Goal: Task Accomplishment & Management: Complete application form

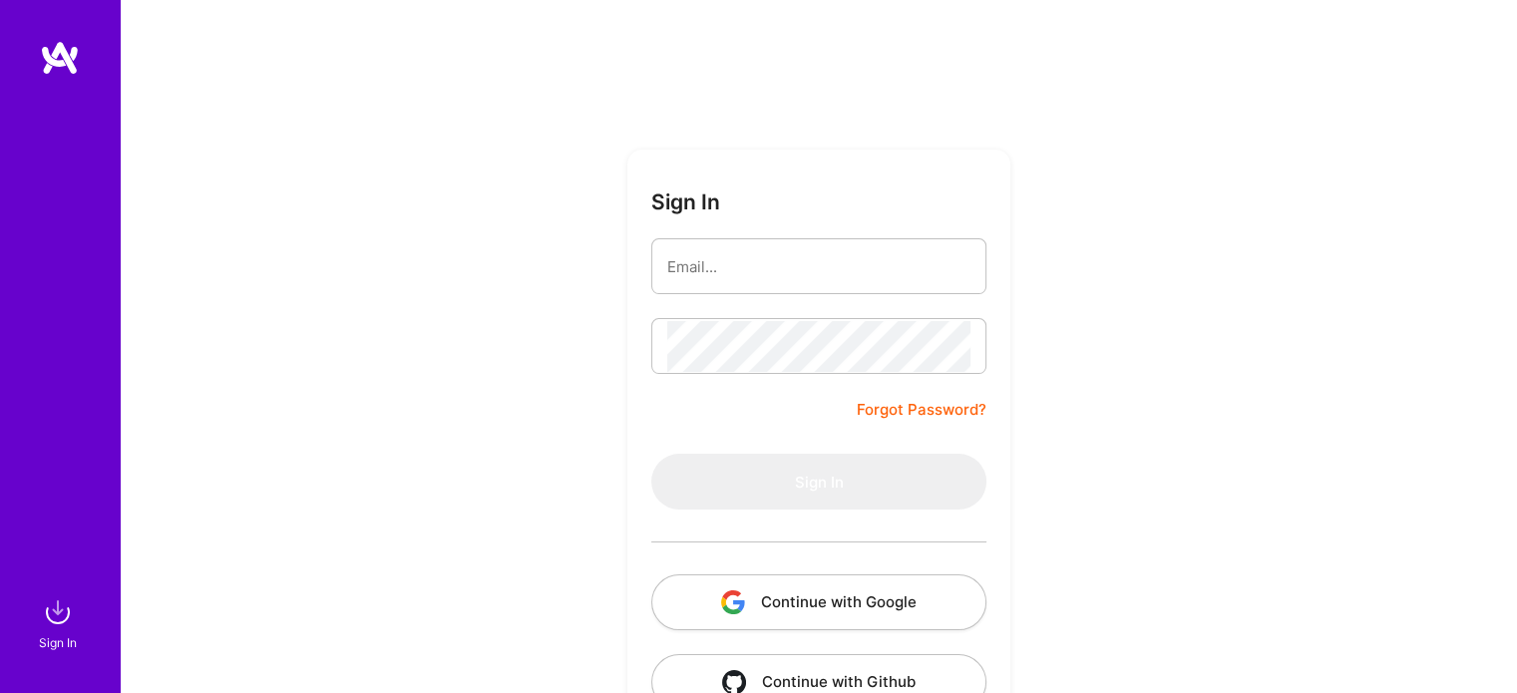
type input "[EMAIL_ADDRESS][DOMAIN_NAME]"
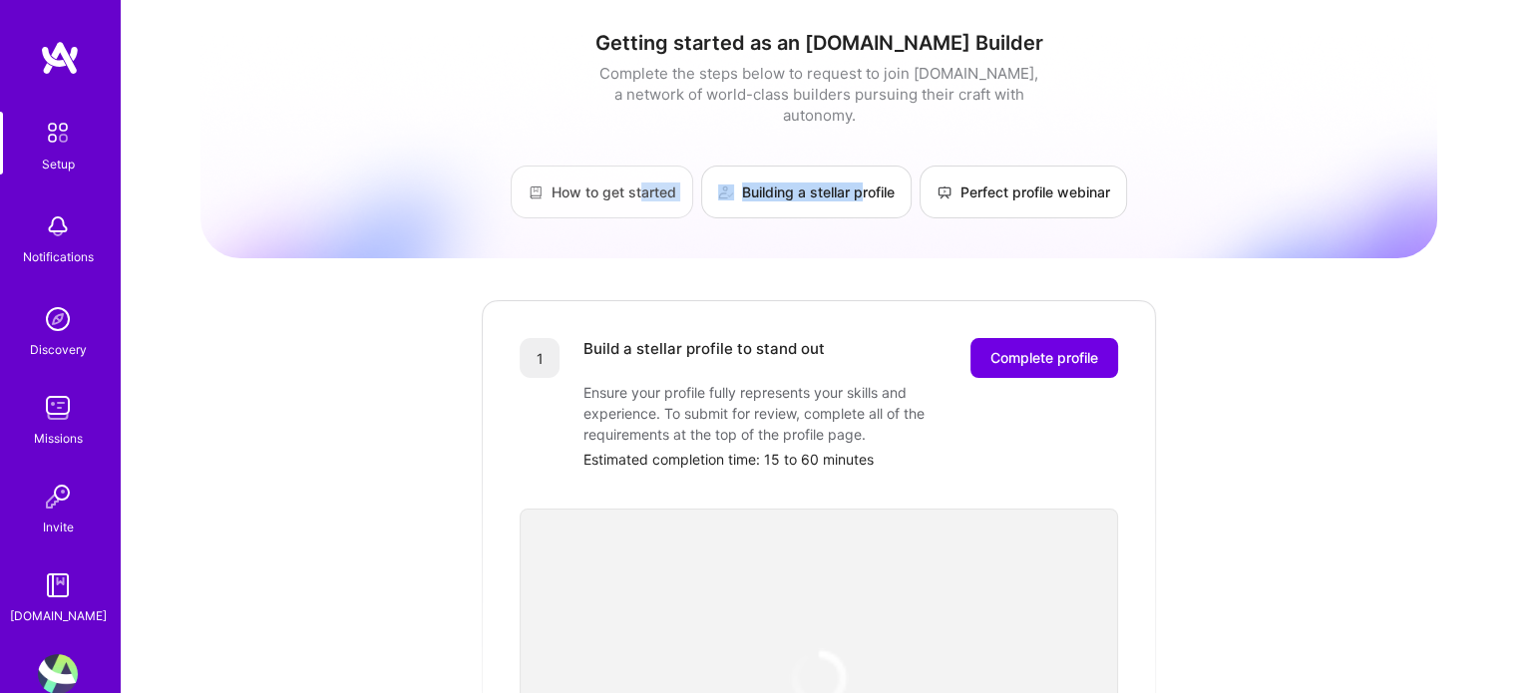
drag, startPoint x: 856, startPoint y: 215, endPoint x: 632, endPoint y: 186, distance: 225.2
click at [632, 186] on div "Getting started as an [DOMAIN_NAME] Builder Complete the steps below to request…" at bounding box center [818, 144] width 1236 height 227
click at [632, 186] on link "How to get started" at bounding box center [602, 192] width 182 height 53
click at [1013, 350] on button "Complete profile" at bounding box center [1044, 358] width 148 height 40
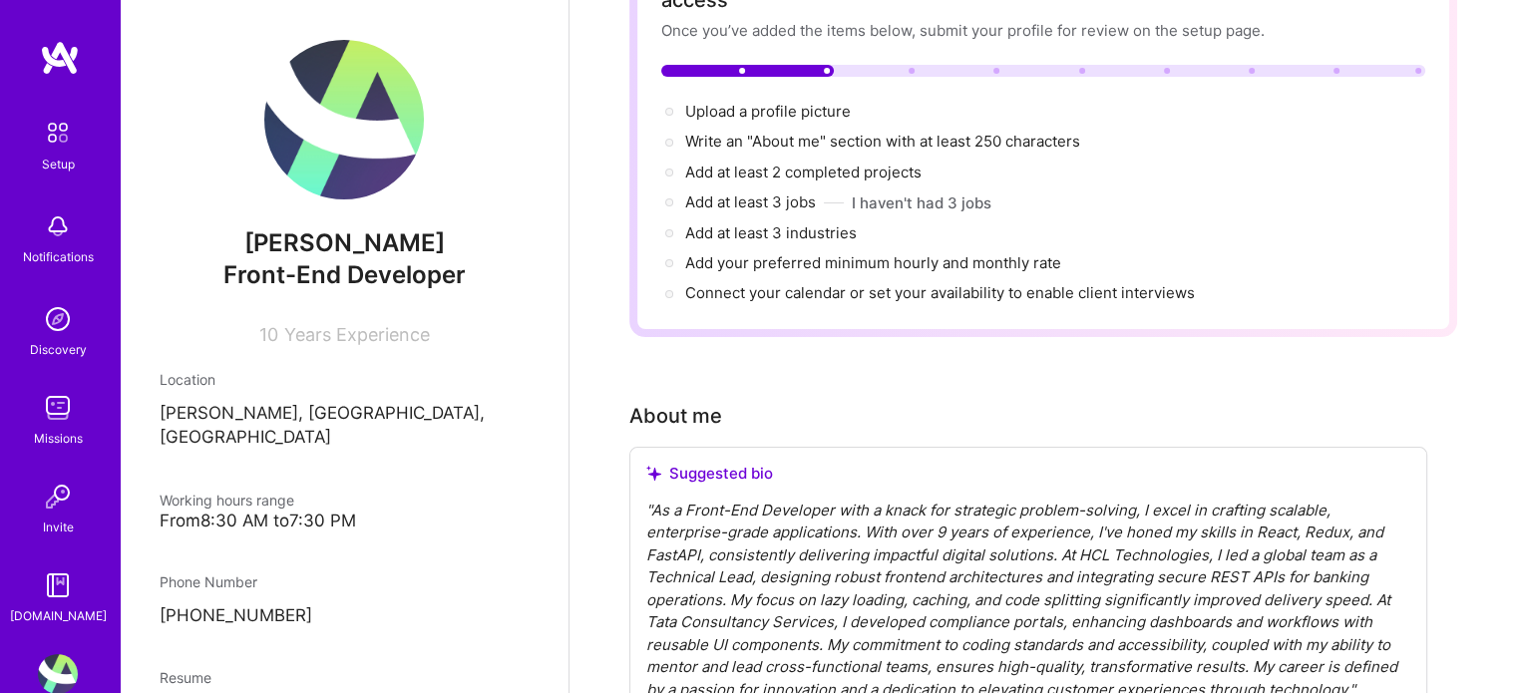
scroll to position [194, 0]
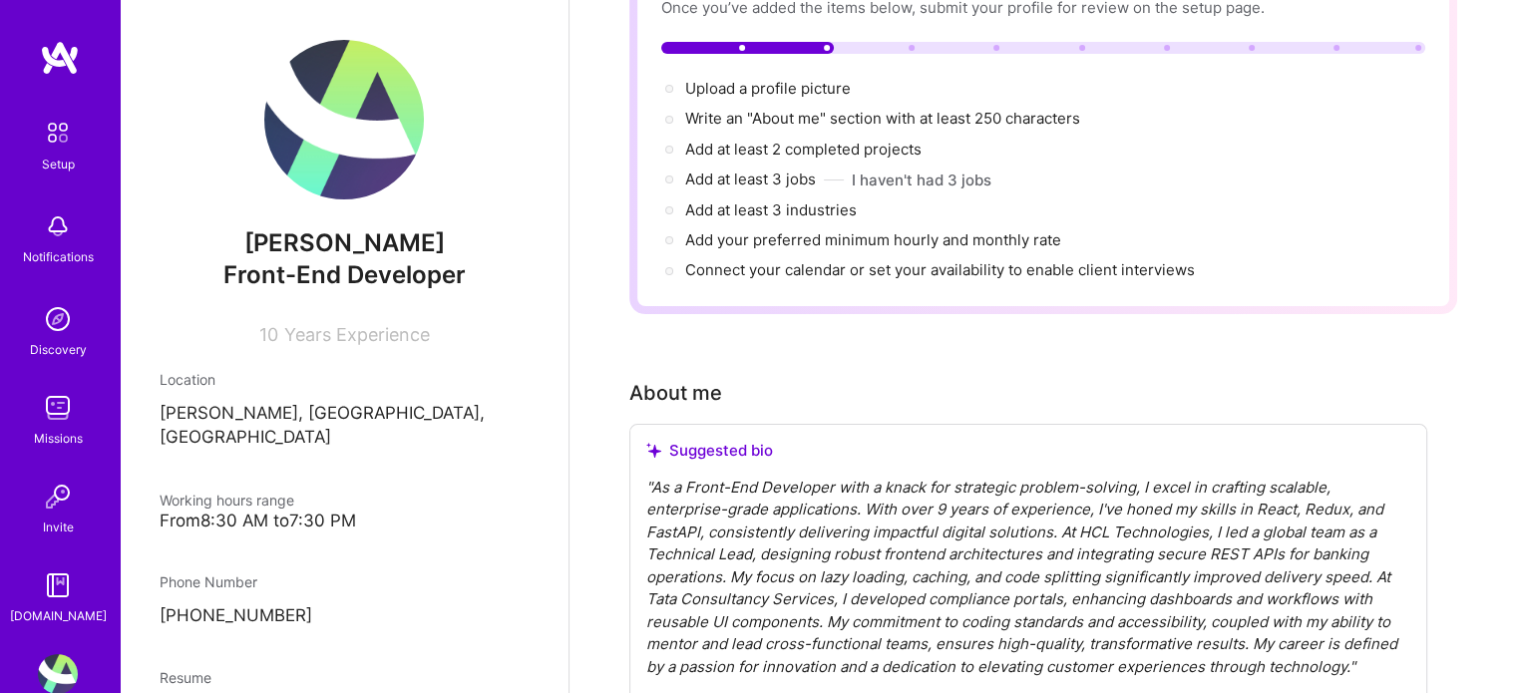
click at [347, 136] on img at bounding box center [344, 120] width 160 height 160
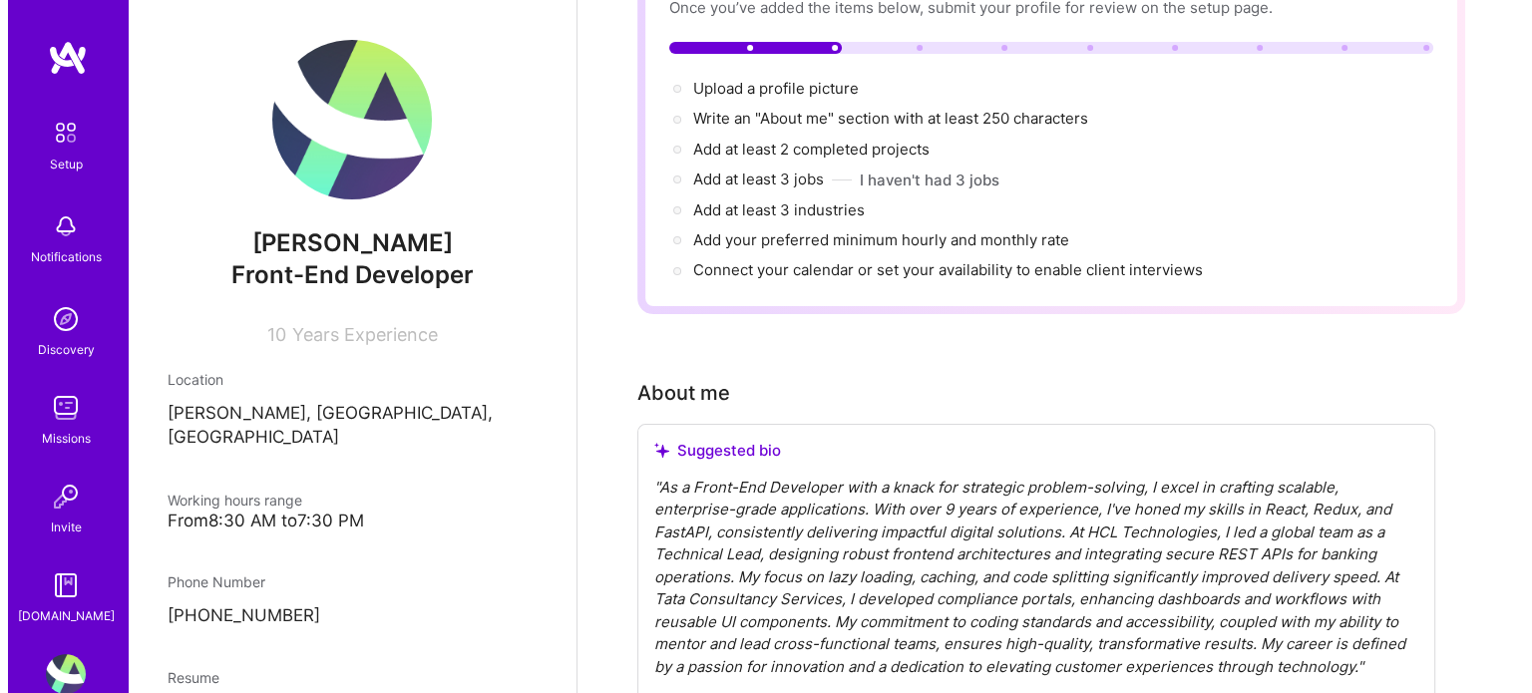
scroll to position [0, 0]
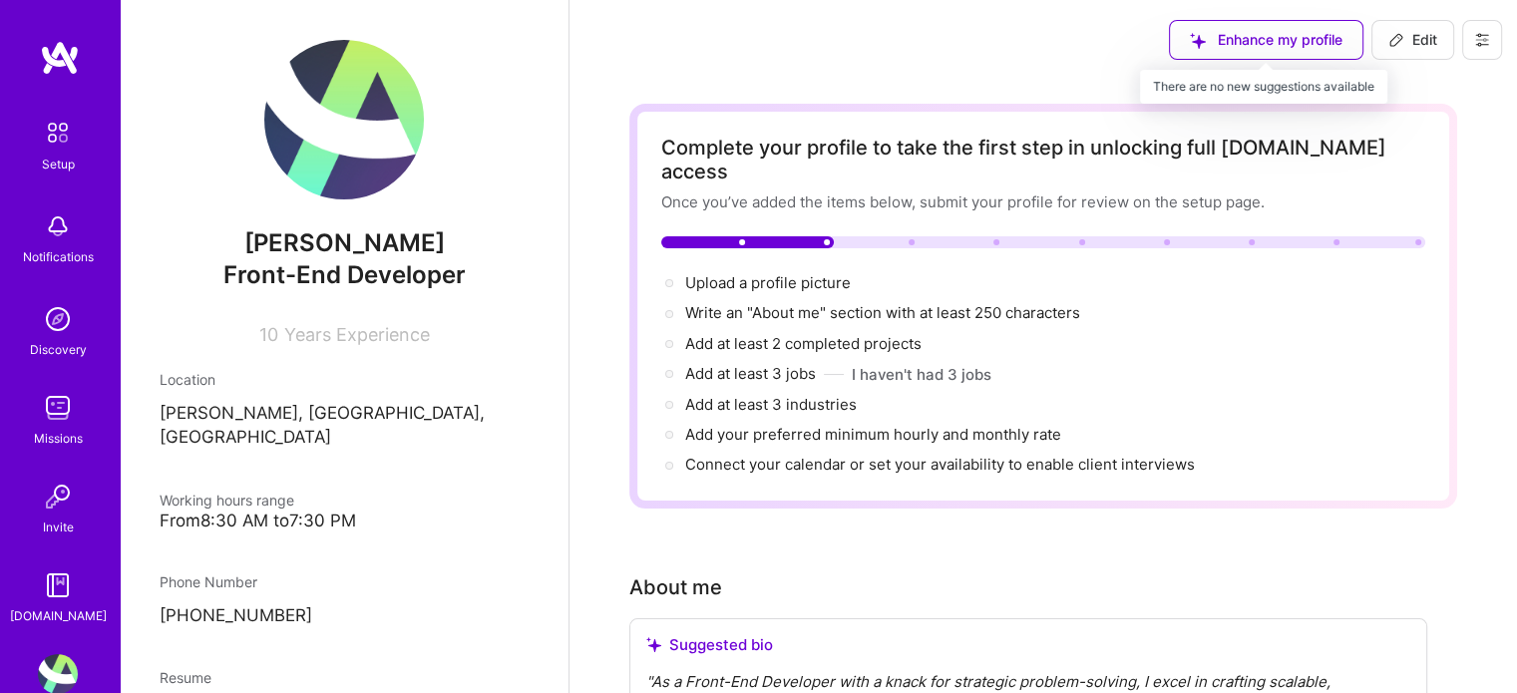
click at [1292, 40] on div "Enhance my profile" at bounding box center [1266, 40] width 194 height 40
click at [1425, 52] on button "Edit" at bounding box center [1412, 40] width 83 height 40
select select "IN"
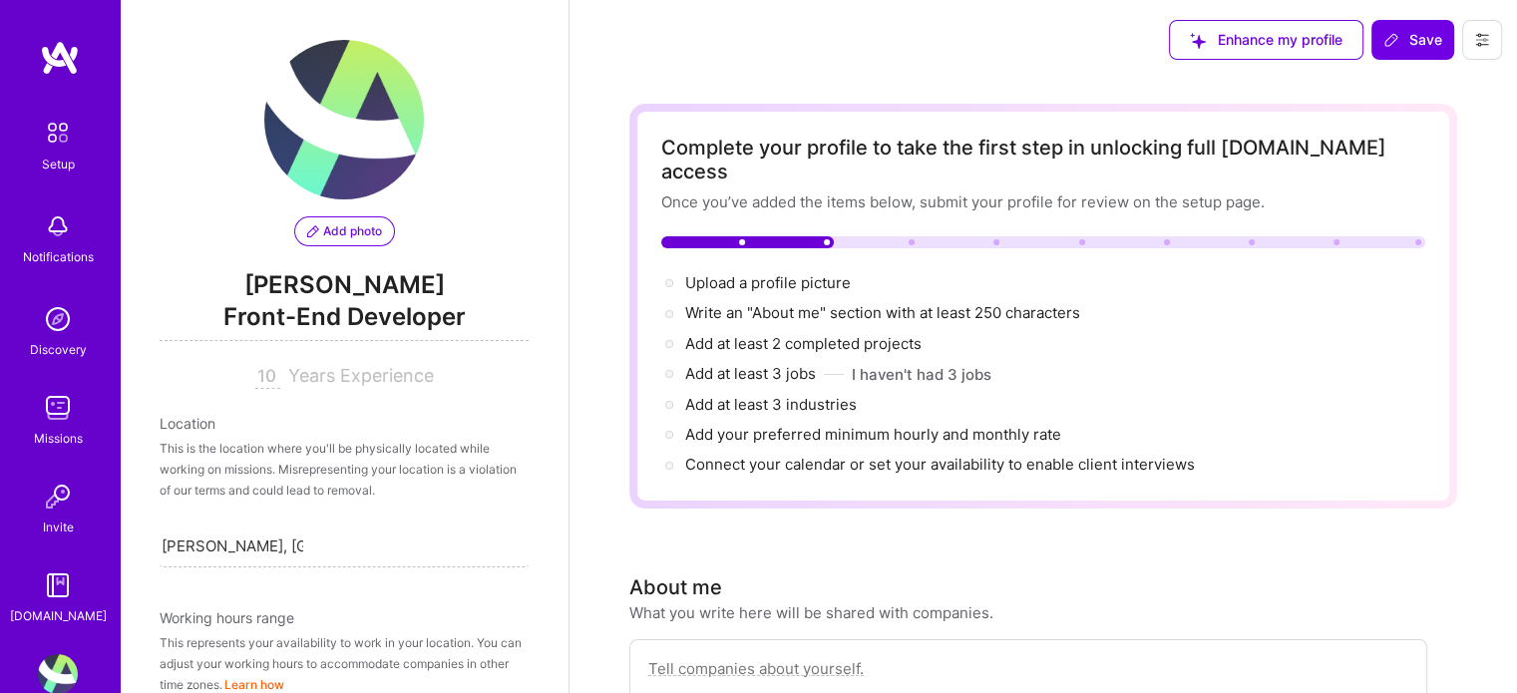
click at [341, 232] on span "Add photo" at bounding box center [344, 231] width 75 height 18
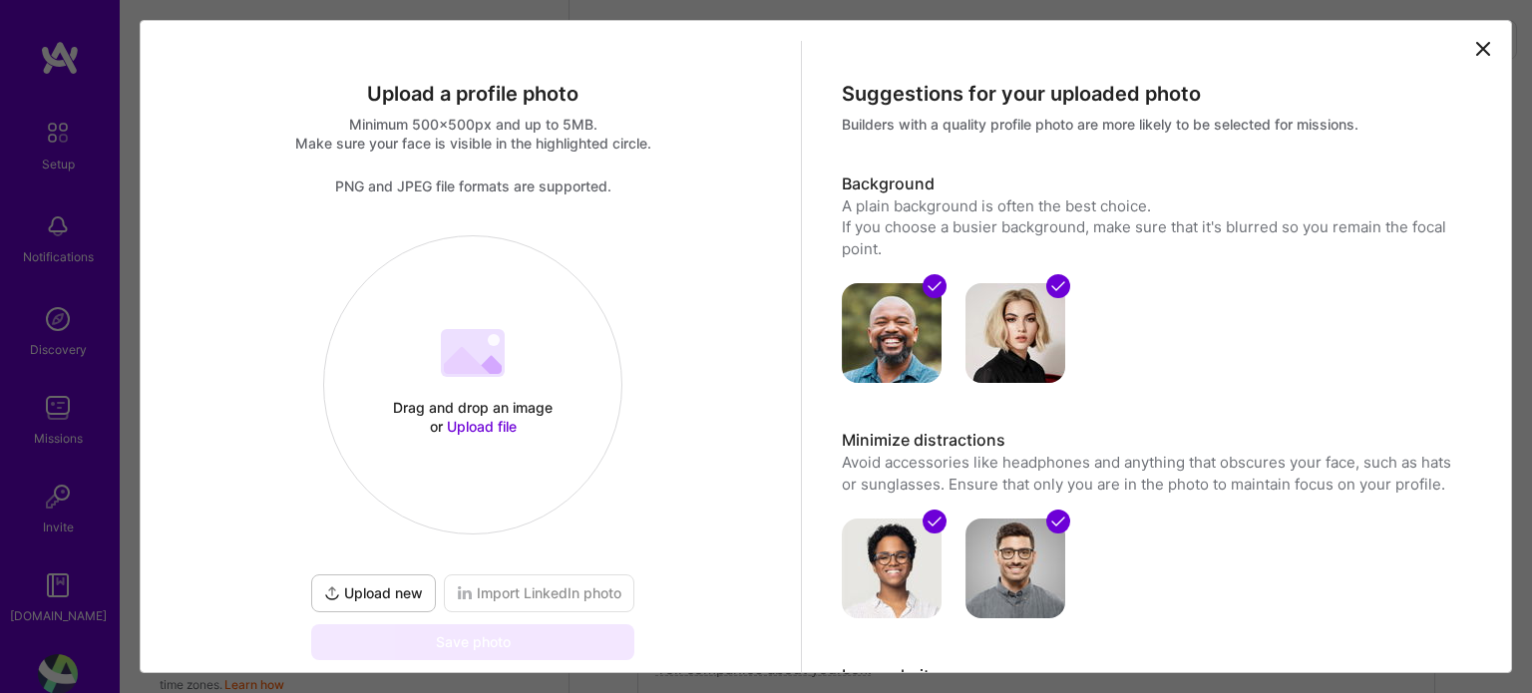
click at [480, 424] on span "Upload file" at bounding box center [482, 426] width 70 height 17
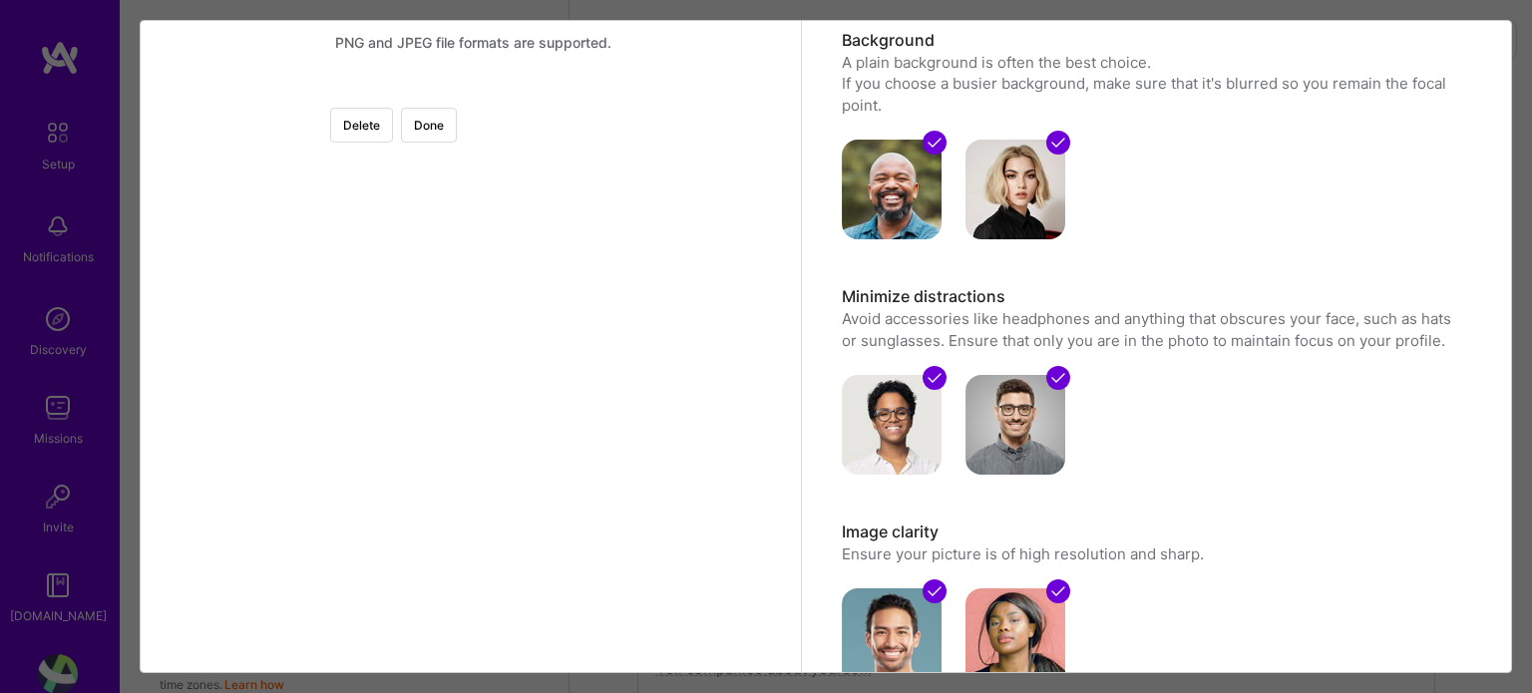
scroll to position [147, 0]
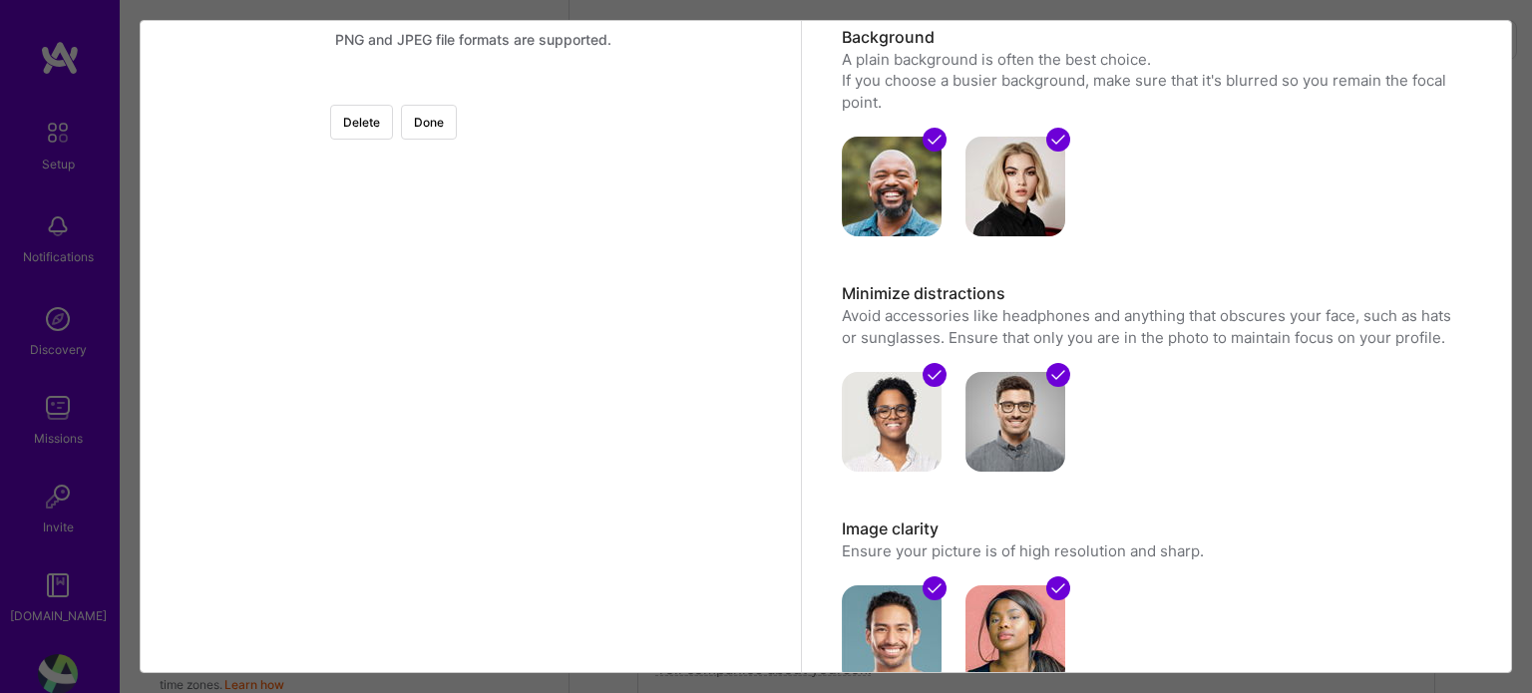
click at [496, 522] on div at bounding box center [641, 363] width 337 height 337
click at [457, 129] on button "Done" at bounding box center [429, 122] width 56 height 35
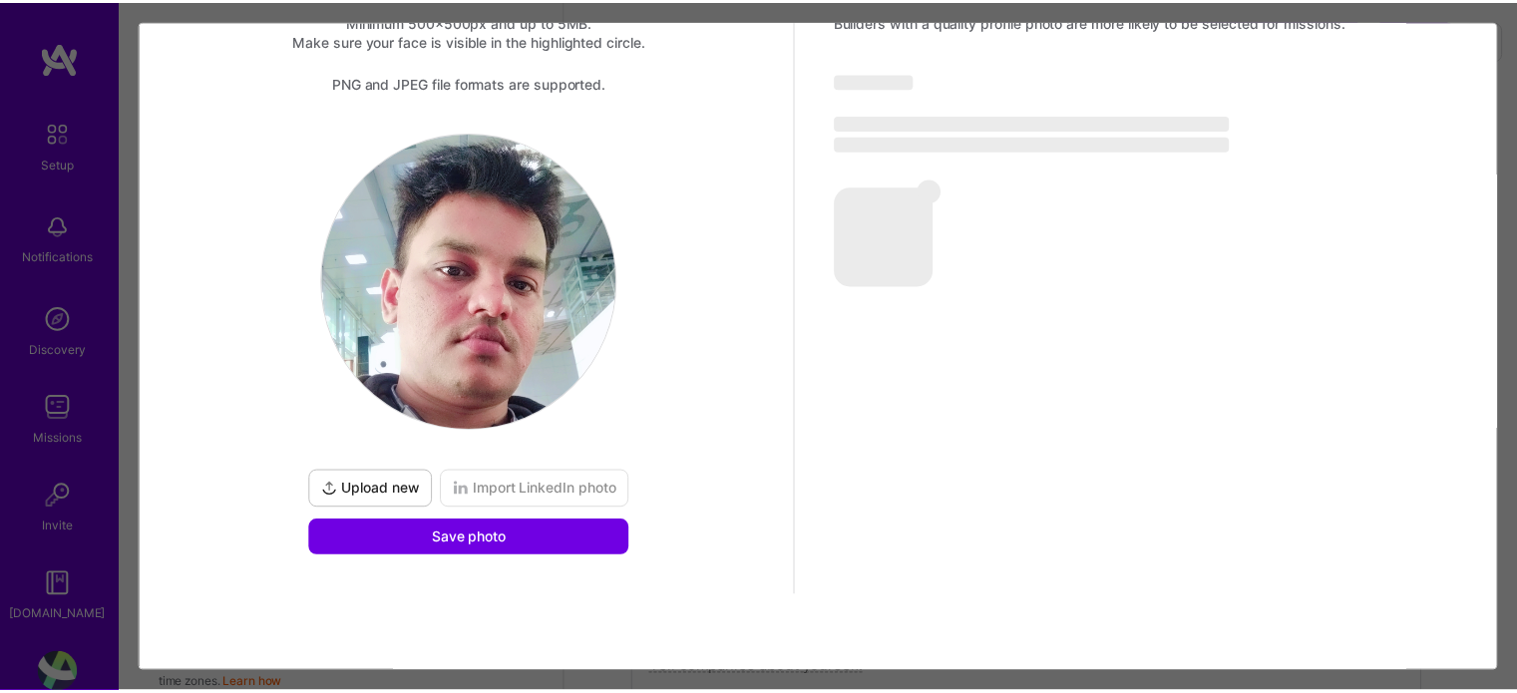
scroll to position [103, 0]
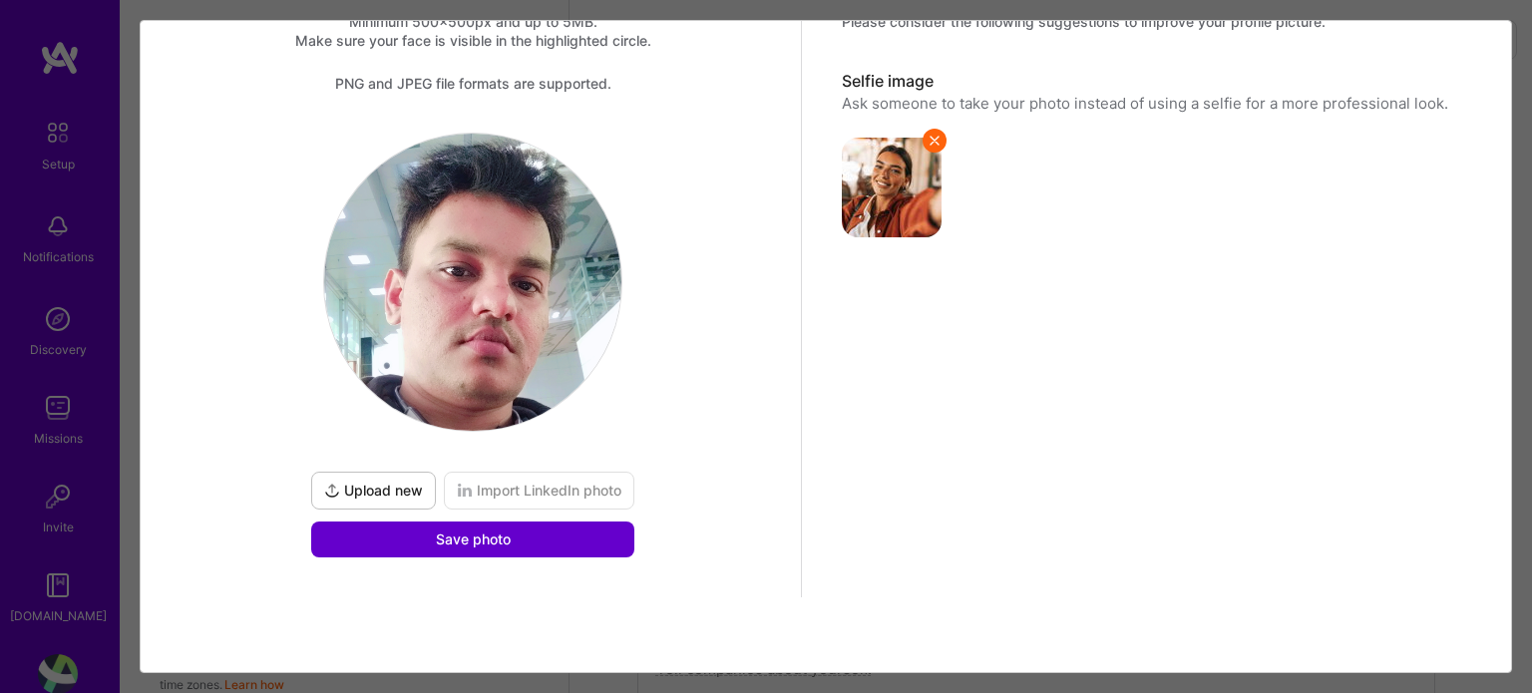
click at [428, 538] on button "Save photo" at bounding box center [472, 539] width 323 height 36
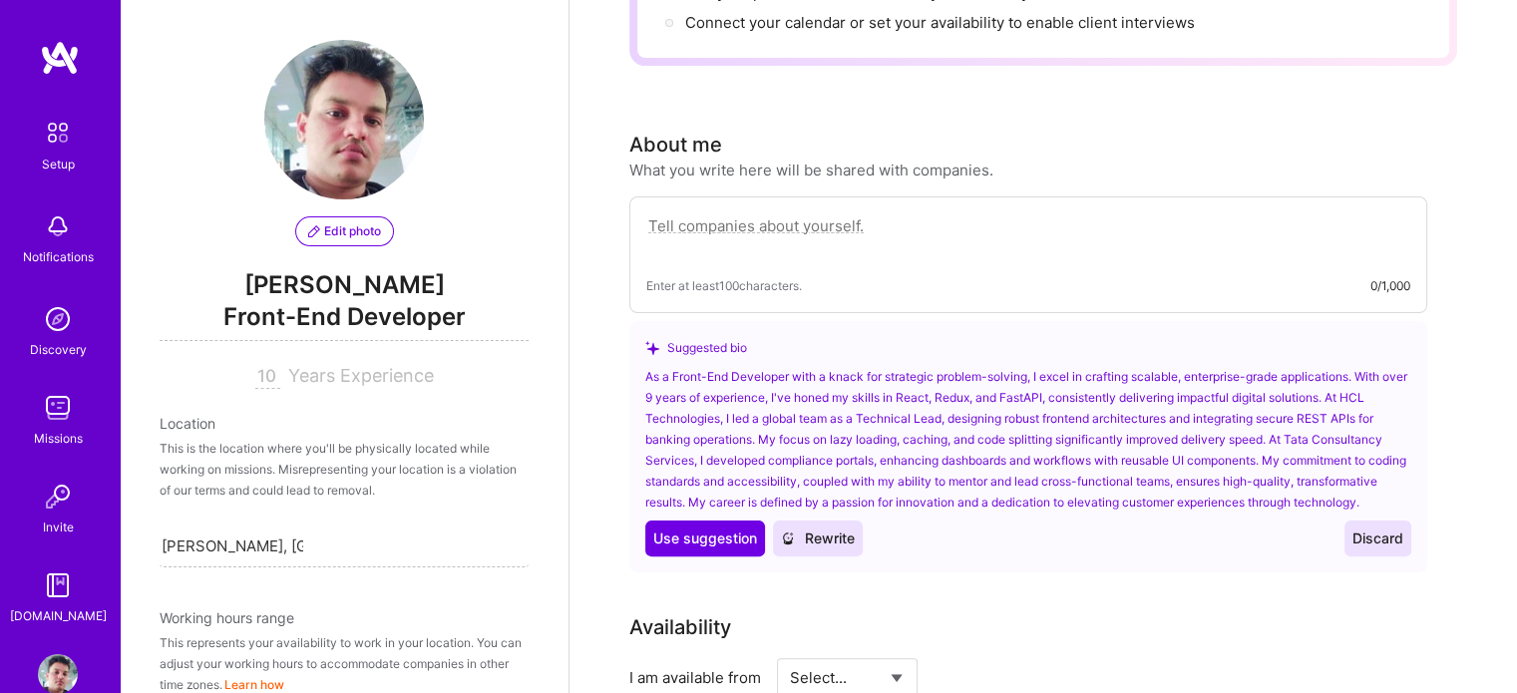
scroll to position [416, 0]
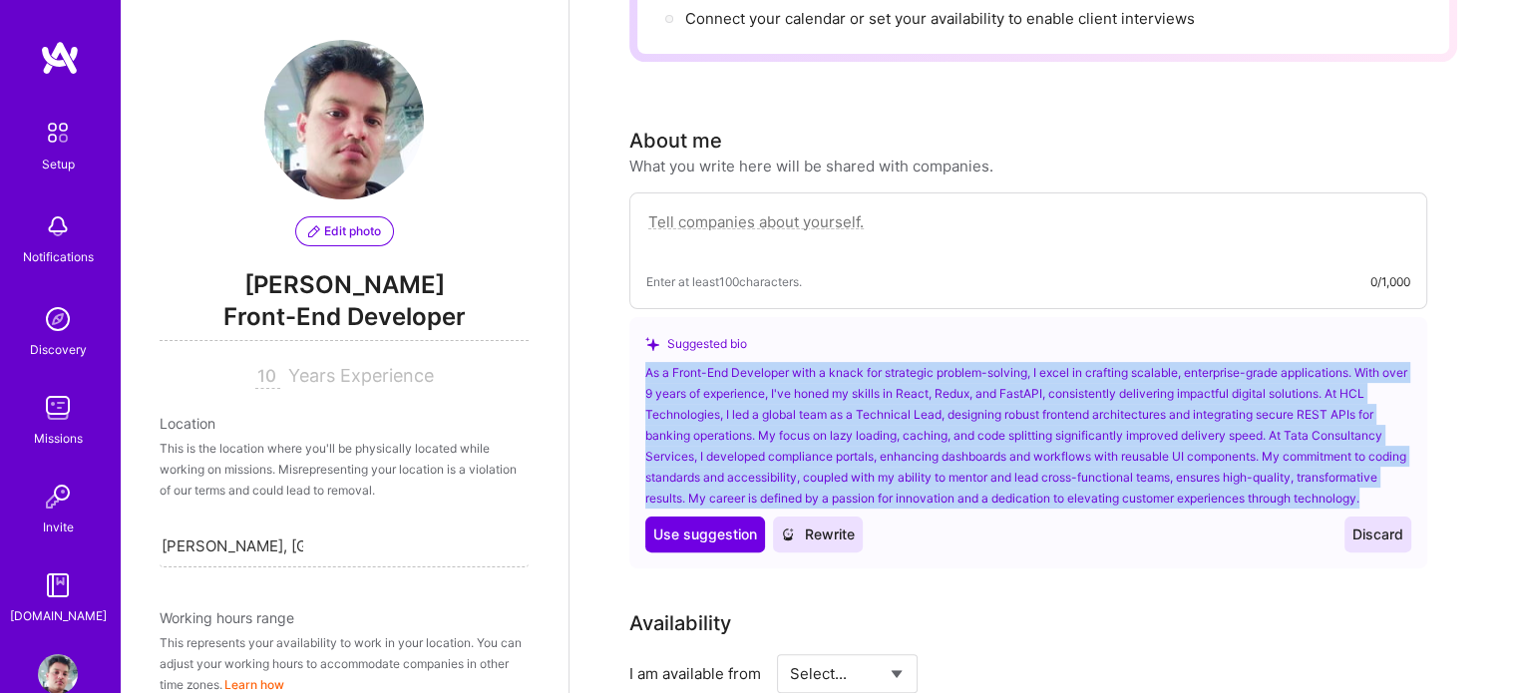
drag, startPoint x: 645, startPoint y: 343, endPoint x: 722, endPoint y: 492, distance: 167.2
click at [722, 492] on div "As a Front-End Developer with a knack for strategic problem-solving, I excel in…" at bounding box center [1028, 435] width 766 height 147
copy div "As a Front-End Developer with a knack for strategic problem-solving, I excel in…"
click at [766, 423] on div "As a Front-End Developer with a knack for strategic problem-solving, I excel in…" at bounding box center [1028, 435] width 766 height 147
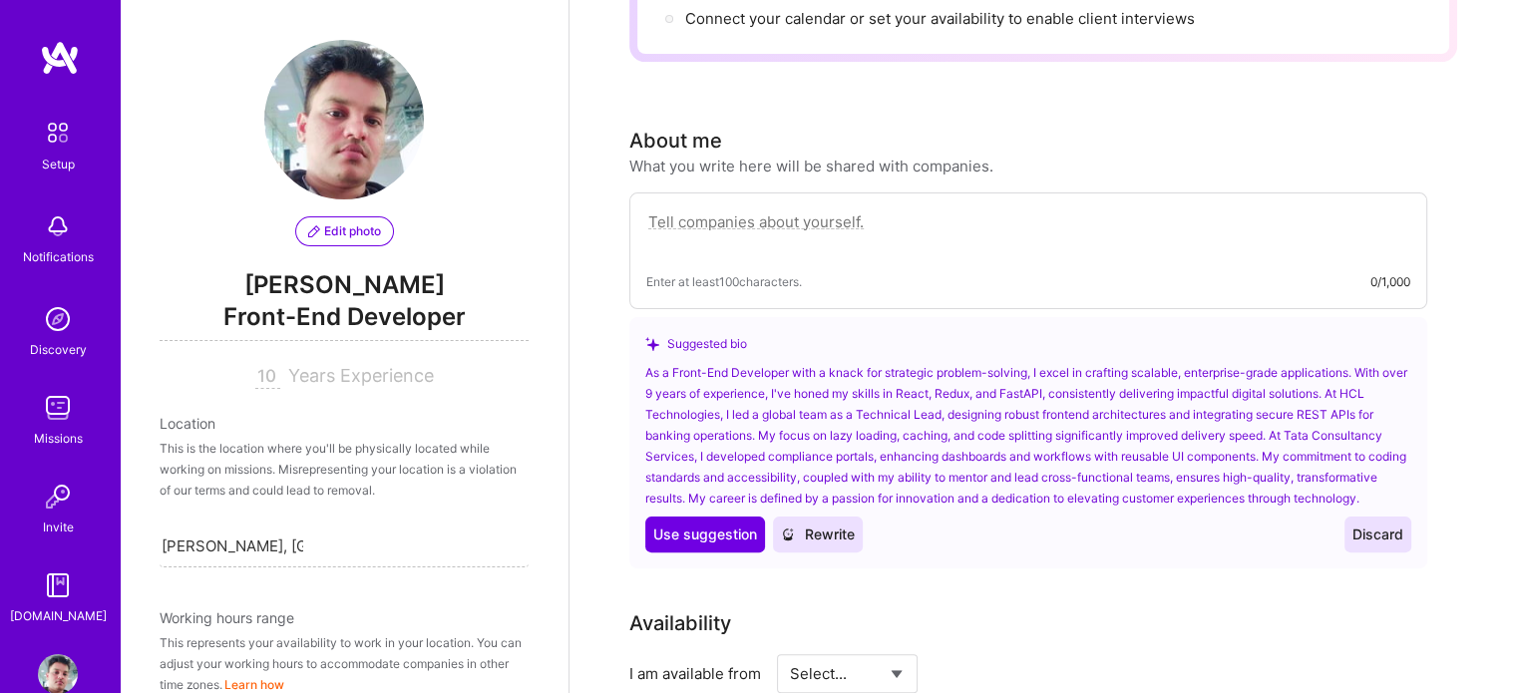
click at [708, 209] on textarea at bounding box center [1028, 232] width 764 height 46
paste textarea "I am a Front-End Developer and Technical Lead with over 9 years of experience d…"
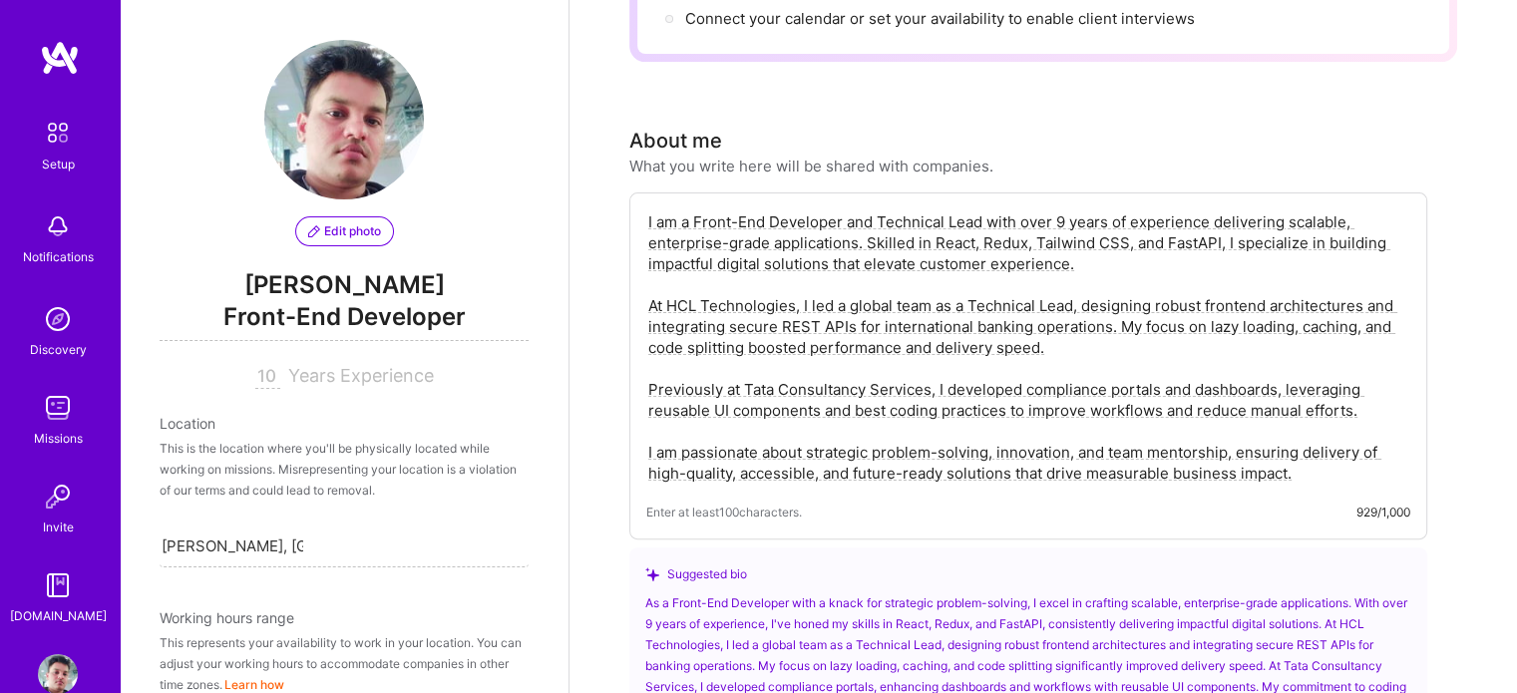
drag, startPoint x: 1086, startPoint y: 232, endPoint x: 1089, endPoint y: 264, distance: 32.0
click at [1089, 264] on textarea "I am a Front-End Developer and Technical Lead with over 9 years of experience d…" at bounding box center [1028, 347] width 764 height 276
click at [1096, 248] on textarea "I am a Front-End Developer and Technical Lead with over 9 years of experience d…" at bounding box center [1028, 347] width 764 height 276
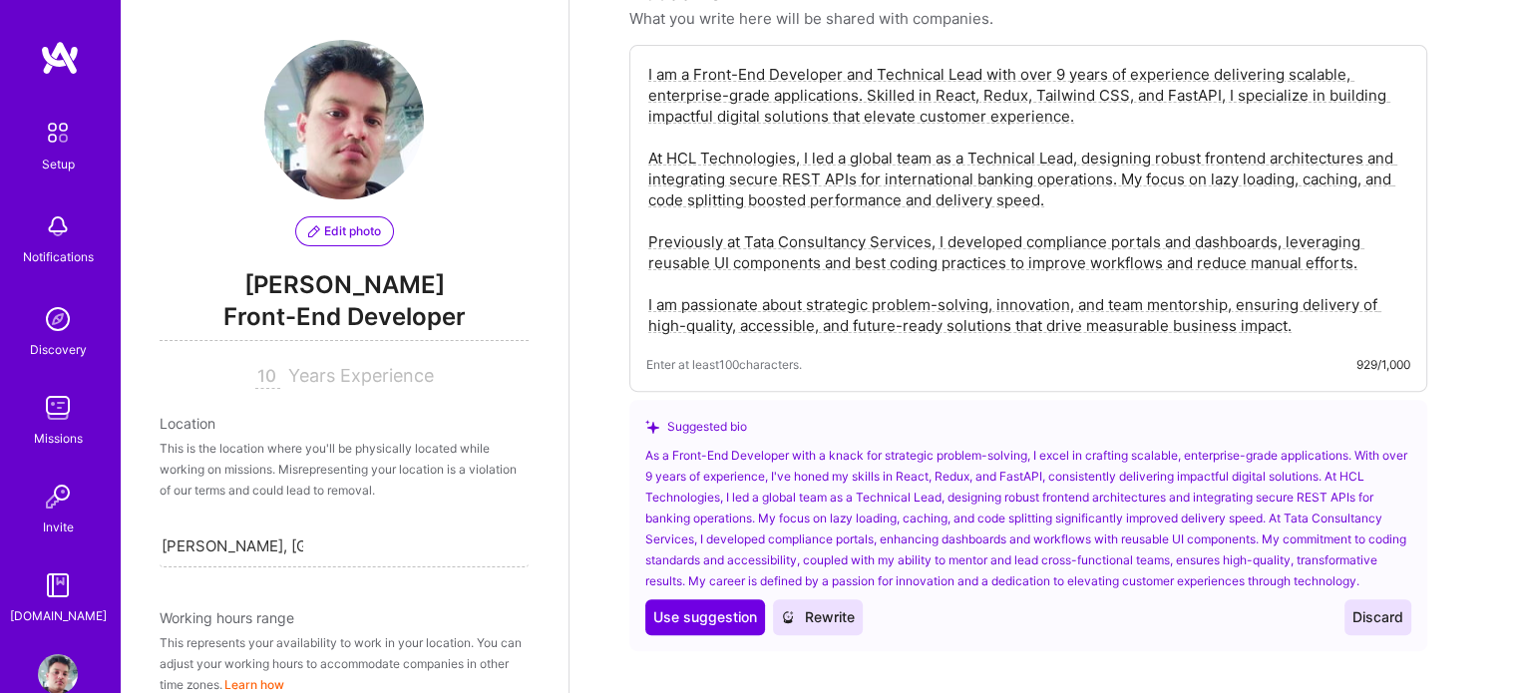
scroll to position [670, 0]
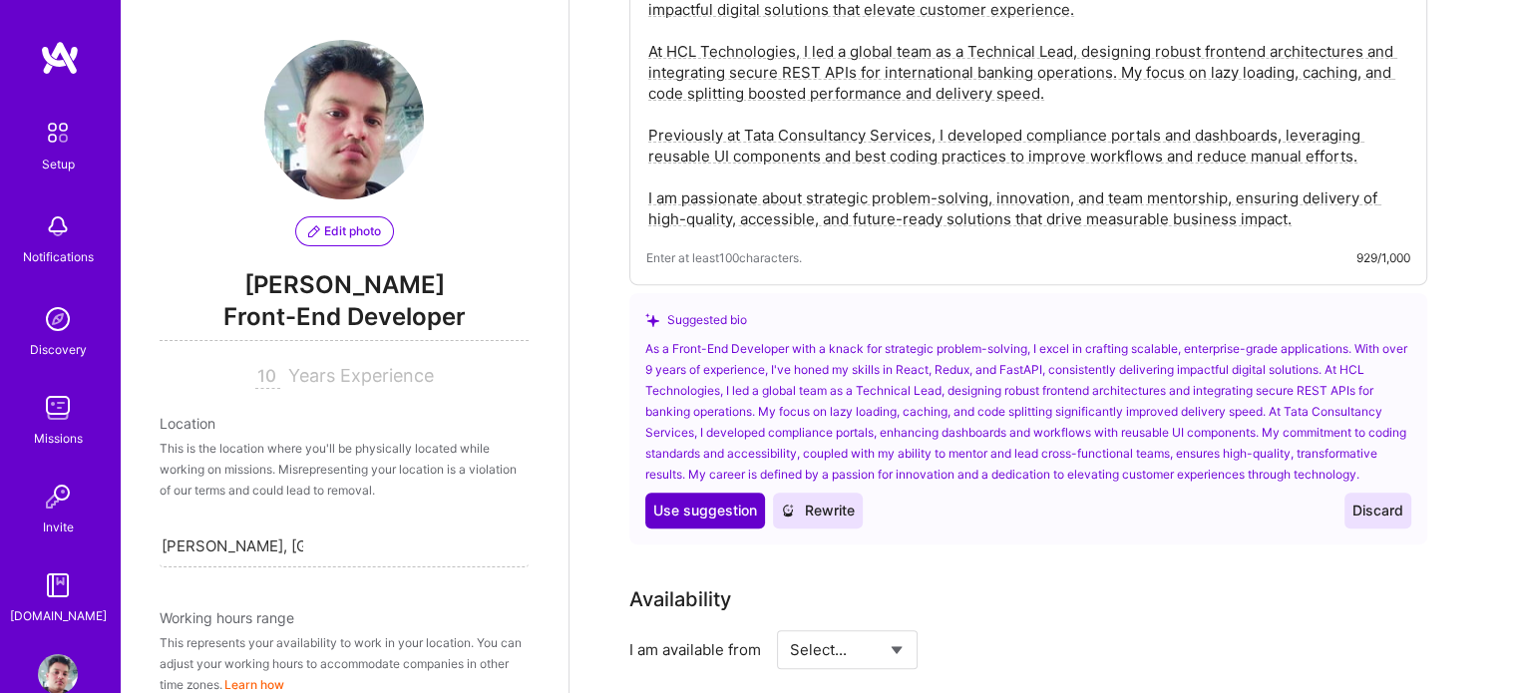
click at [710, 506] on span "Use suggestion" at bounding box center [705, 511] width 104 height 20
type textarea "As a Front-End Developer with a knack for strategic problem-solving, I excel in…"
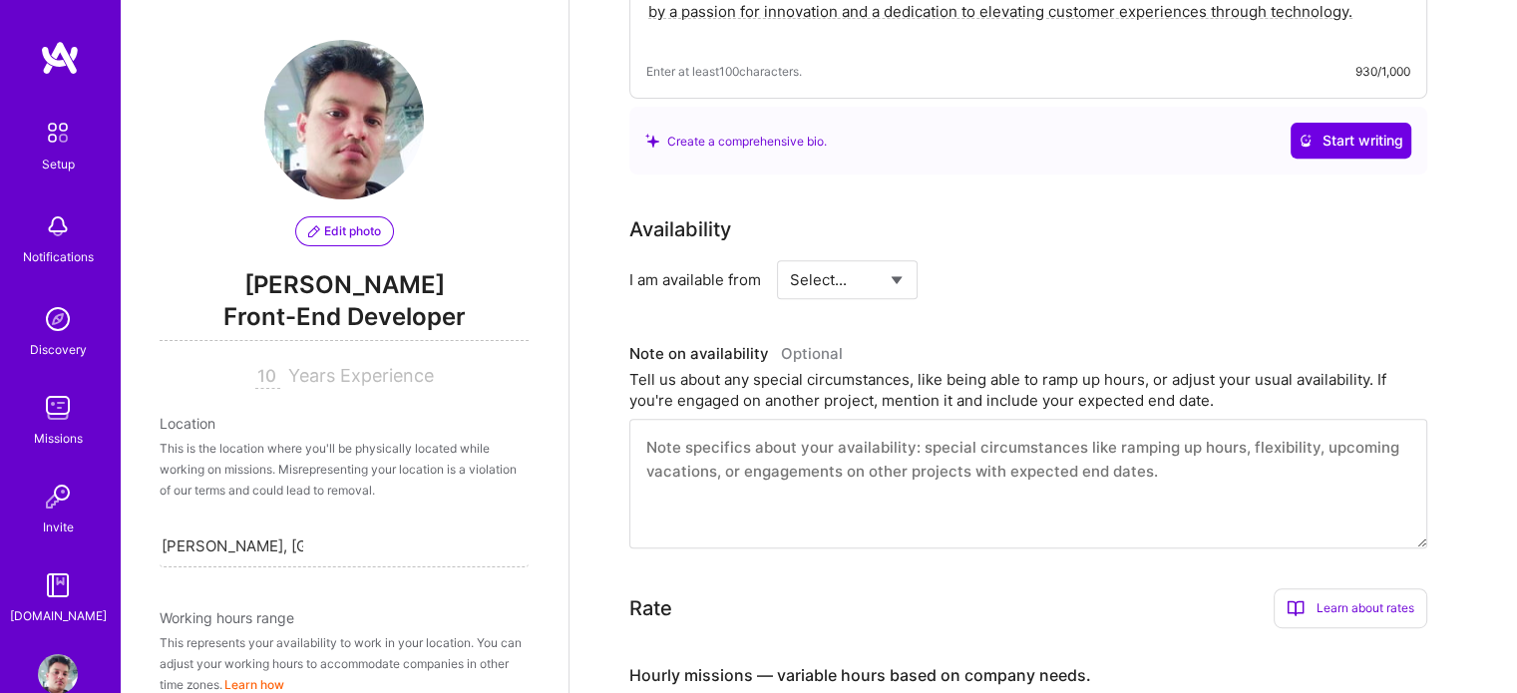
scroll to position [825, 0]
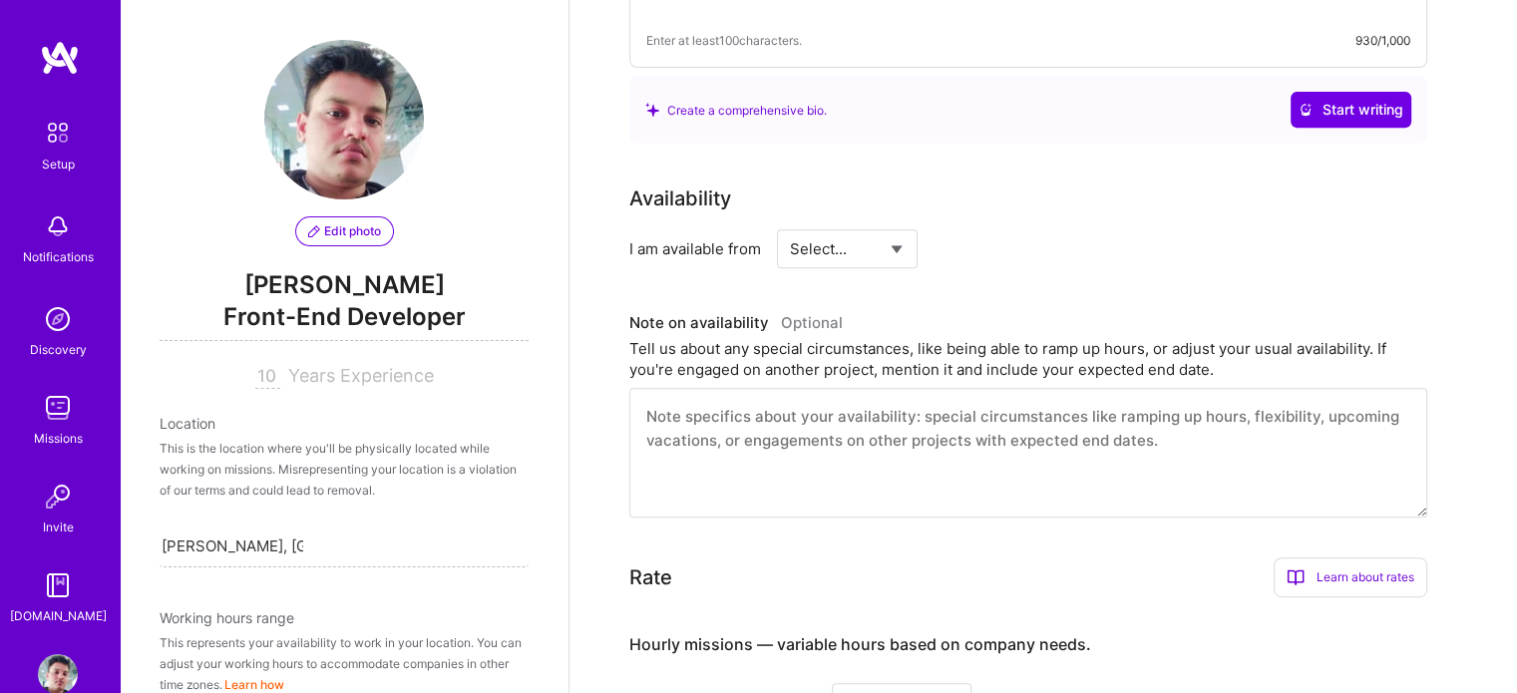
click at [862, 233] on select "Select... Right Now Future Date Not Available" at bounding box center [847, 248] width 115 height 51
select select "Right Now"
click at [790, 223] on select "Select... Right Now Future Date Not Available" at bounding box center [847, 248] width 115 height 51
click at [1014, 229] on input at bounding box center [1029, 248] width 120 height 39
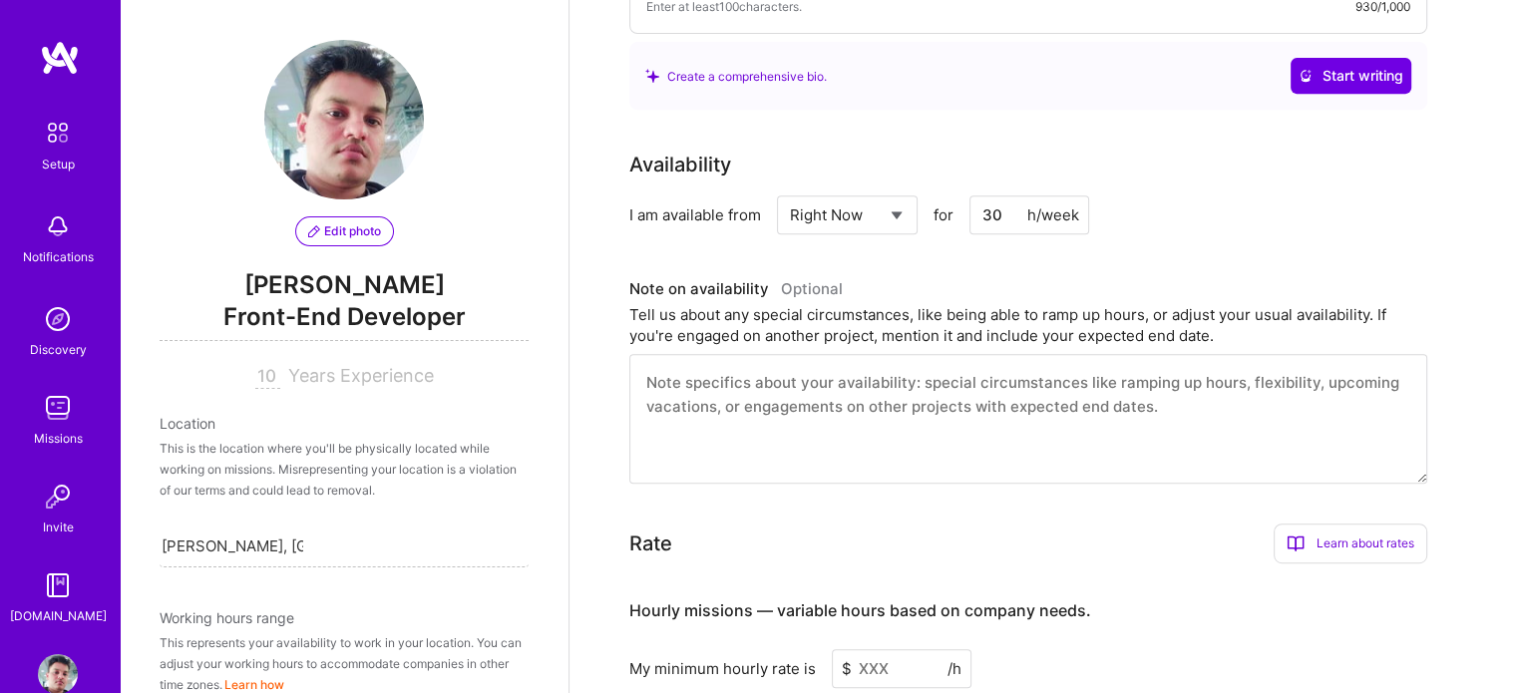
scroll to position [855, 0]
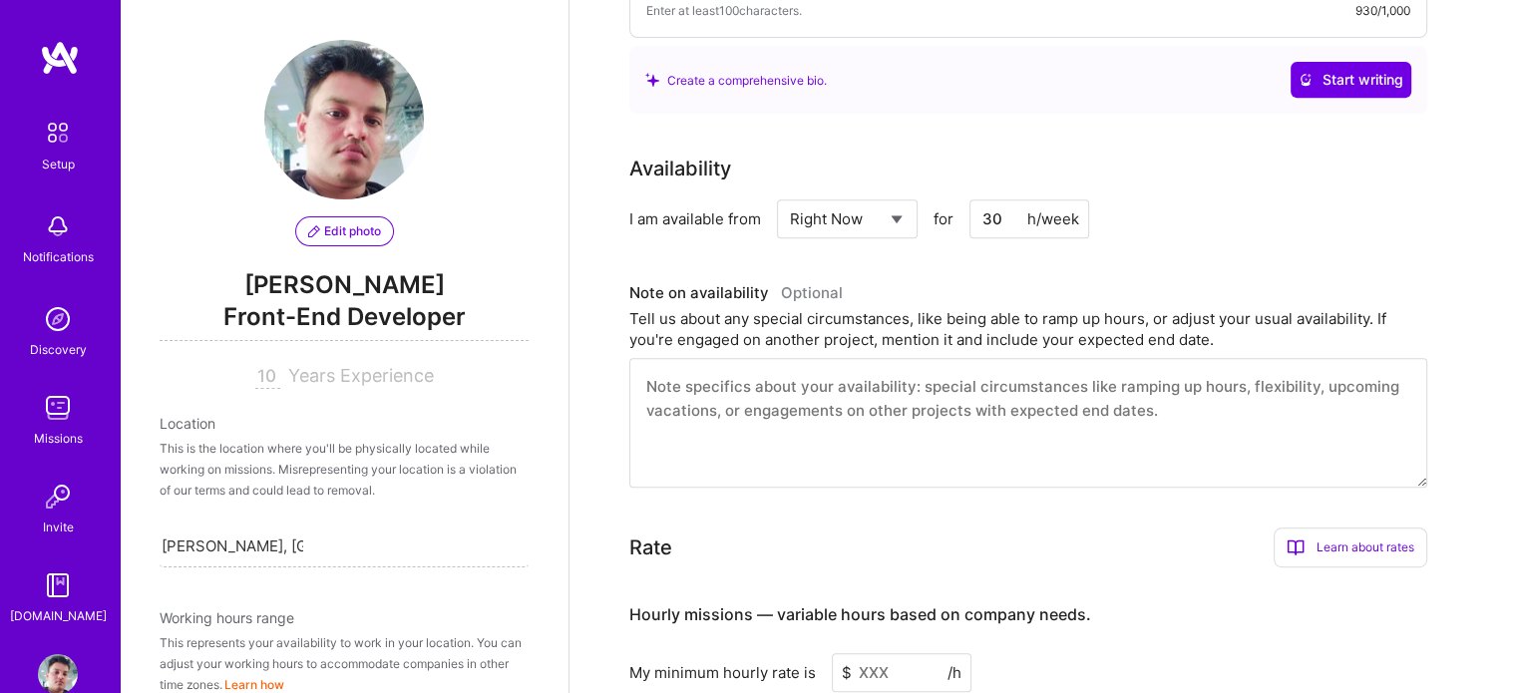
type input "3"
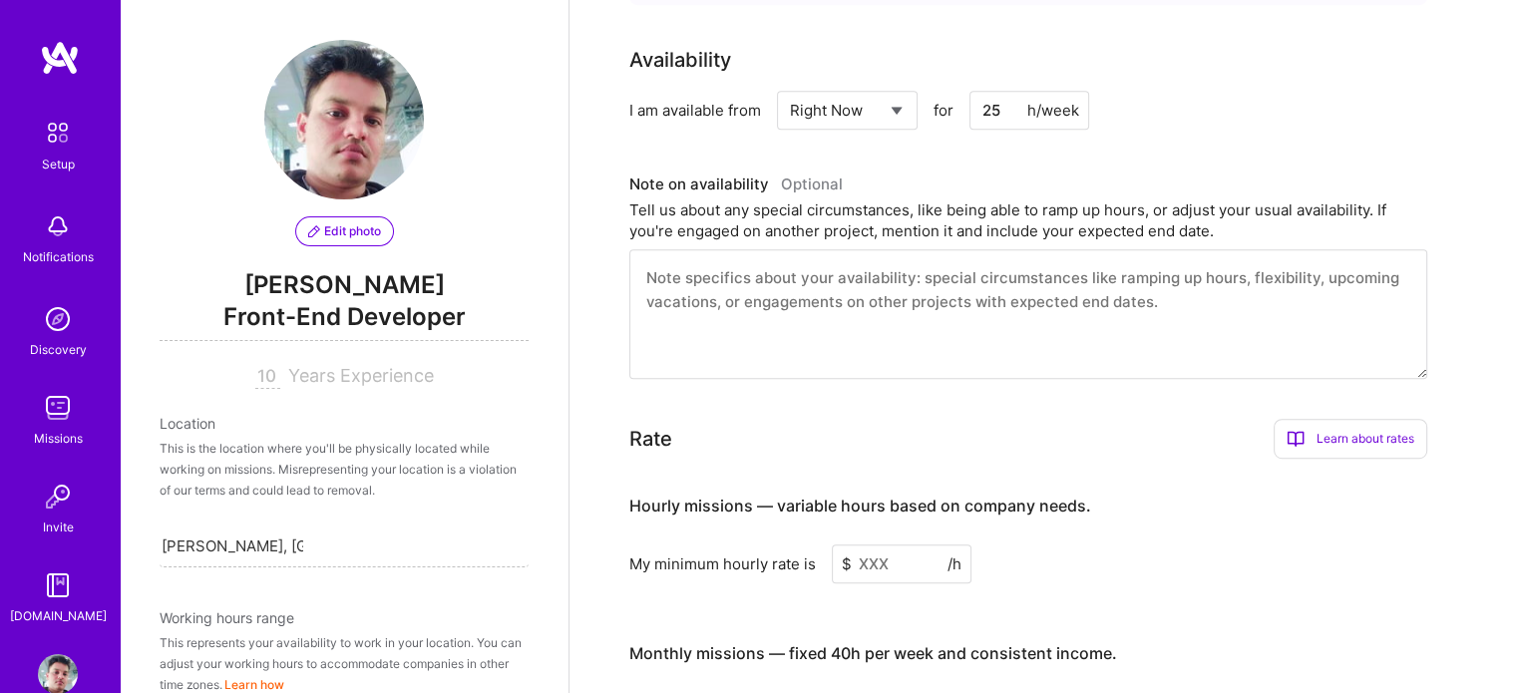
scroll to position [969, 0]
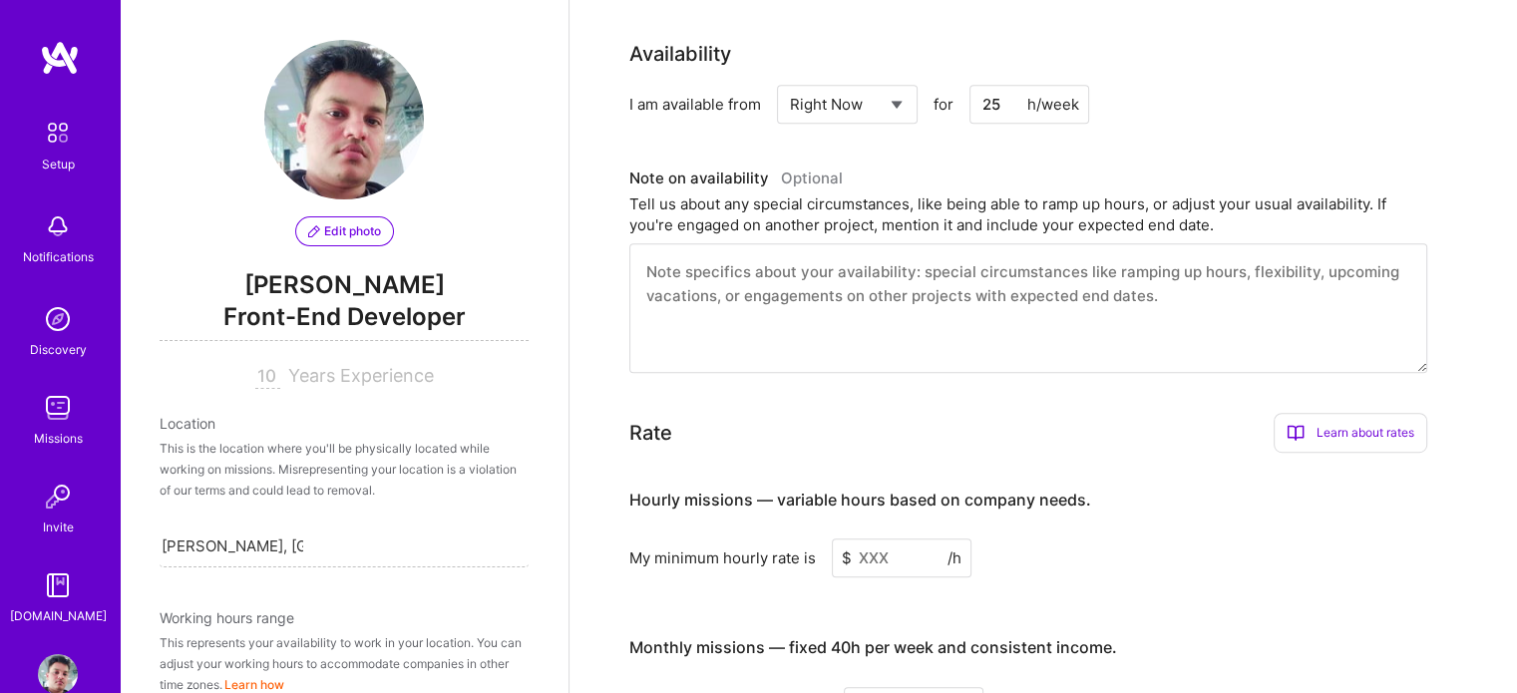
click at [849, 256] on textarea at bounding box center [1028, 308] width 798 height 130
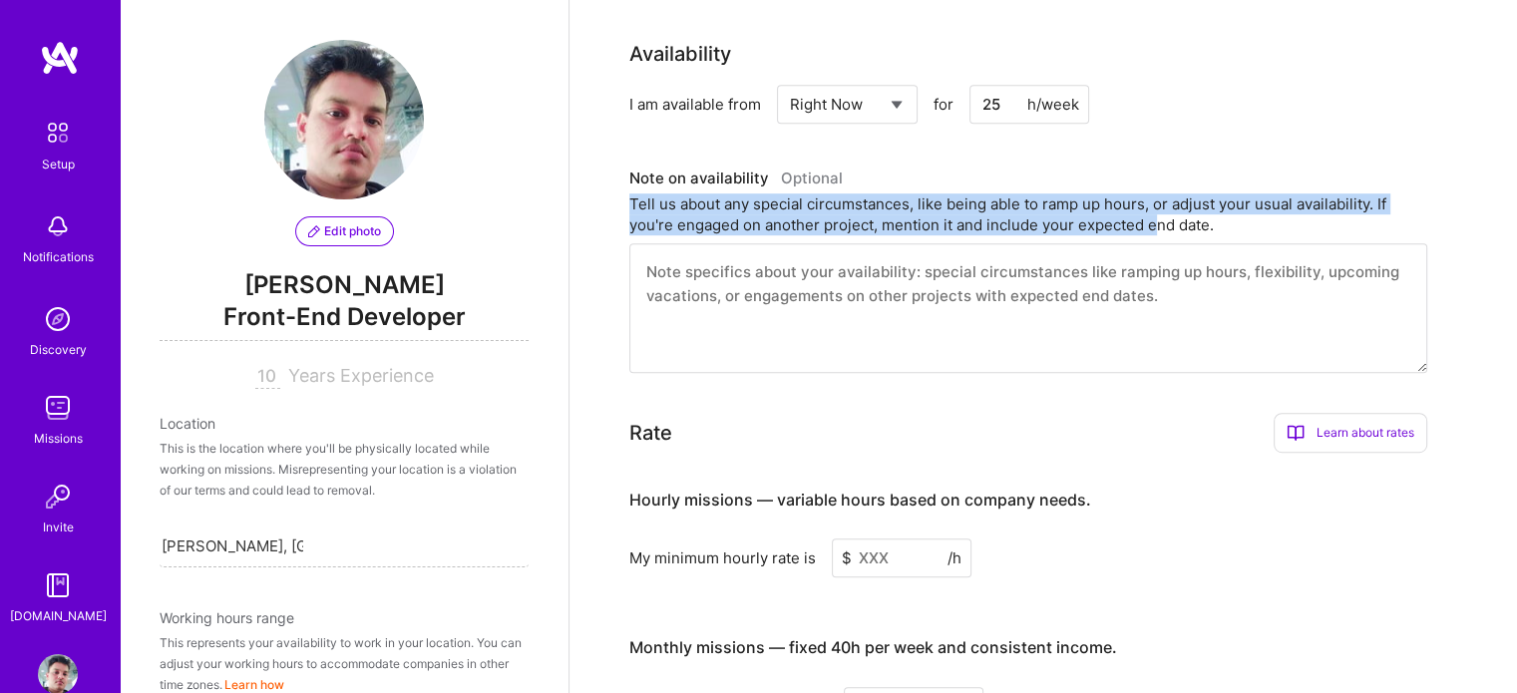
drag, startPoint x: 626, startPoint y: 177, endPoint x: 1156, endPoint y: 199, distance: 529.9
click at [1156, 199] on div "Complete your profile to take the first step in unlocking full [DOMAIN_NAME] ac…" at bounding box center [1042, 468] width 947 height 2714
click at [1027, 201] on div "Tell us about any special circumstances, like being able to ramp up hours, or a…" at bounding box center [1028, 214] width 798 height 42
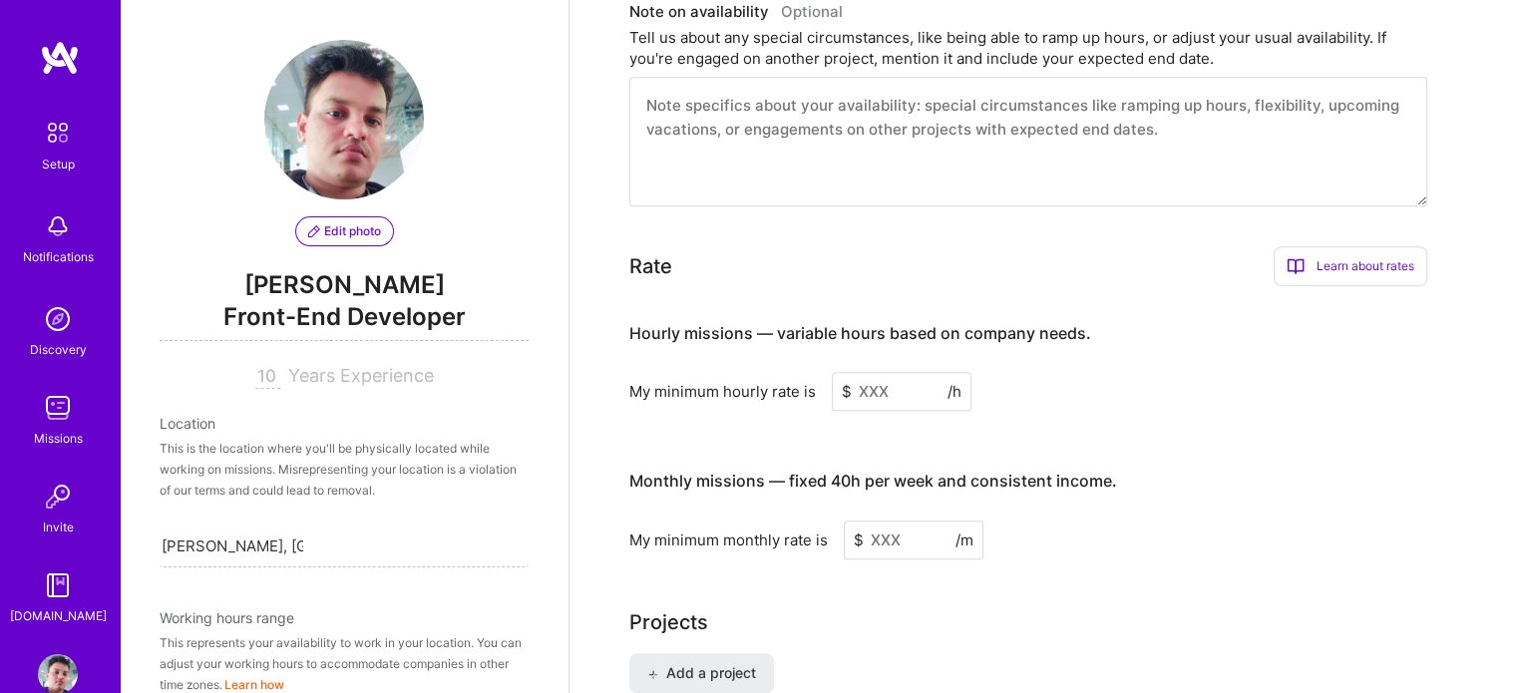
scroll to position [1132, 0]
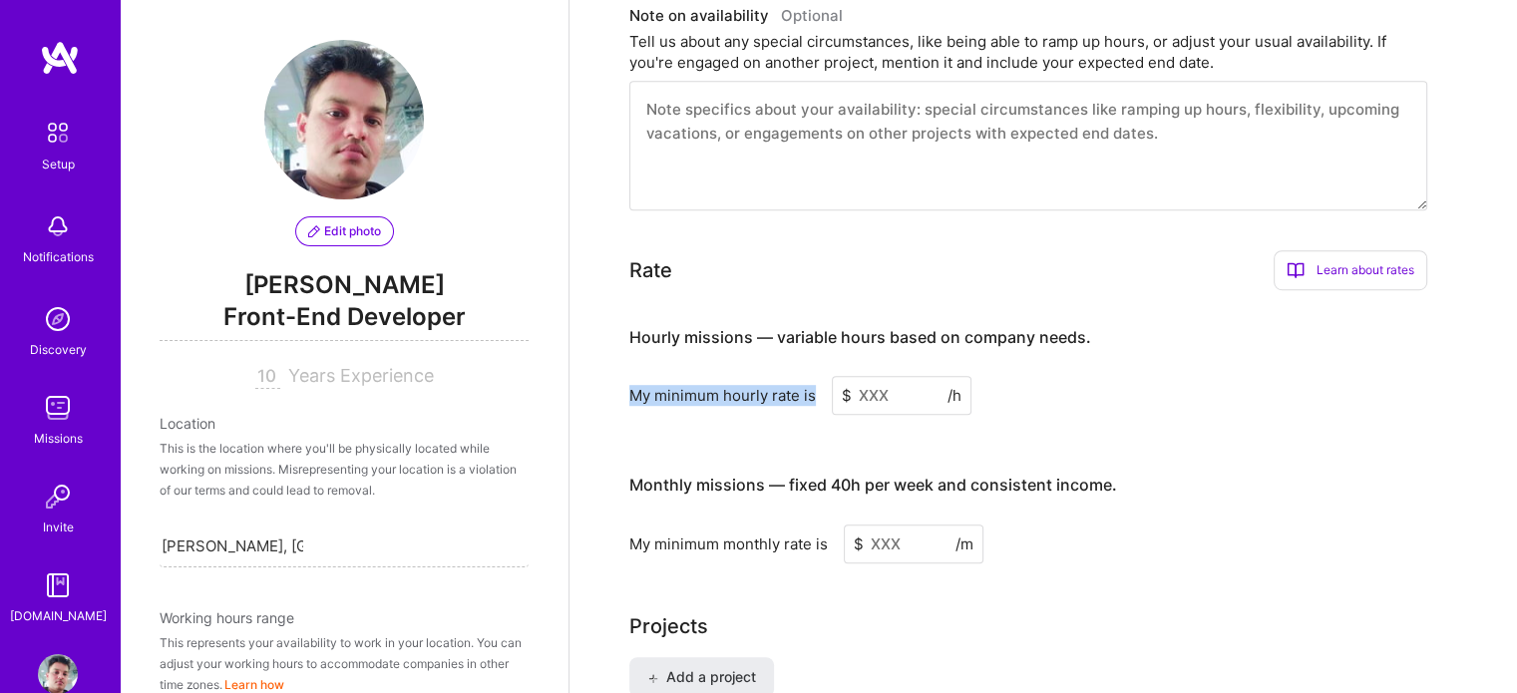
drag, startPoint x: 614, startPoint y: 354, endPoint x: 824, endPoint y: 346, distance: 209.5
click at [824, 346] on div "Complete your profile to take the first step in unlocking full [DOMAIN_NAME] ac…" at bounding box center [1042, 305] width 947 height 2714
copy div "My minimum hourly rate is"
click at [662, 260] on div "Rate Learn about rates Hourly Rate What is hourly rate? This model involves pay…" at bounding box center [1028, 406] width 798 height 312
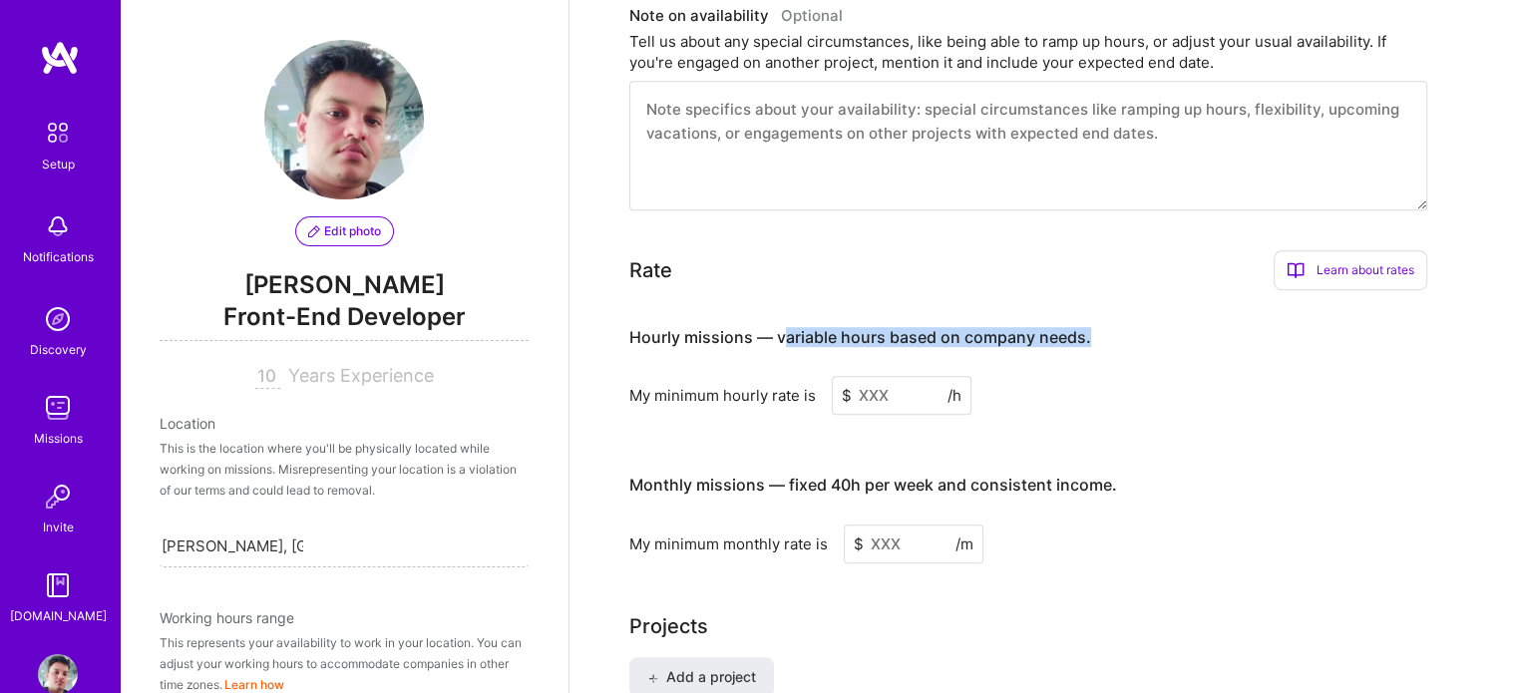
drag, startPoint x: 781, startPoint y: 309, endPoint x: 1090, endPoint y: 315, distance: 309.2
click at [1090, 315] on h3 "Hourly missions — variable hours based on company needs." at bounding box center [1028, 337] width 798 height 62
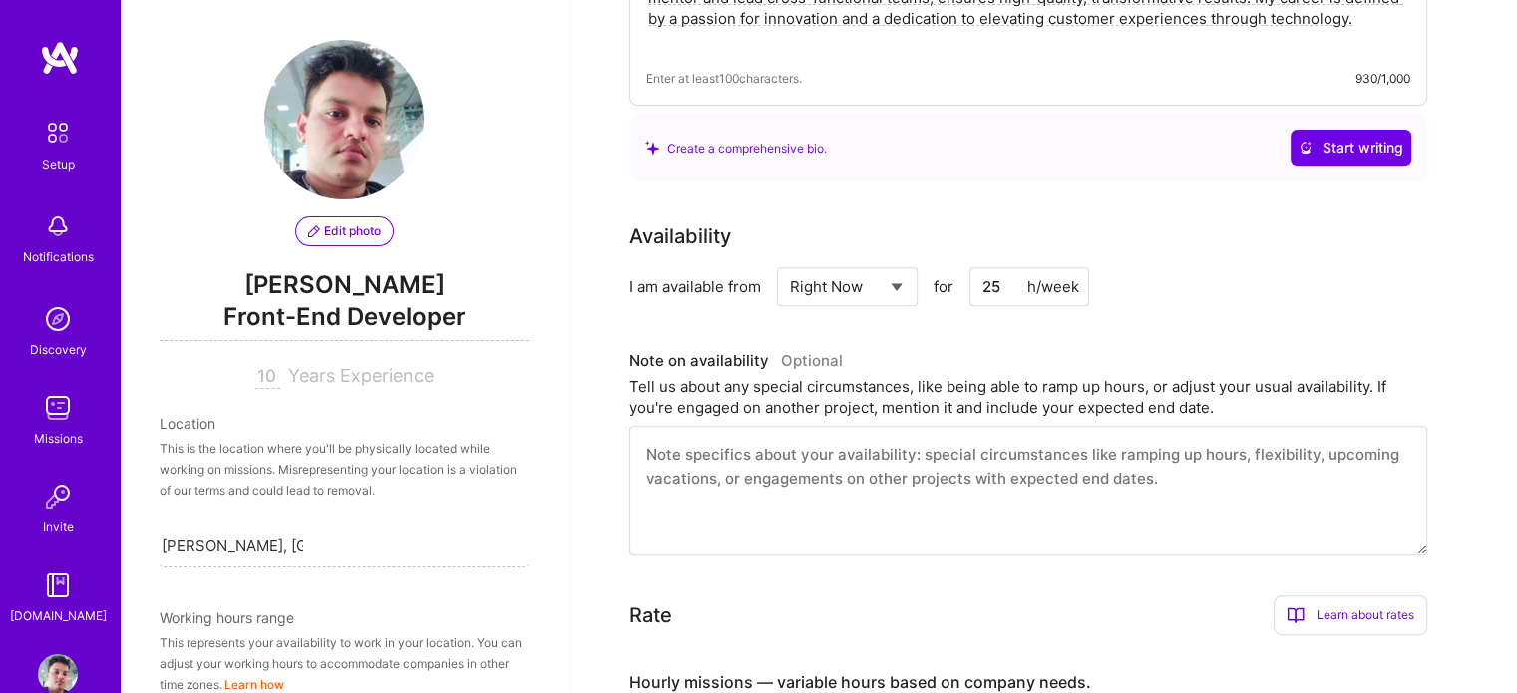
scroll to position [784, 0]
click at [1012, 270] on input "25" at bounding box center [1029, 289] width 120 height 39
type input "2"
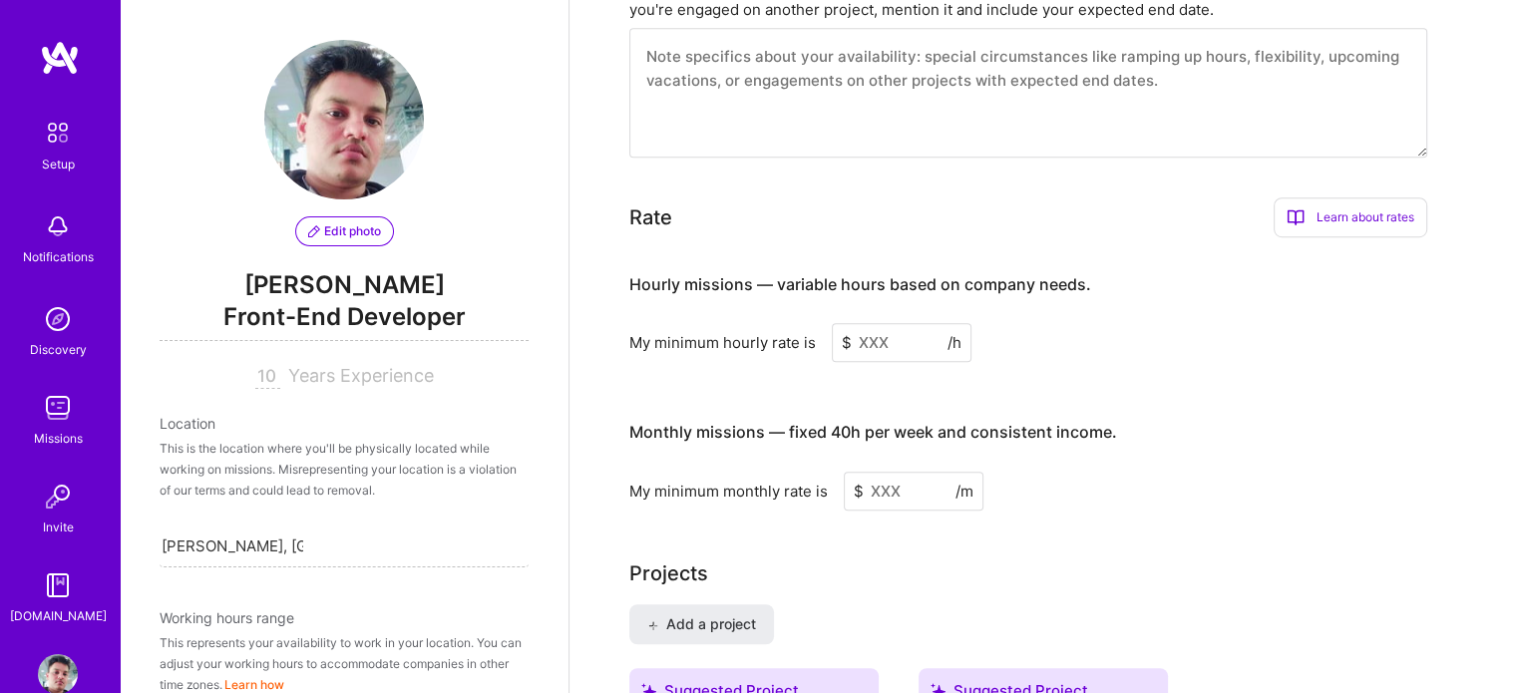
scroll to position [1197, 0]
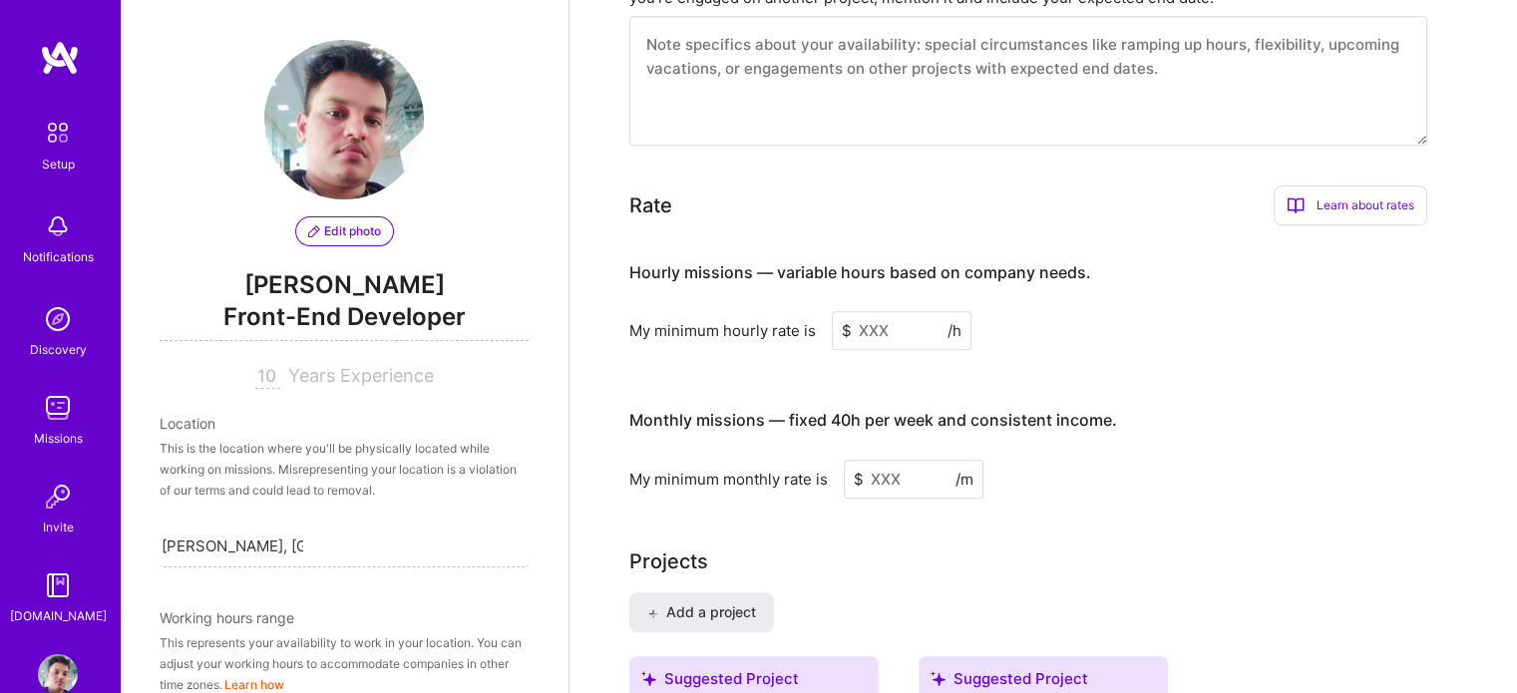
type input "40"
click at [889, 311] on input at bounding box center [902, 330] width 140 height 39
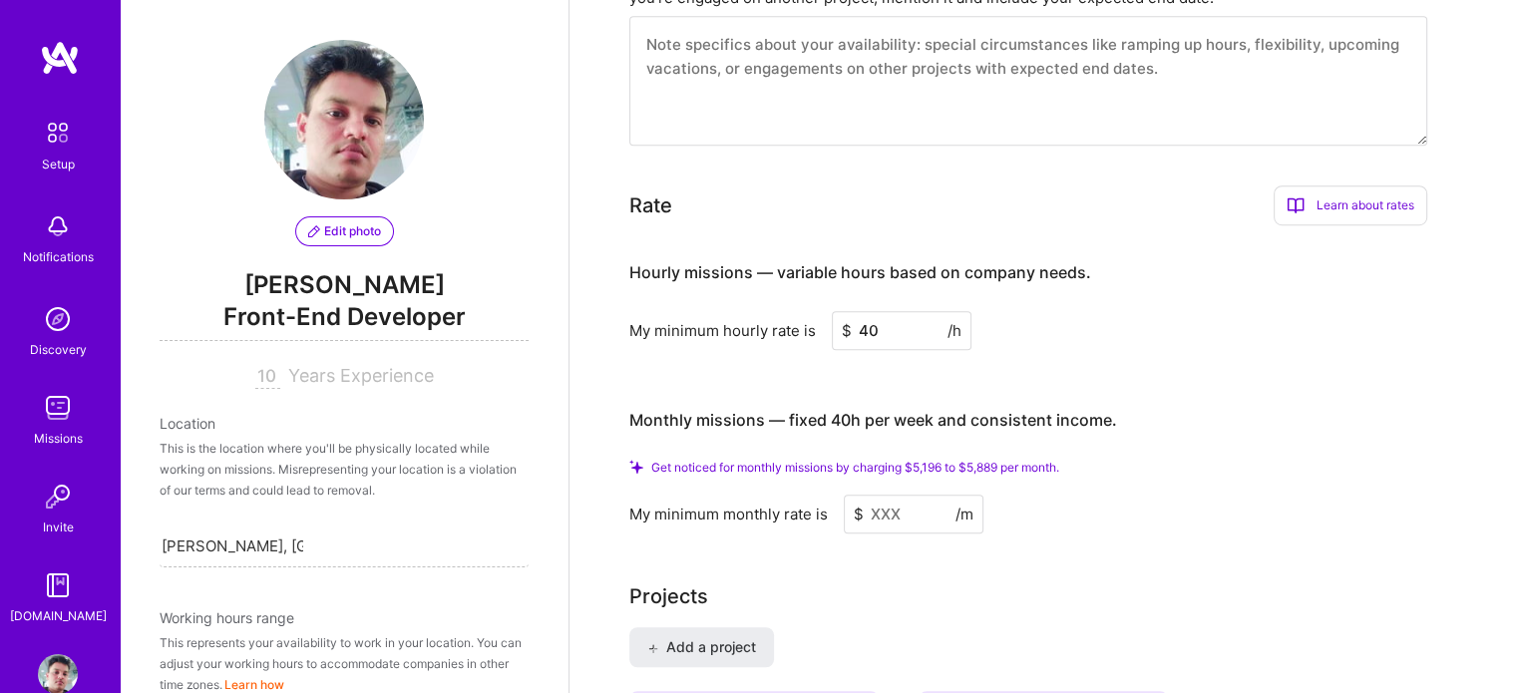
type input "40"
click at [955, 344] on div "Hourly missions — variable hours based on company needs. My minimum hourly rate…" at bounding box center [1028, 386] width 798 height 291
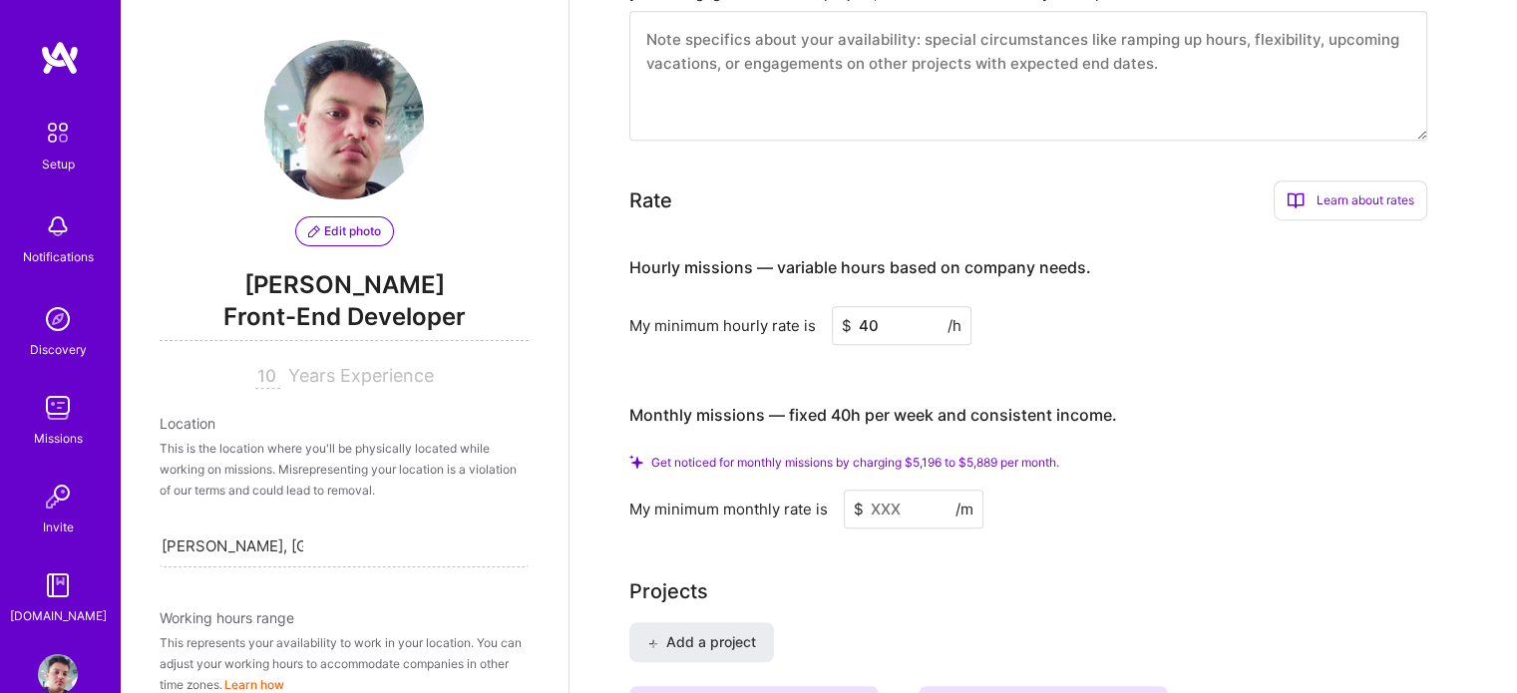
scroll to position [1205, 0]
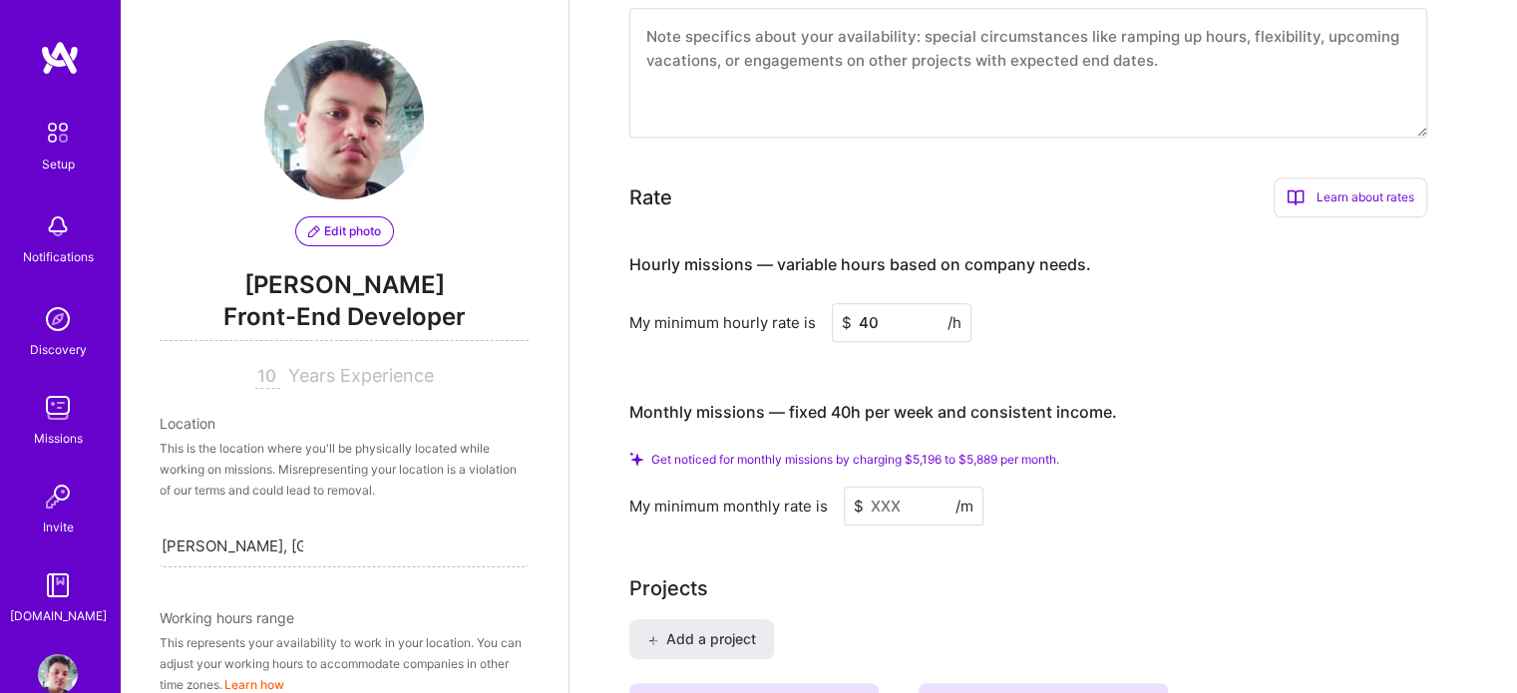
click at [898, 487] on input at bounding box center [914, 506] width 140 height 39
type input "5"
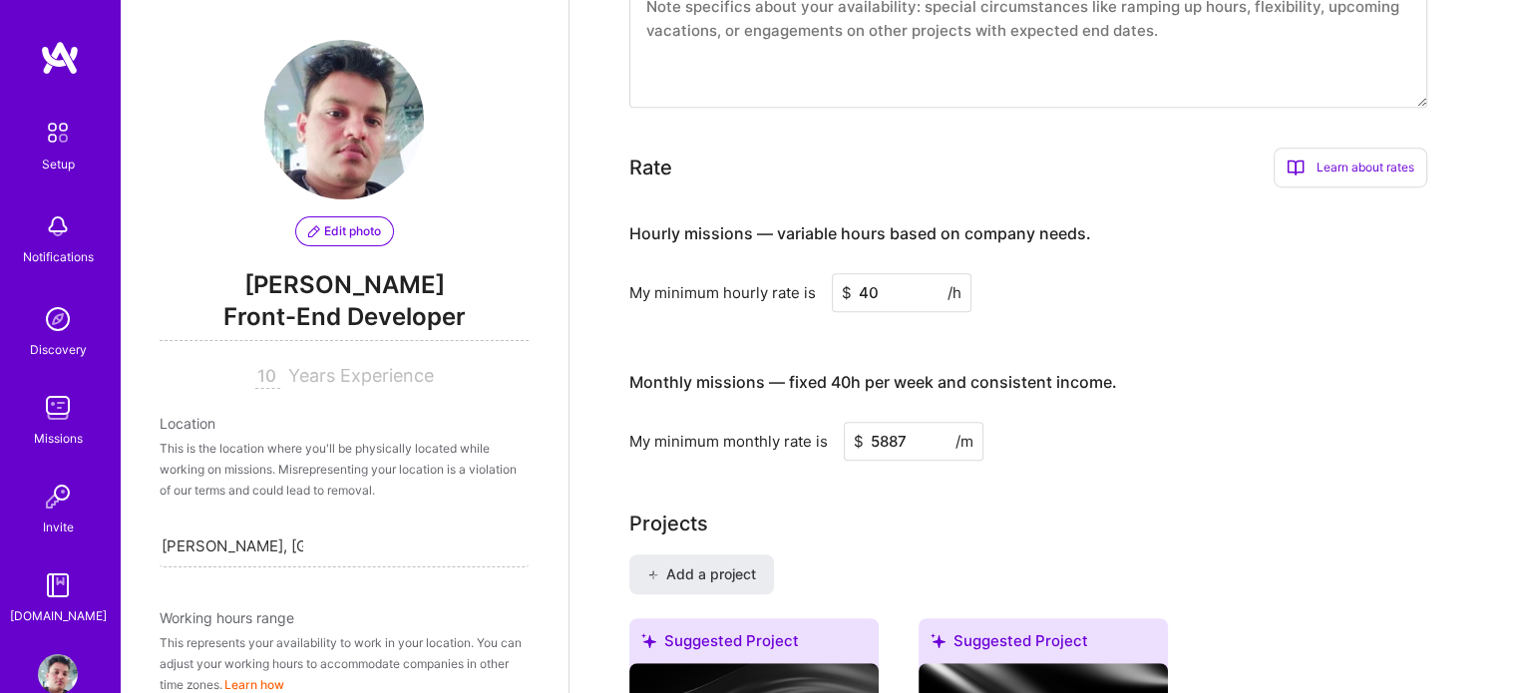
type input "5887"
click at [1023, 509] on div "Projects" at bounding box center [1043, 524] width 828 height 30
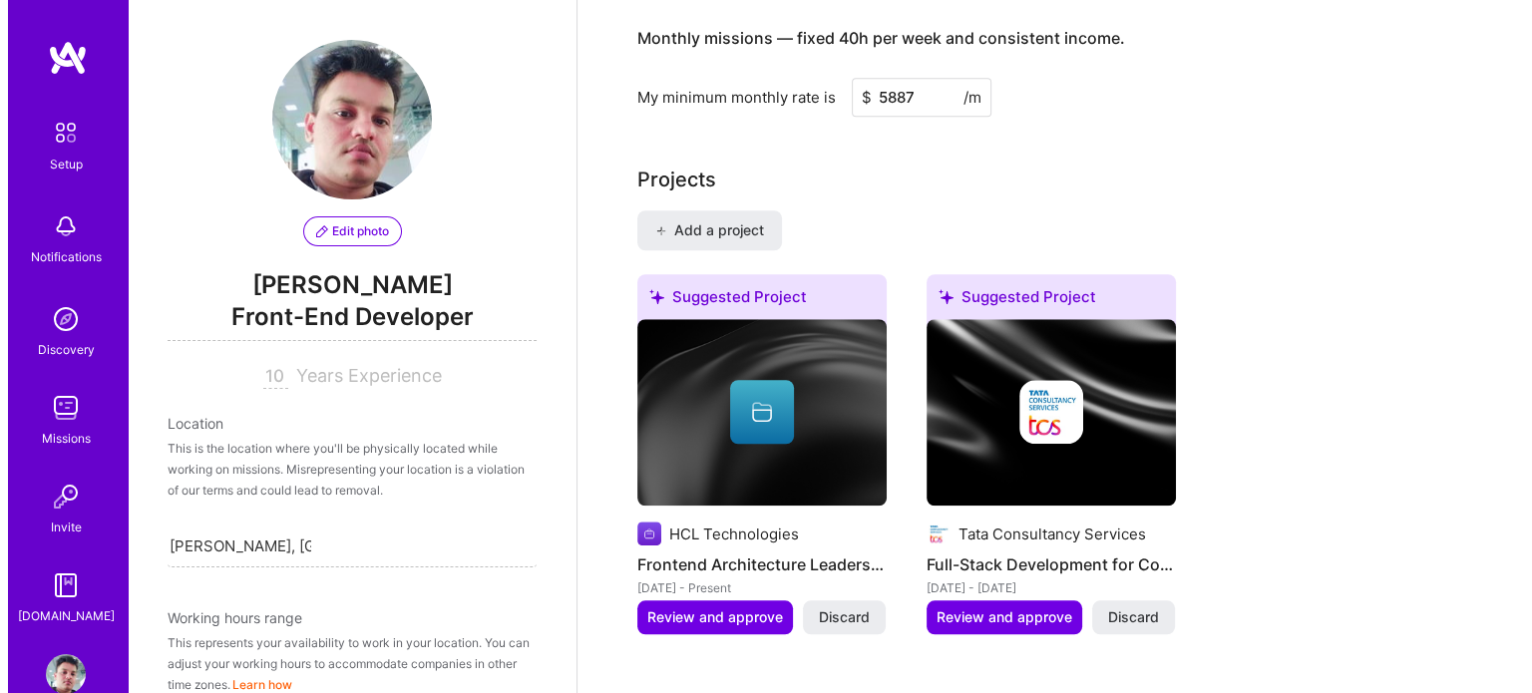
scroll to position [1552, 0]
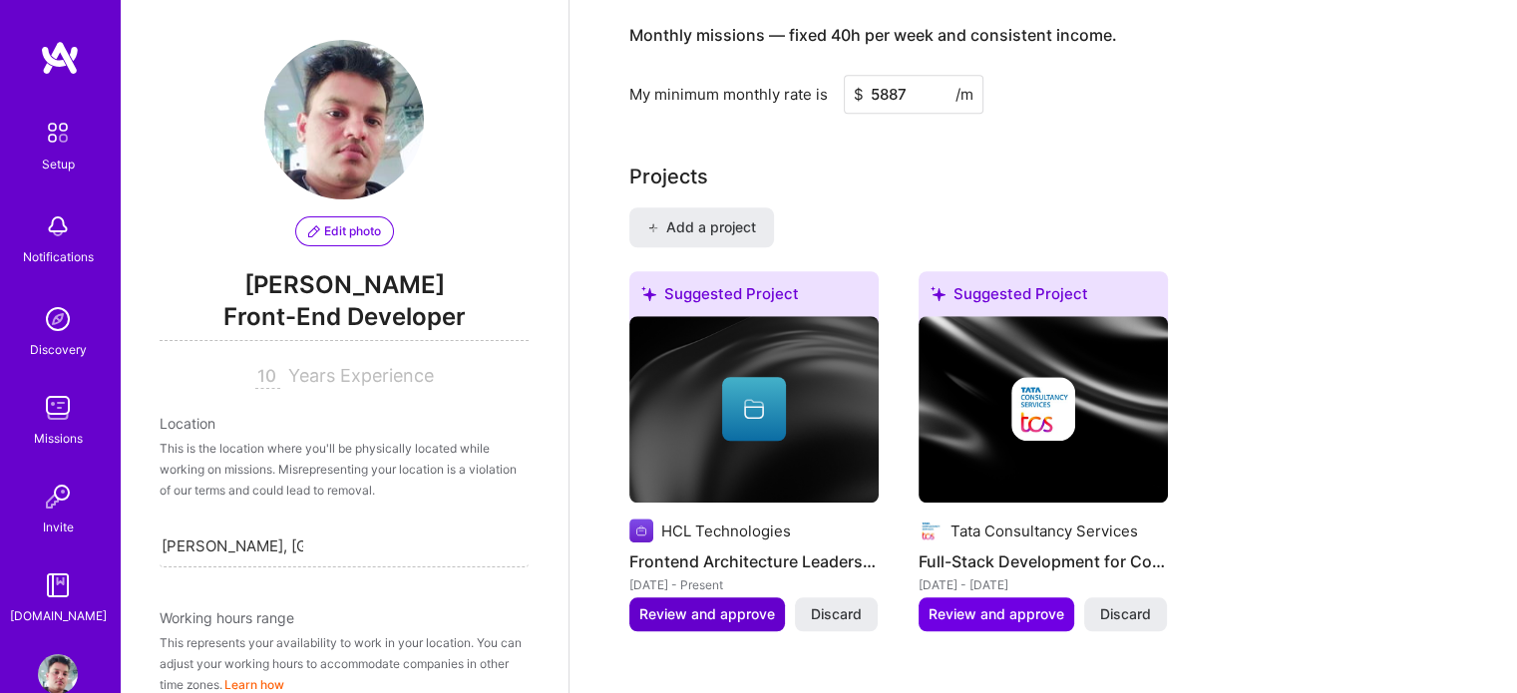
click at [710, 604] on span "Review and approve" at bounding box center [707, 614] width 136 height 20
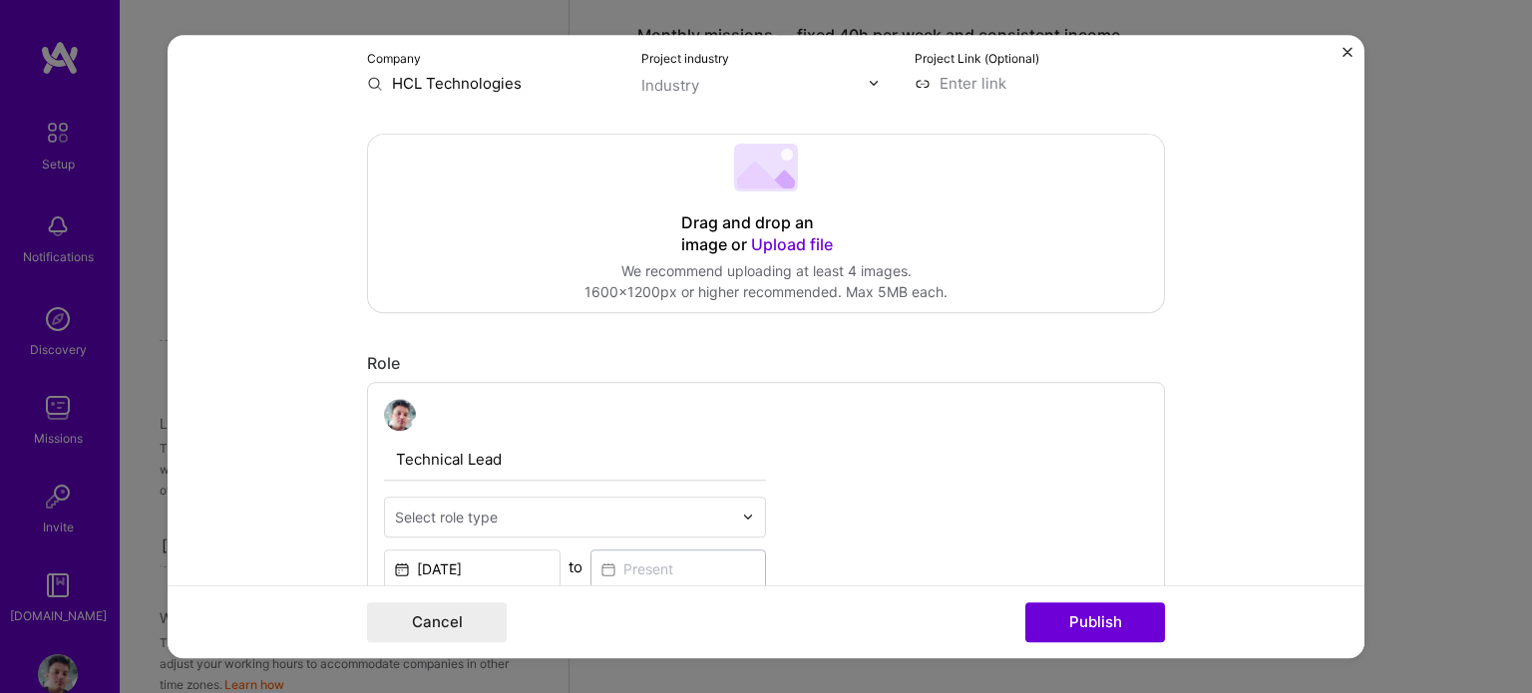
scroll to position [396, 0]
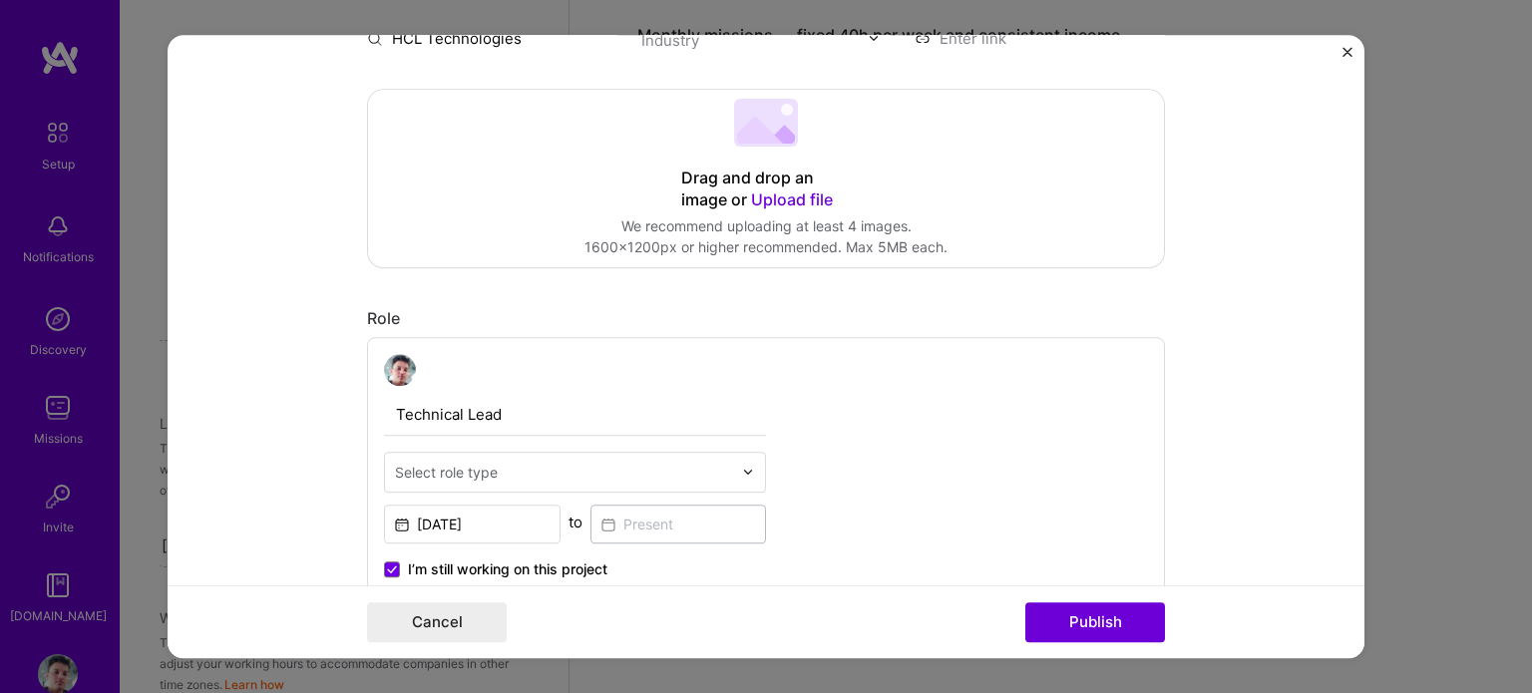
drag, startPoint x: 1365, startPoint y: 318, endPoint x: 1367, endPoint y: 389, distance: 70.8
click at [1367, 389] on div "Editing suggested project This project is suggested based on your LinkedIn, res…" at bounding box center [766, 346] width 1532 height 693
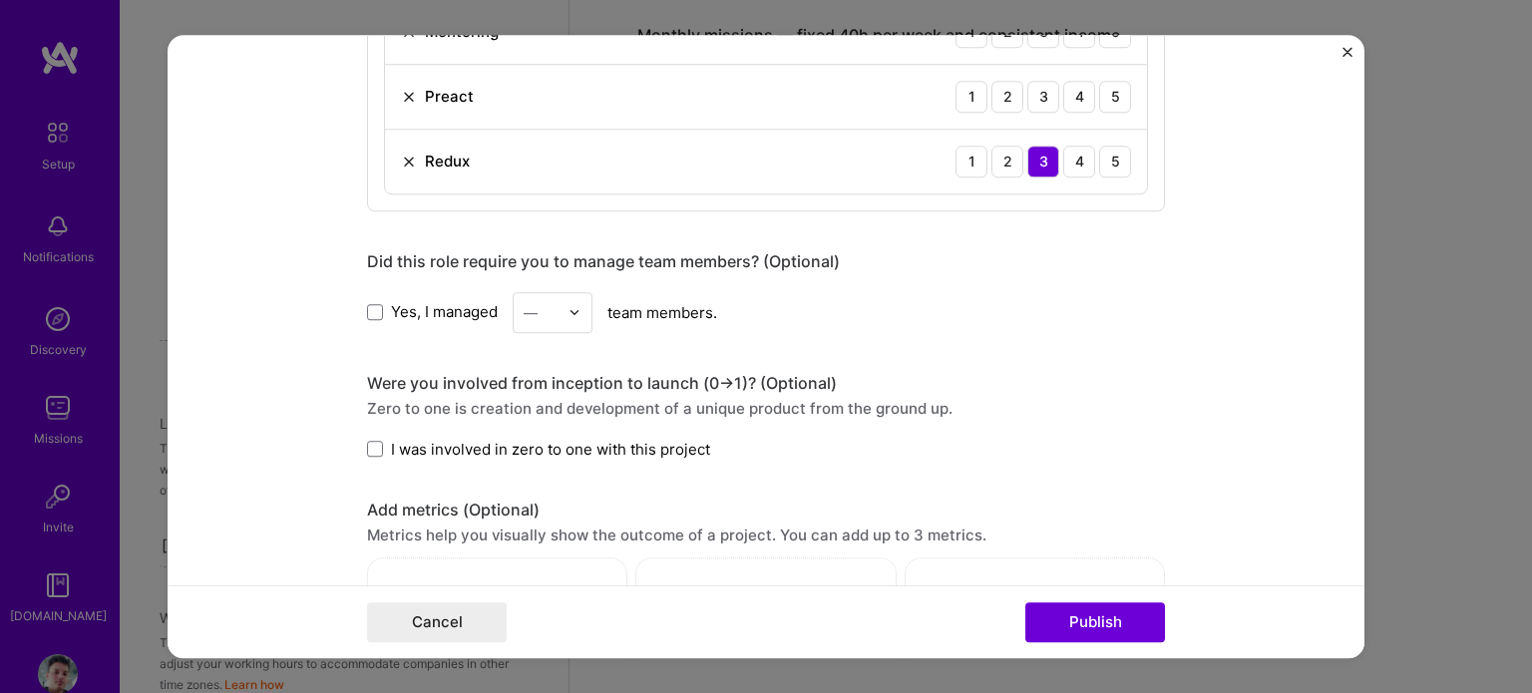
scroll to position [1225, 0]
drag, startPoint x: 1368, startPoint y: 451, endPoint x: 1373, endPoint y: 476, distance: 25.4
click at [1373, 476] on div "Editing suggested project This project is suggested based on your LinkedIn, res…" at bounding box center [766, 346] width 1532 height 693
click at [367, 310] on span at bounding box center [375, 309] width 16 height 16
click at [0, 0] on input "Yes, I managed" at bounding box center [0, 0] width 0 height 0
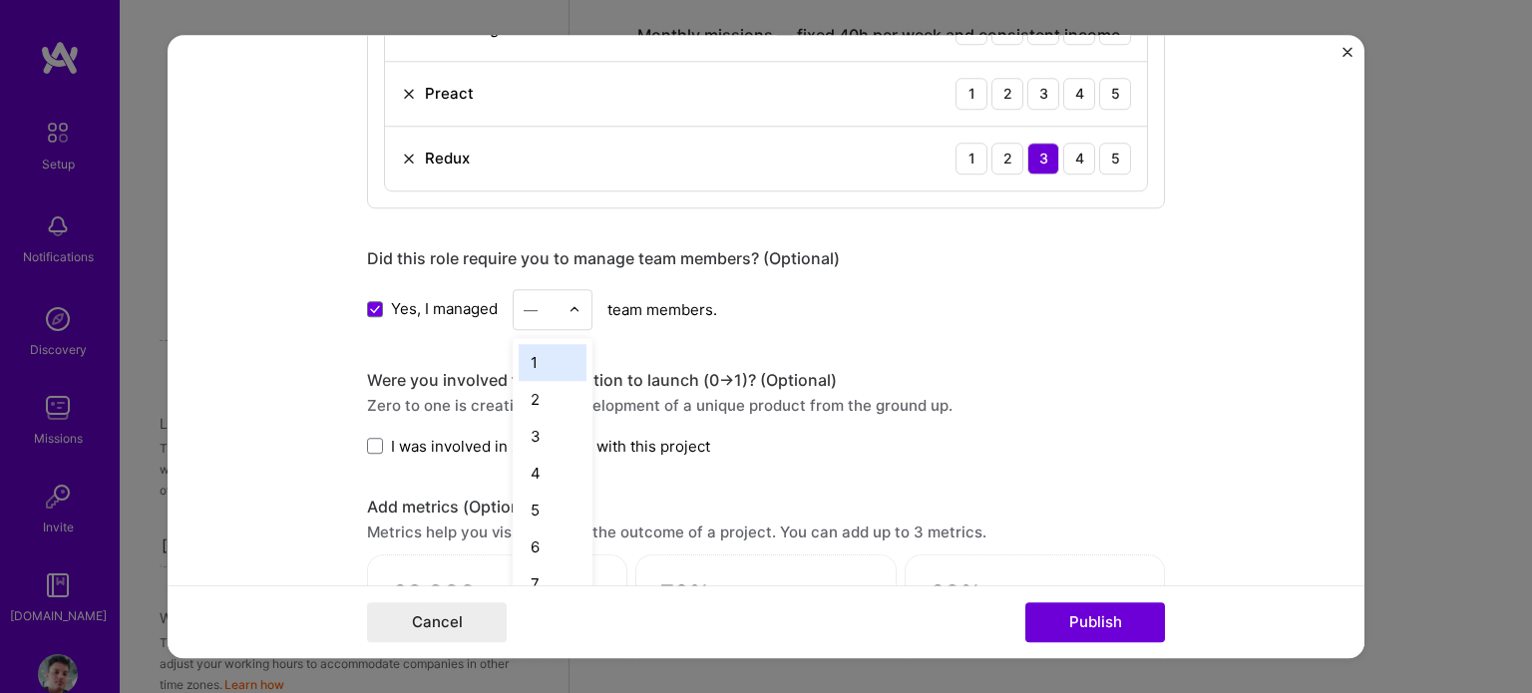
click at [537, 302] on input "text" at bounding box center [540, 309] width 35 height 21
click at [536, 457] on div "4" at bounding box center [553, 473] width 68 height 37
click at [570, 313] on div at bounding box center [579, 309] width 23 height 39
click at [519, 425] on div "5" at bounding box center [553, 437] width 68 height 37
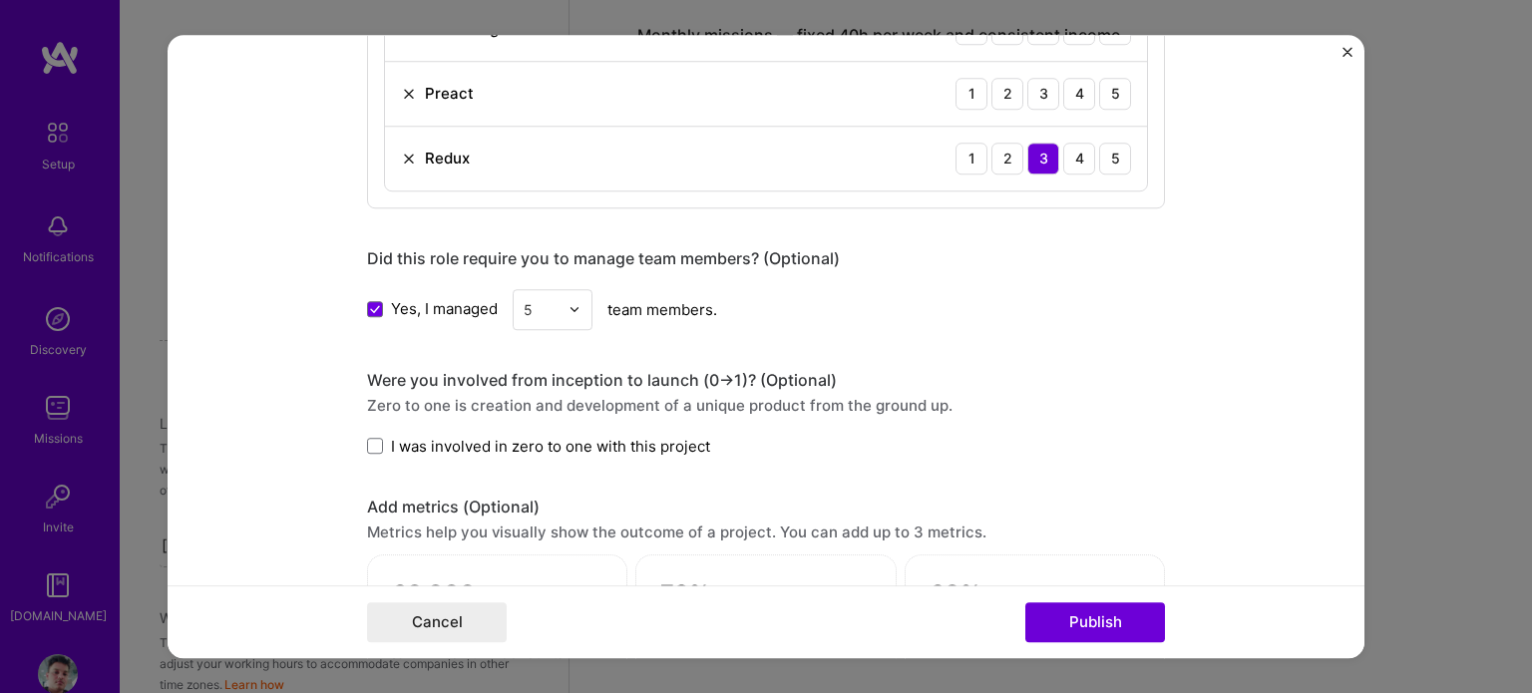
scroll to position [1375, 0]
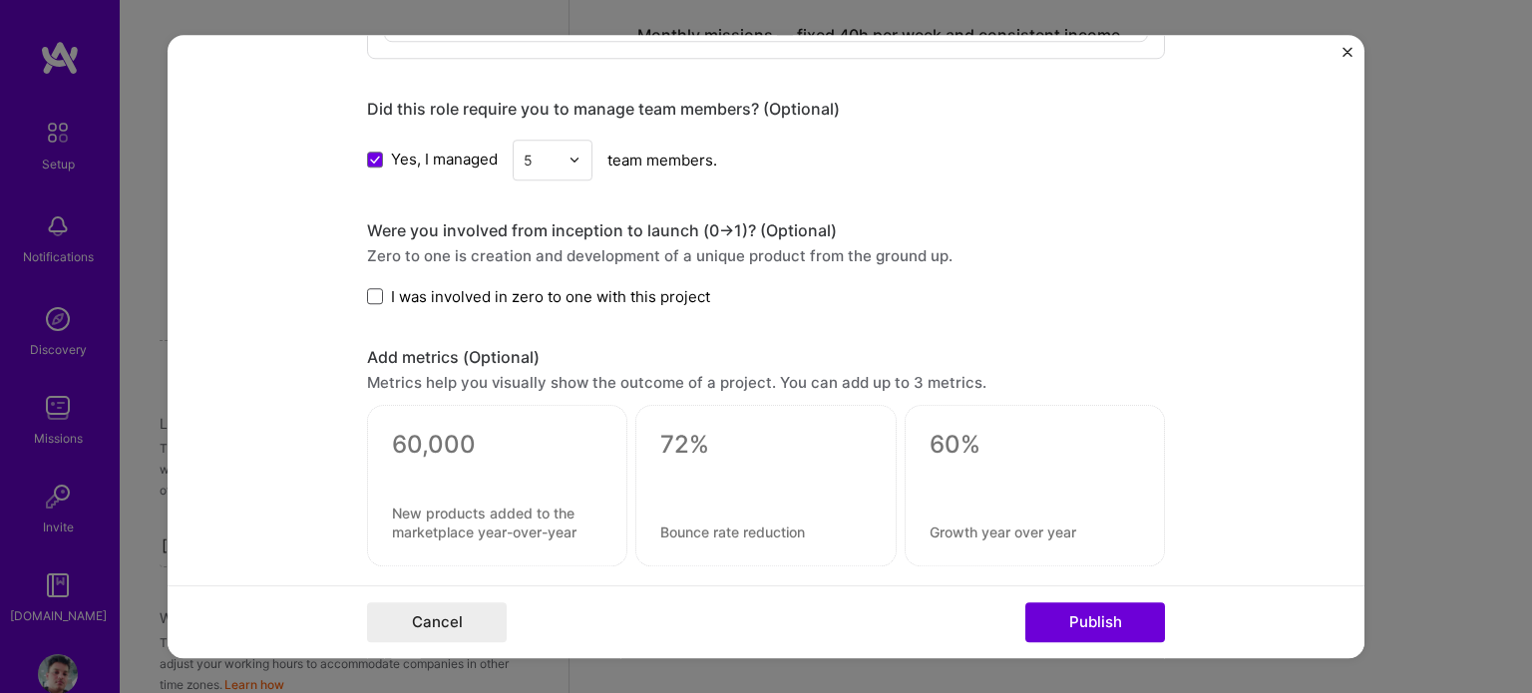
click at [371, 296] on span at bounding box center [375, 297] width 16 height 16
click at [0, 0] on input "I was involved in zero to one with this project" at bounding box center [0, 0] width 0 height 0
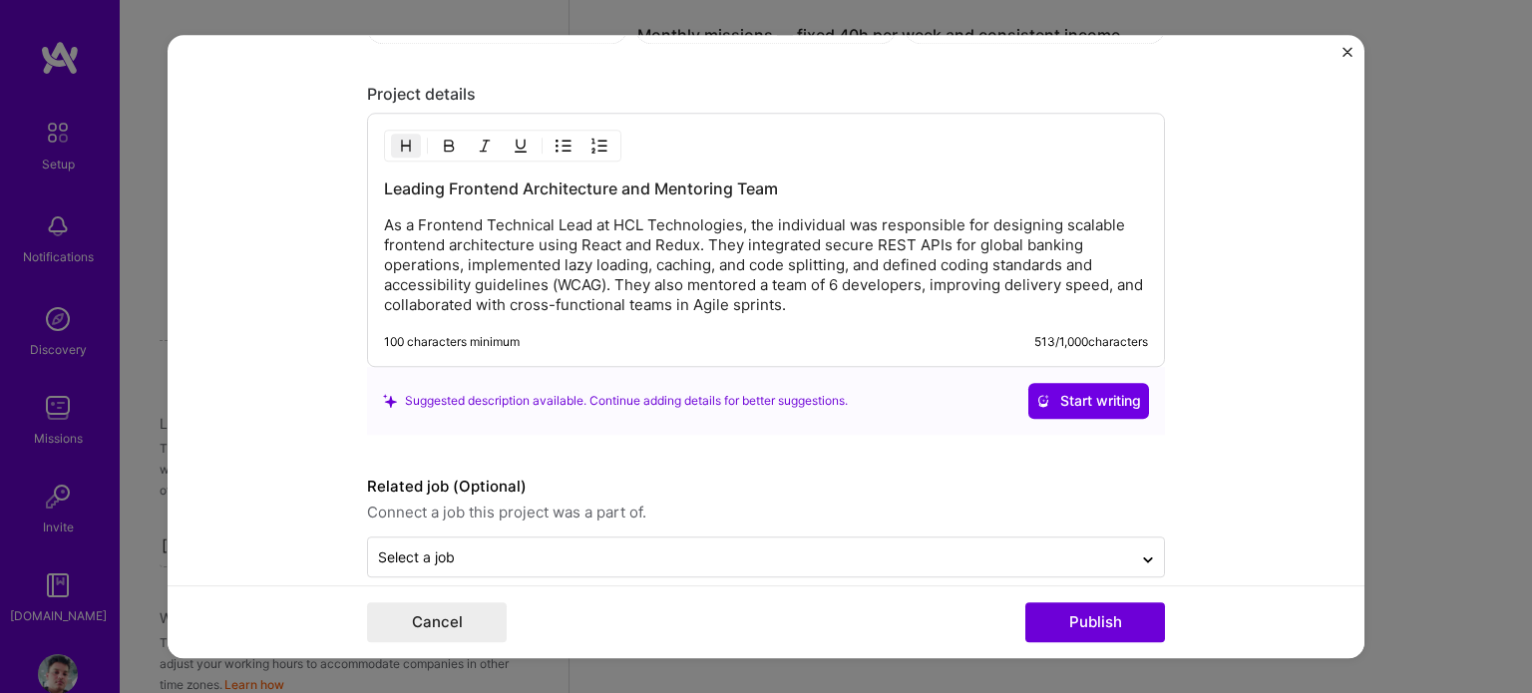
scroll to position [1919, 0]
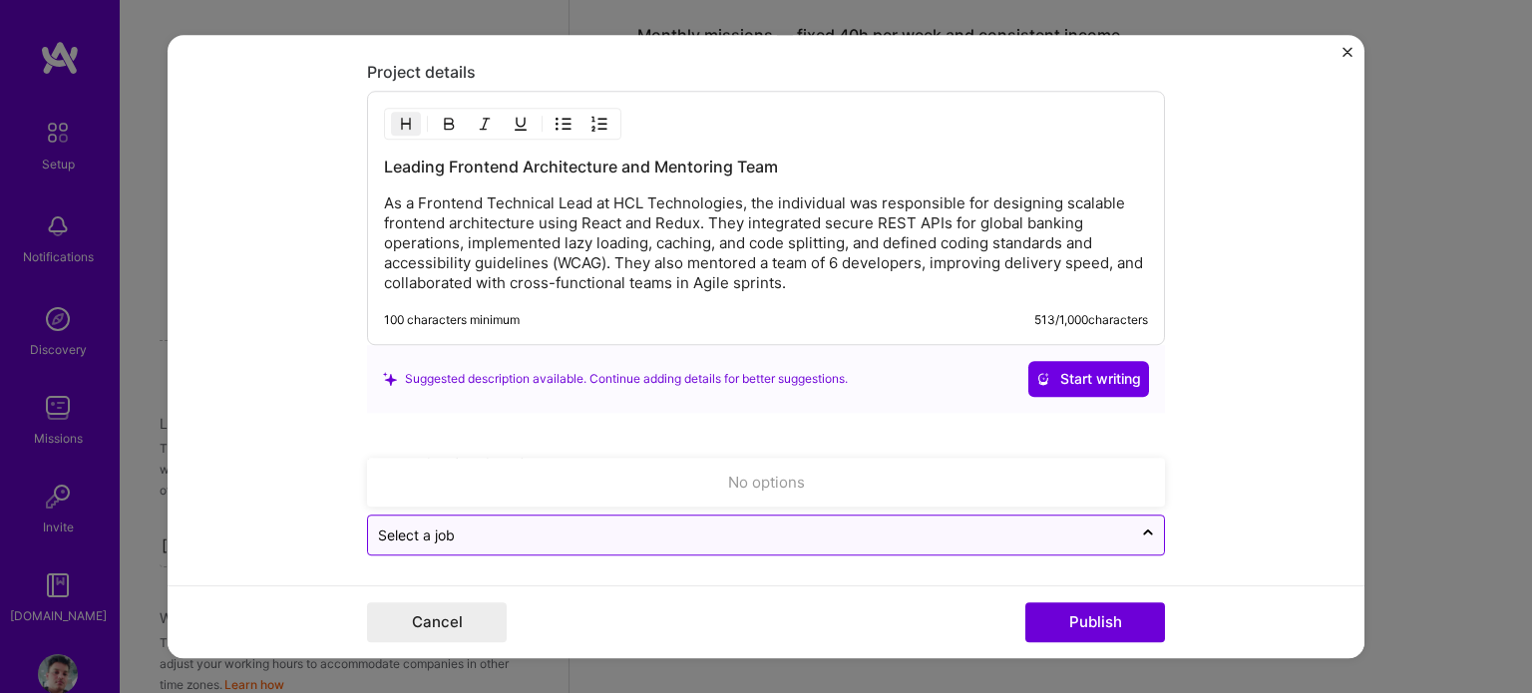
click at [1105, 541] on div at bounding box center [750, 534] width 744 height 25
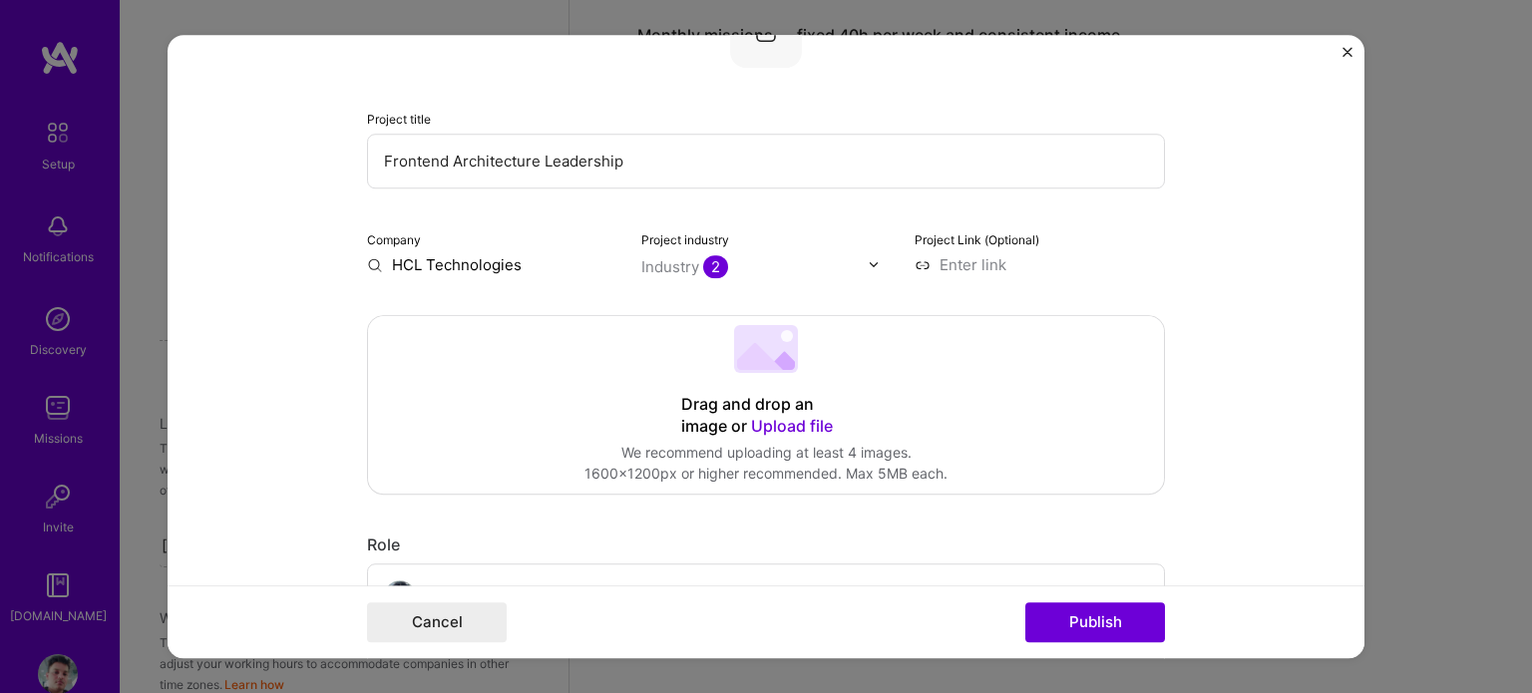
scroll to position [179, 0]
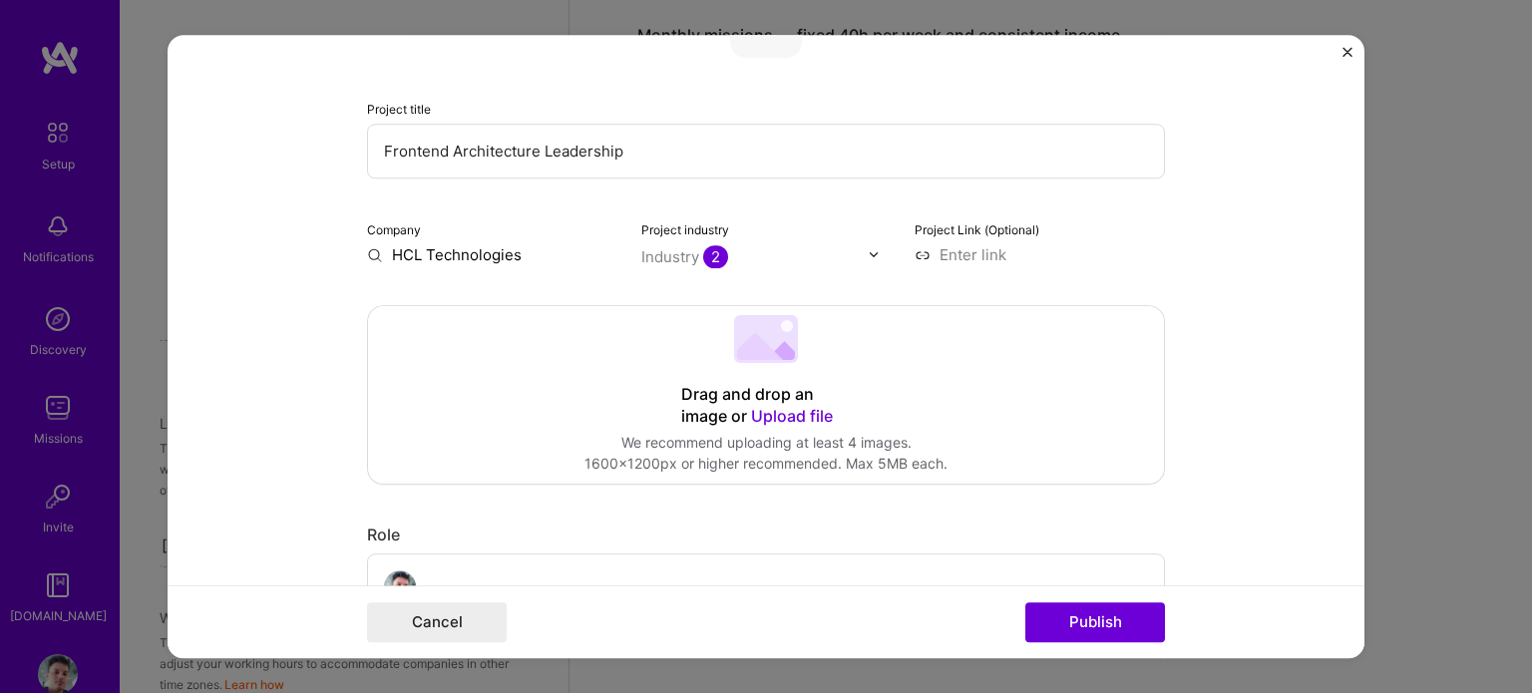
click at [868, 257] on img at bounding box center [873, 254] width 12 height 12
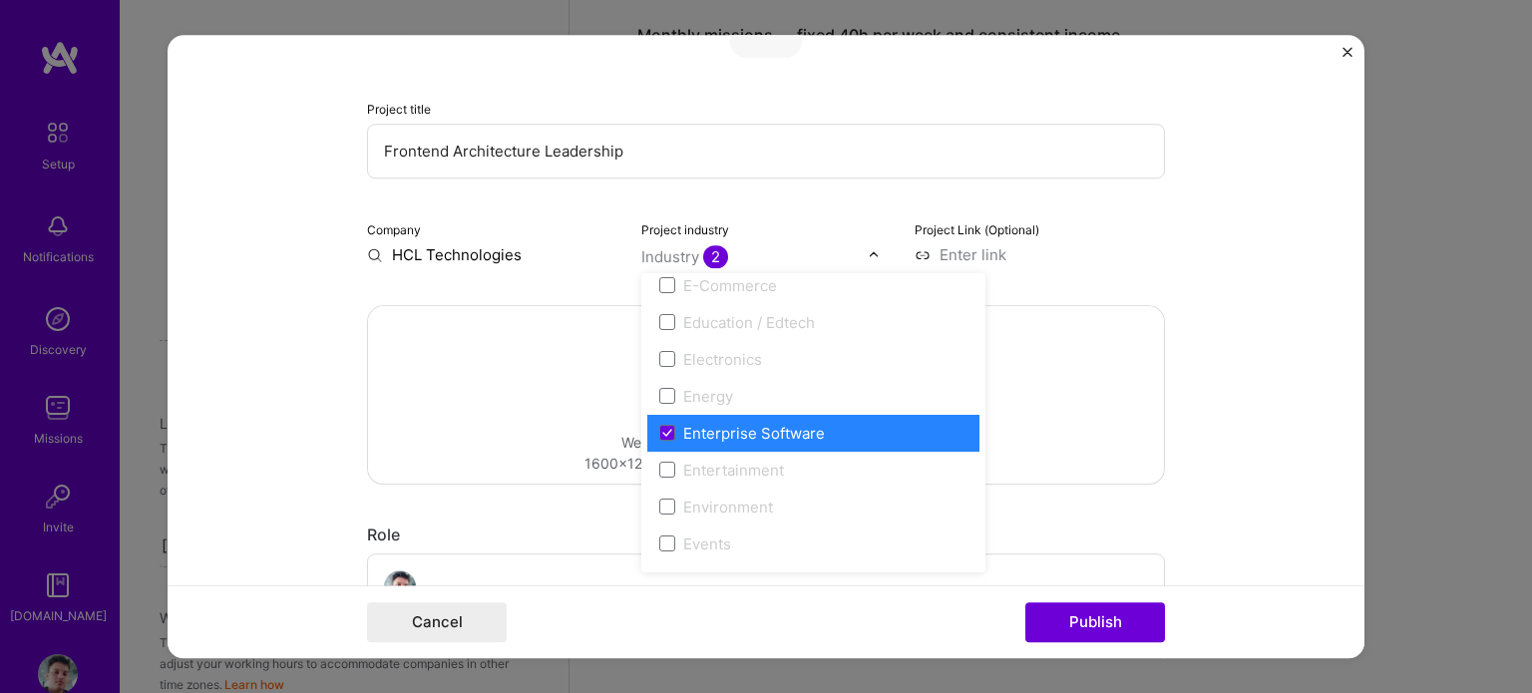
scroll to position [1756, 0]
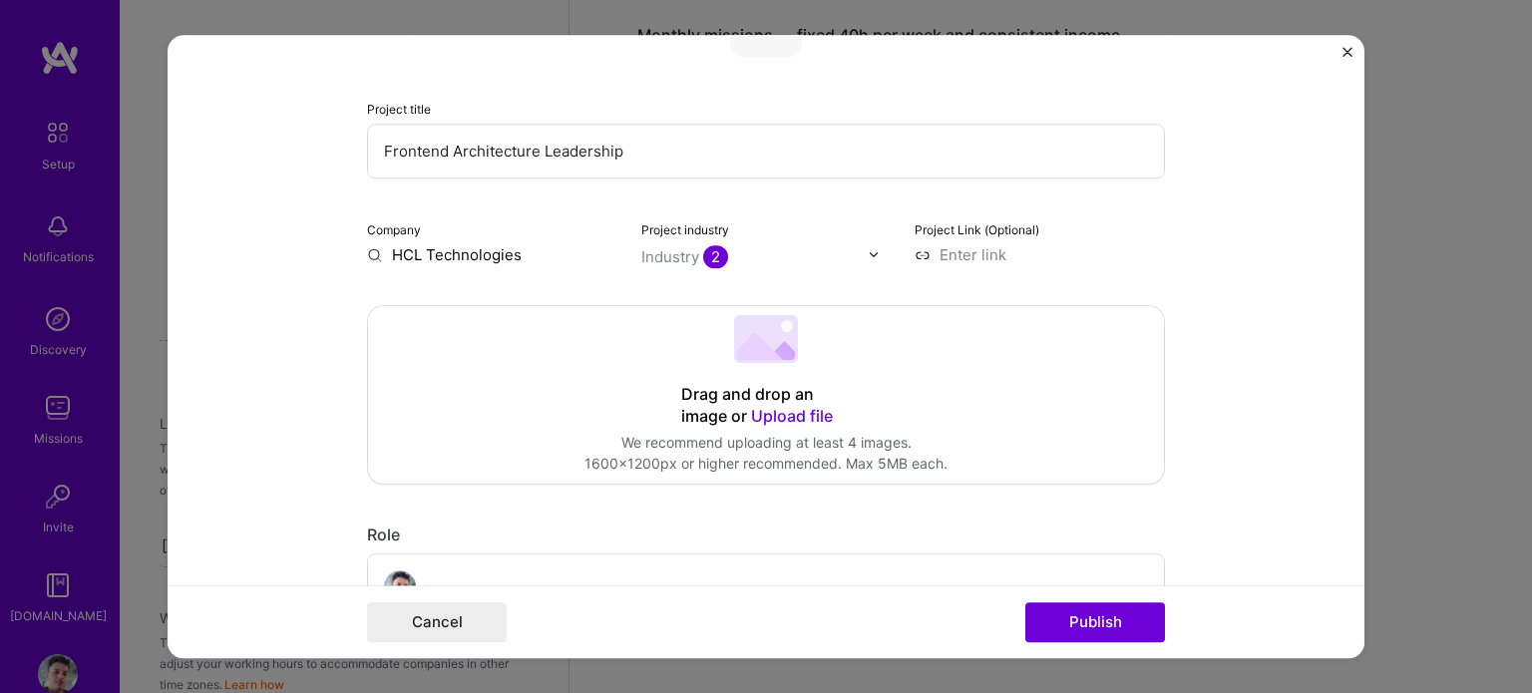
click at [935, 187] on div "Project title Frontend Architecture Leadership Company HCL Technologies Project…" at bounding box center [766, 125] width 798 height 279
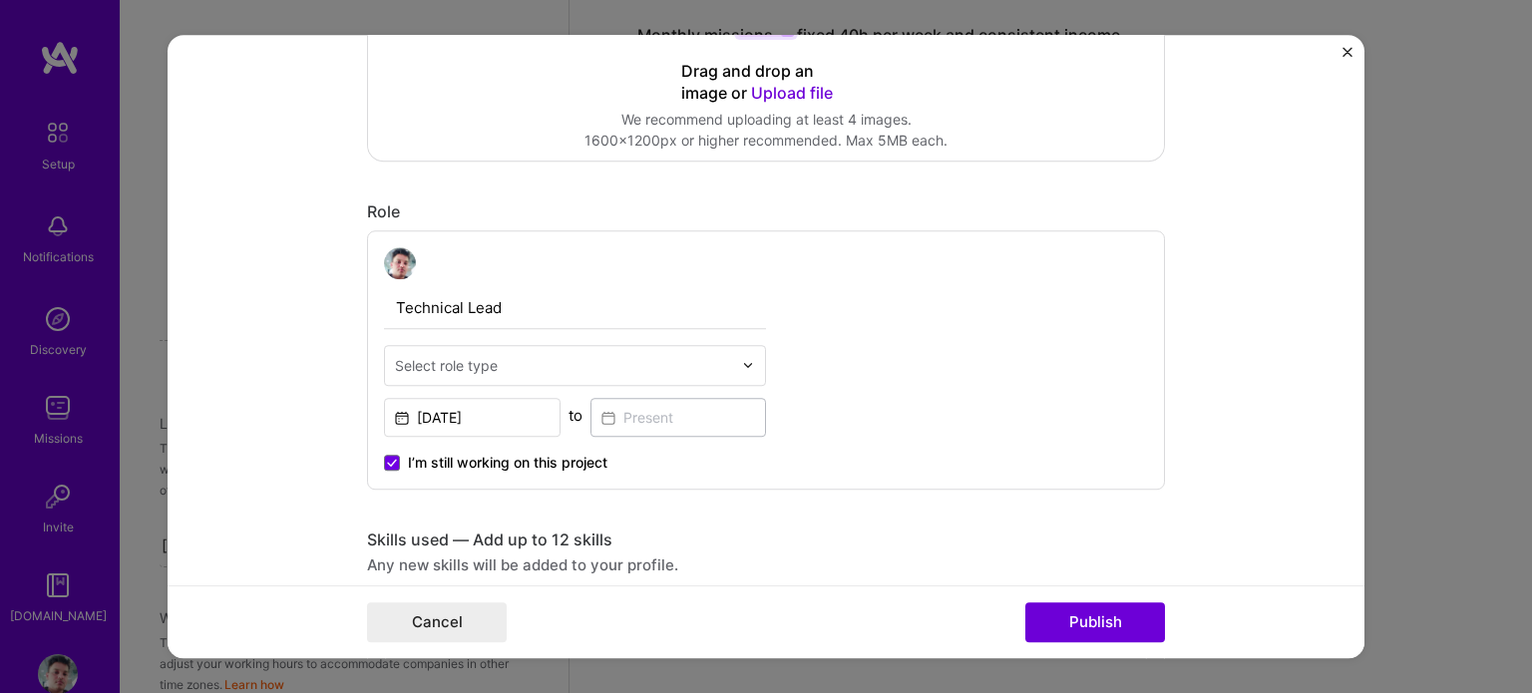
scroll to position [574, 0]
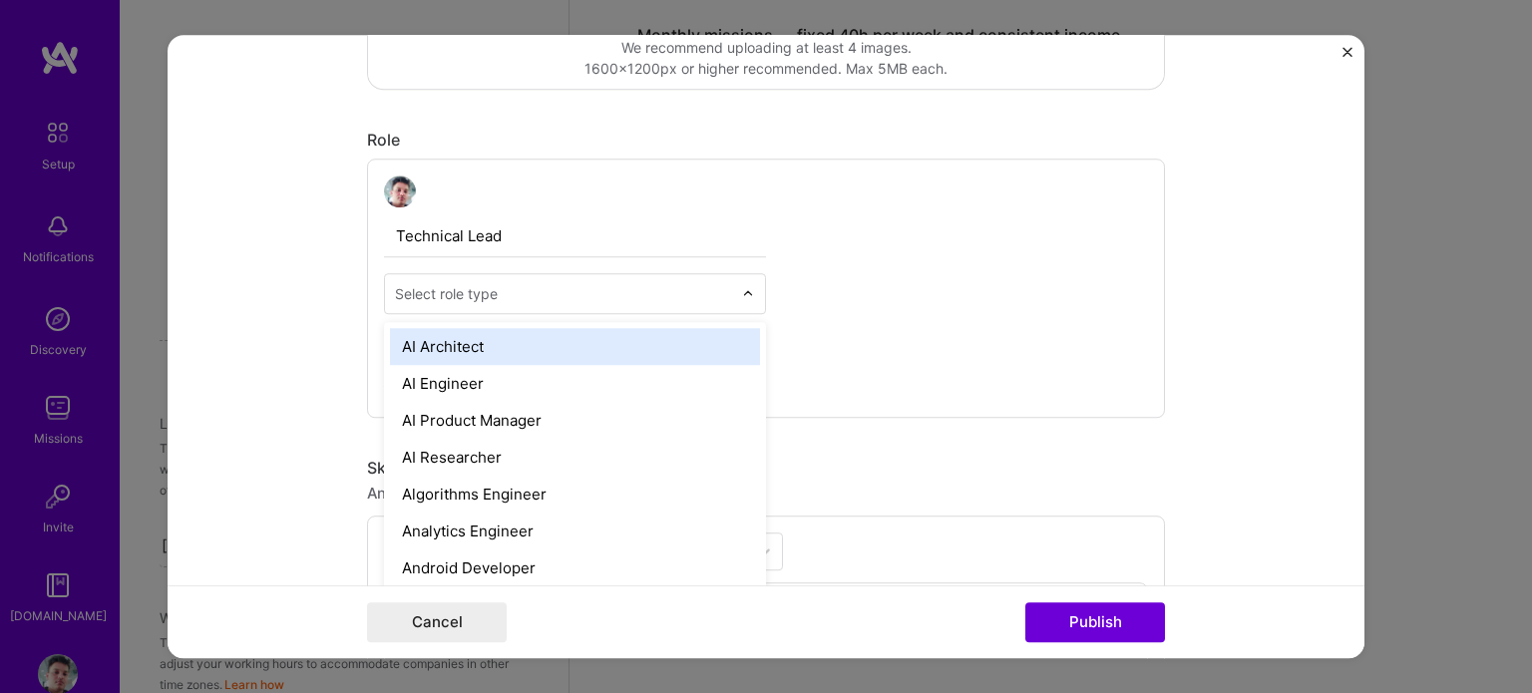
click at [630, 290] on input "text" at bounding box center [563, 293] width 337 height 21
type input "tec"
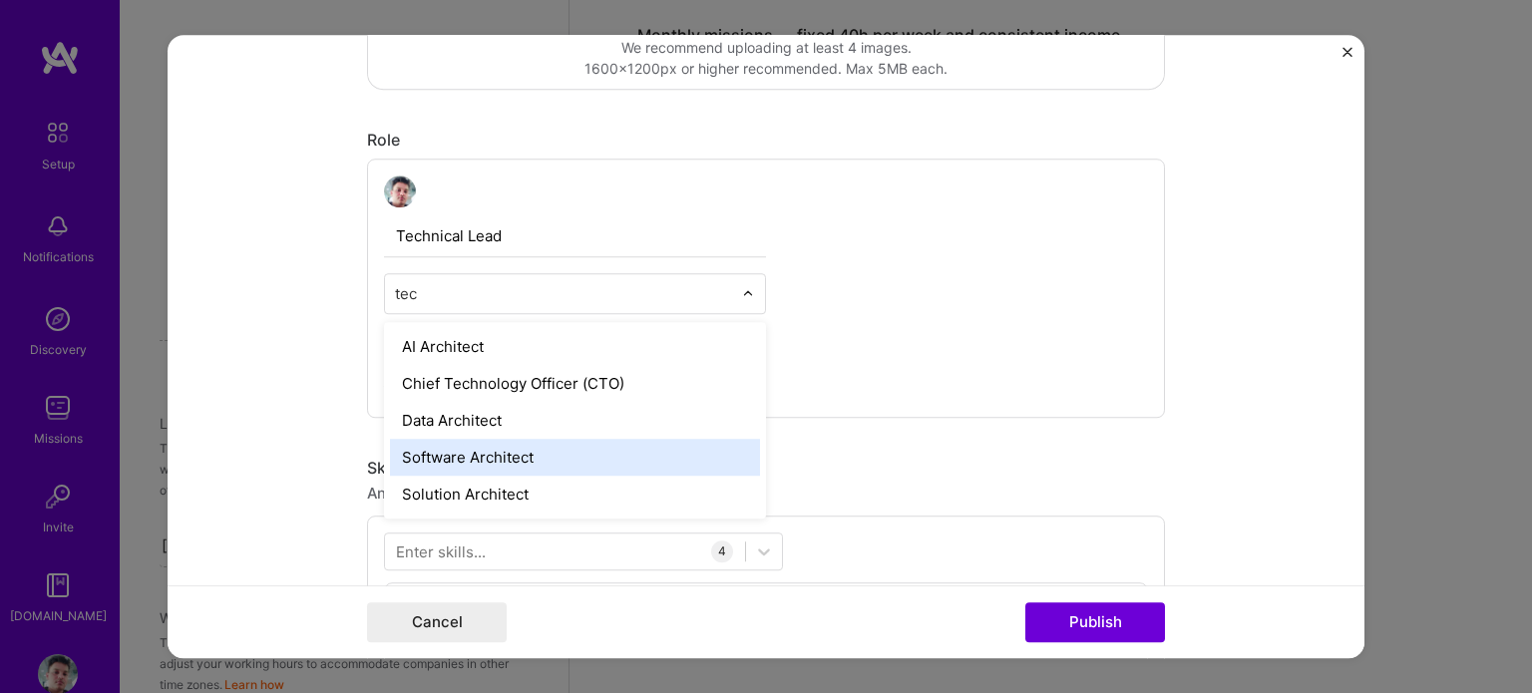
click at [535, 459] on div "Software Architect" at bounding box center [575, 457] width 370 height 37
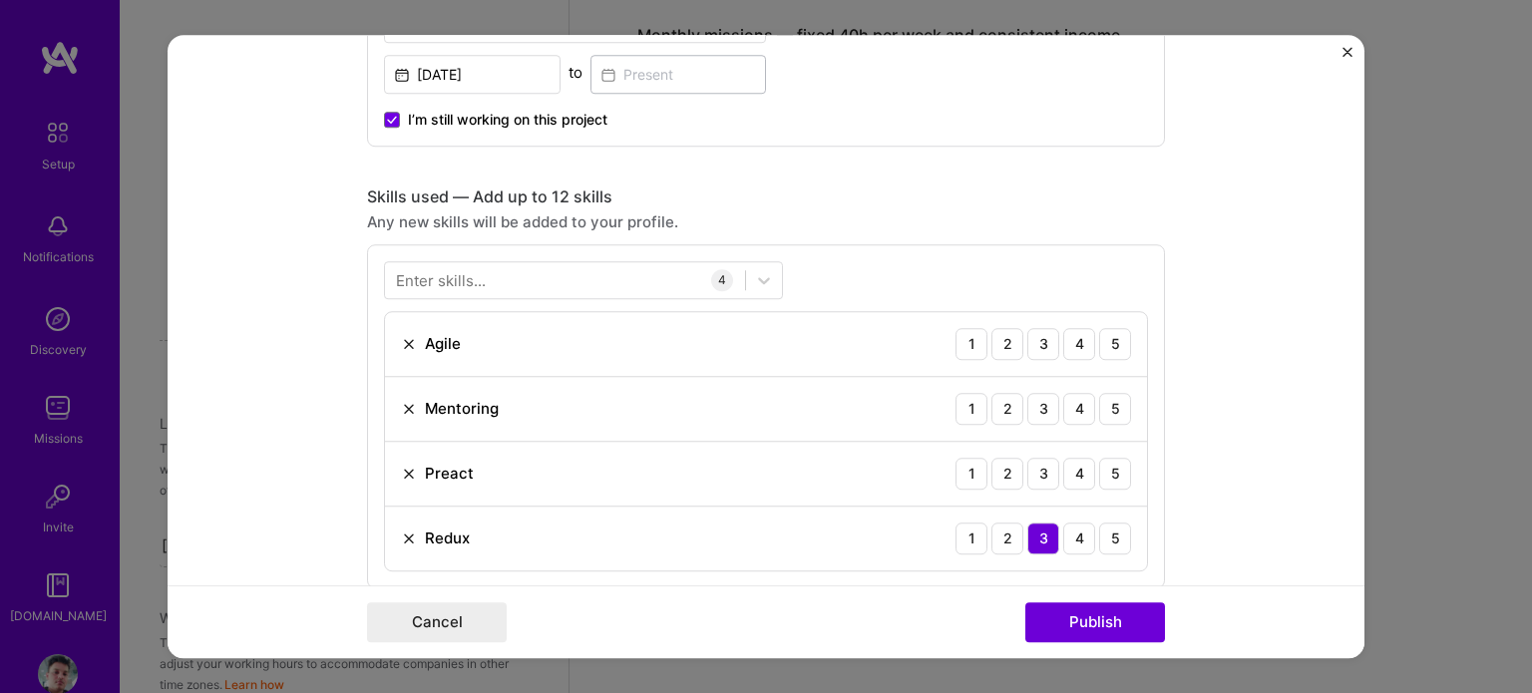
scroll to position [849, 0]
click at [1109, 340] on div "5" at bounding box center [1115, 341] width 32 height 32
click at [1001, 412] on div "2" at bounding box center [1007, 406] width 32 height 32
click at [401, 464] on img at bounding box center [409, 471] width 16 height 16
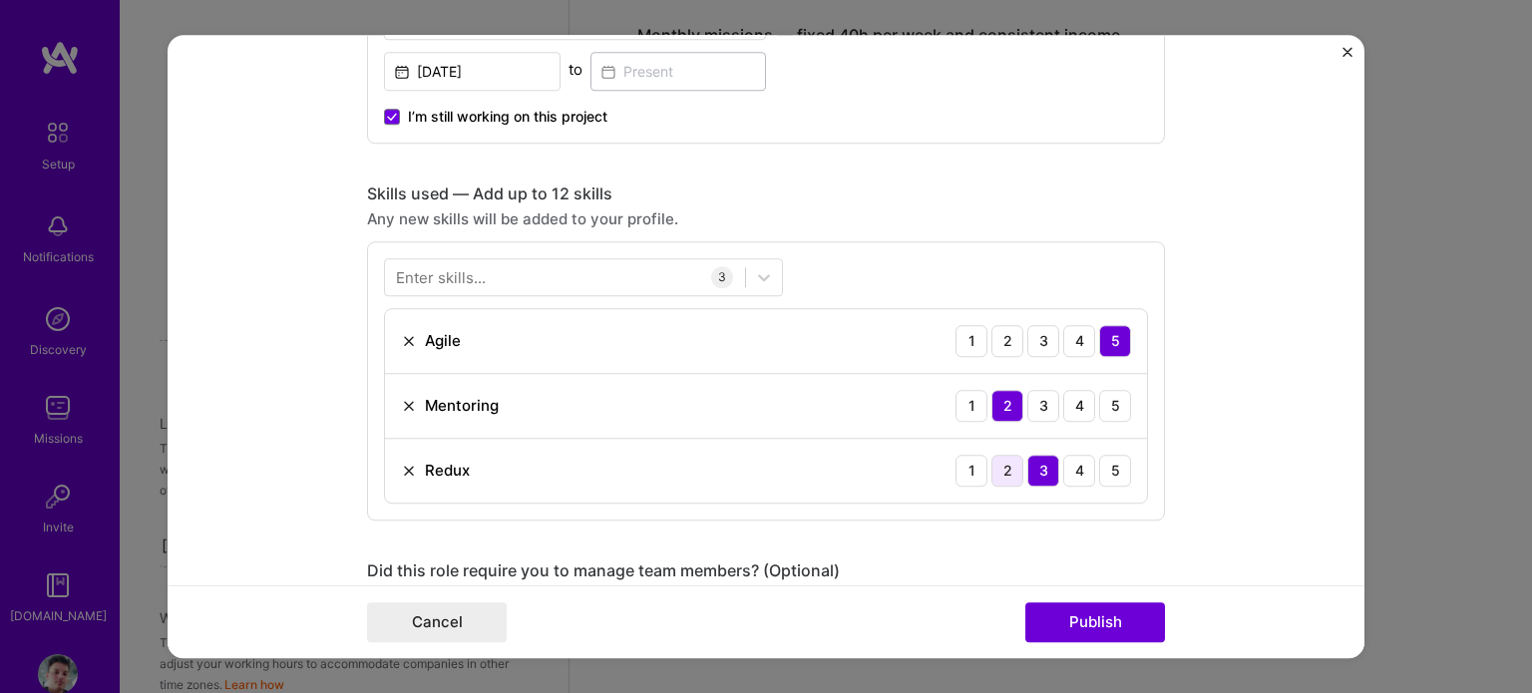
click at [1001, 474] on div "2" at bounding box center [1007, 471] width 32 height 32
click at [552, 279] on div at bounding box center [565, 276] width 360 height 33
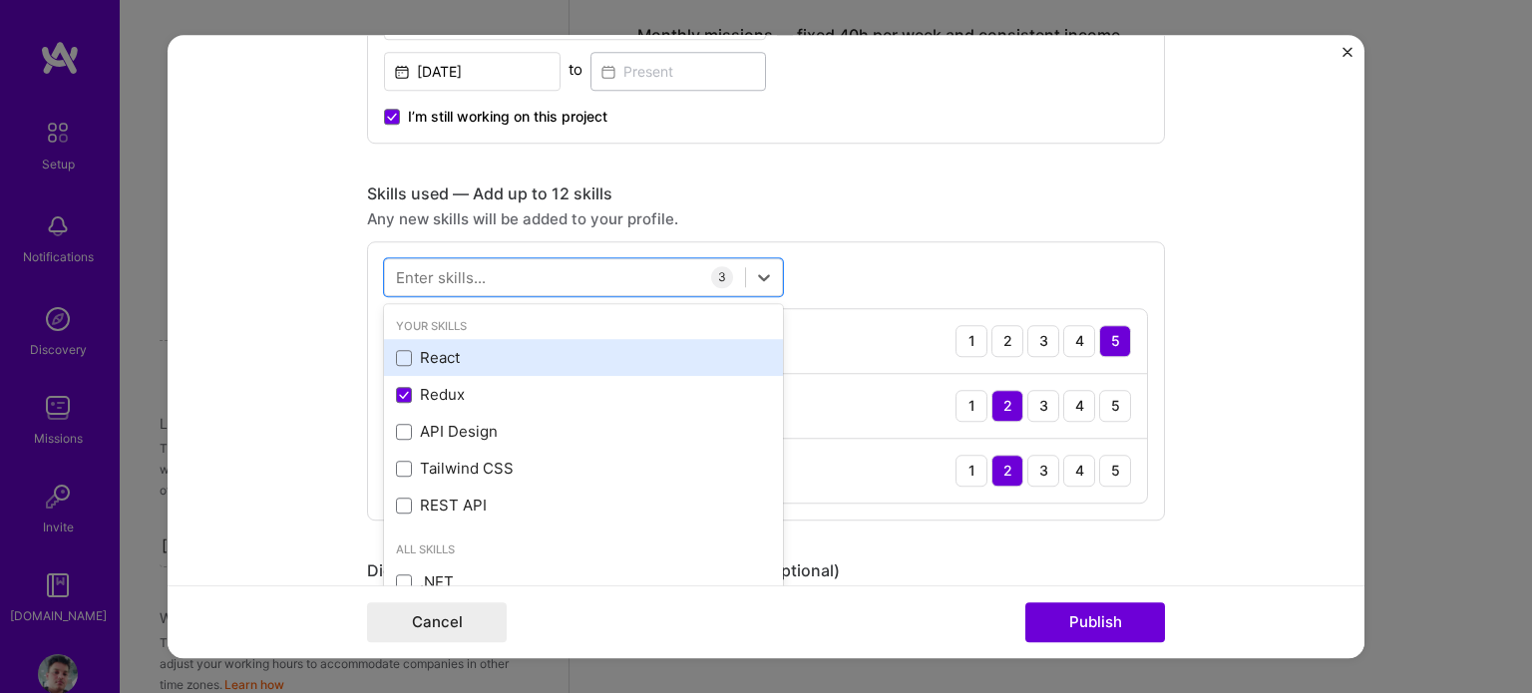
click at [451, 348] on div "React" at bounding box center [583, 358] width 375 height 21
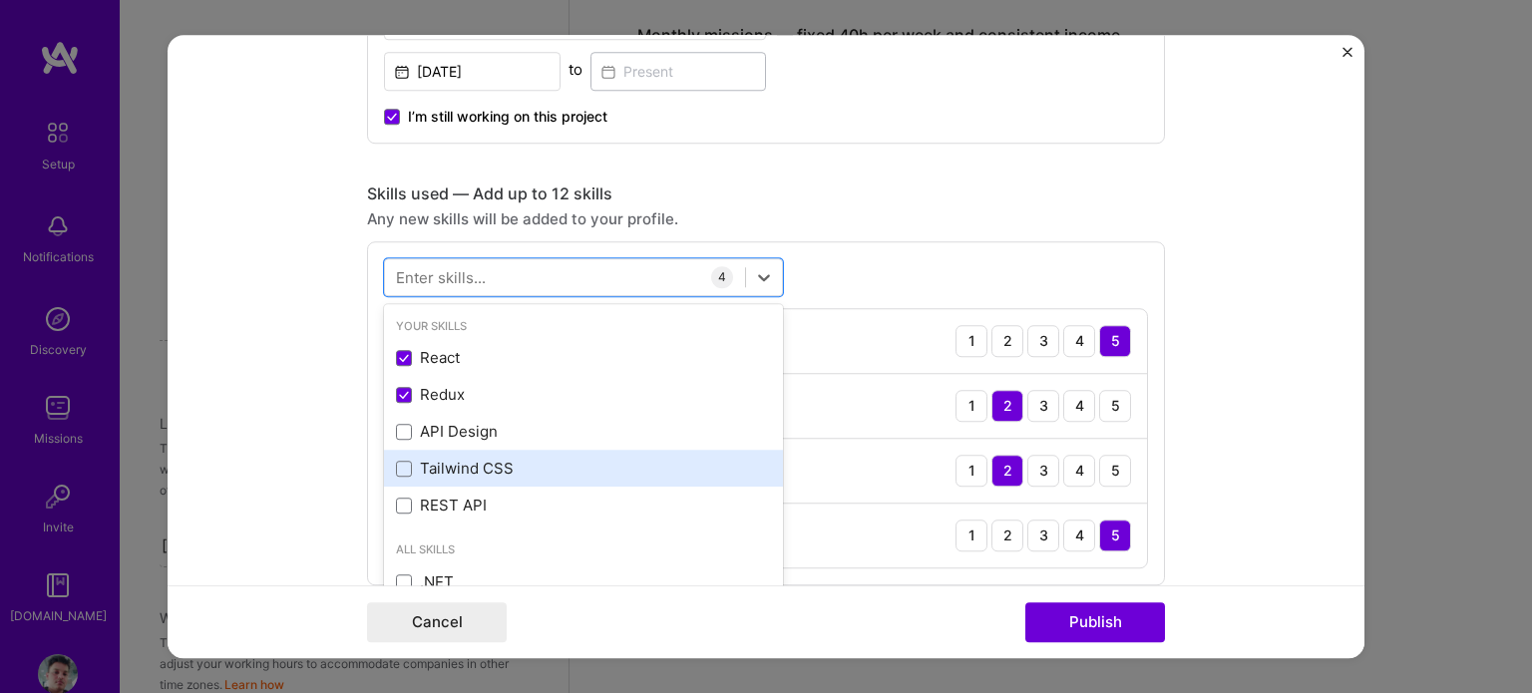
click at [543, 459] on div "Tailwind CSS" at bounding box center [583, 469] width 375 height 21
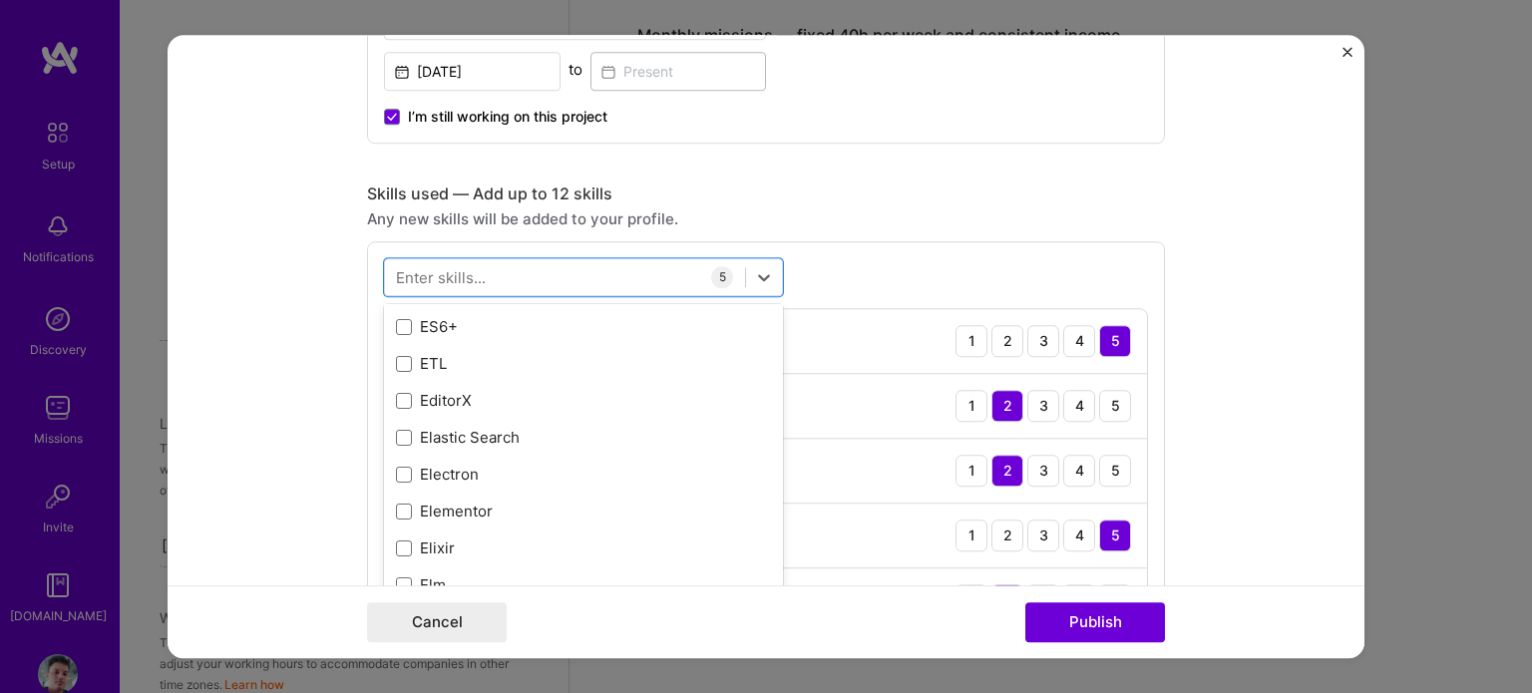
scroll to position [4224, 0]
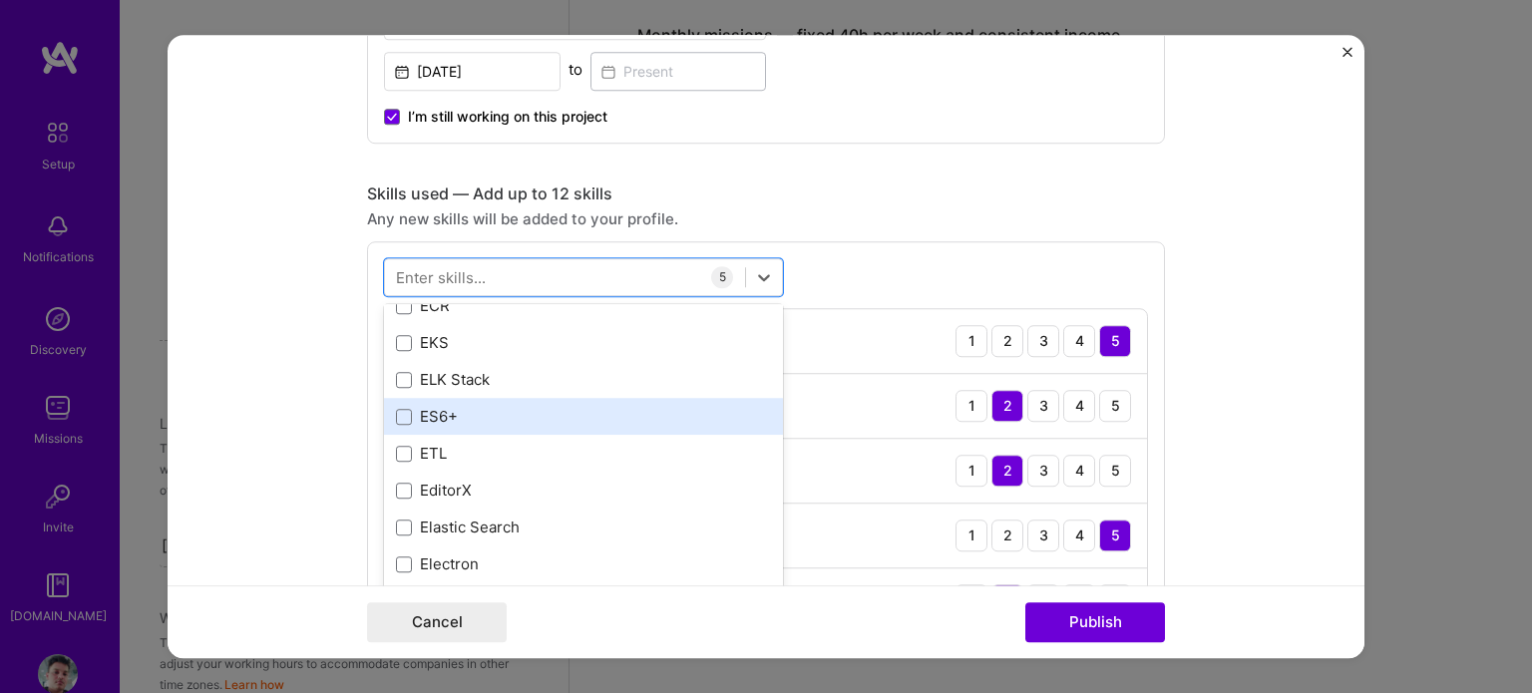
click at [405, 408] on div "ES6+" at bounding box center [583, 416] width 375 height 21
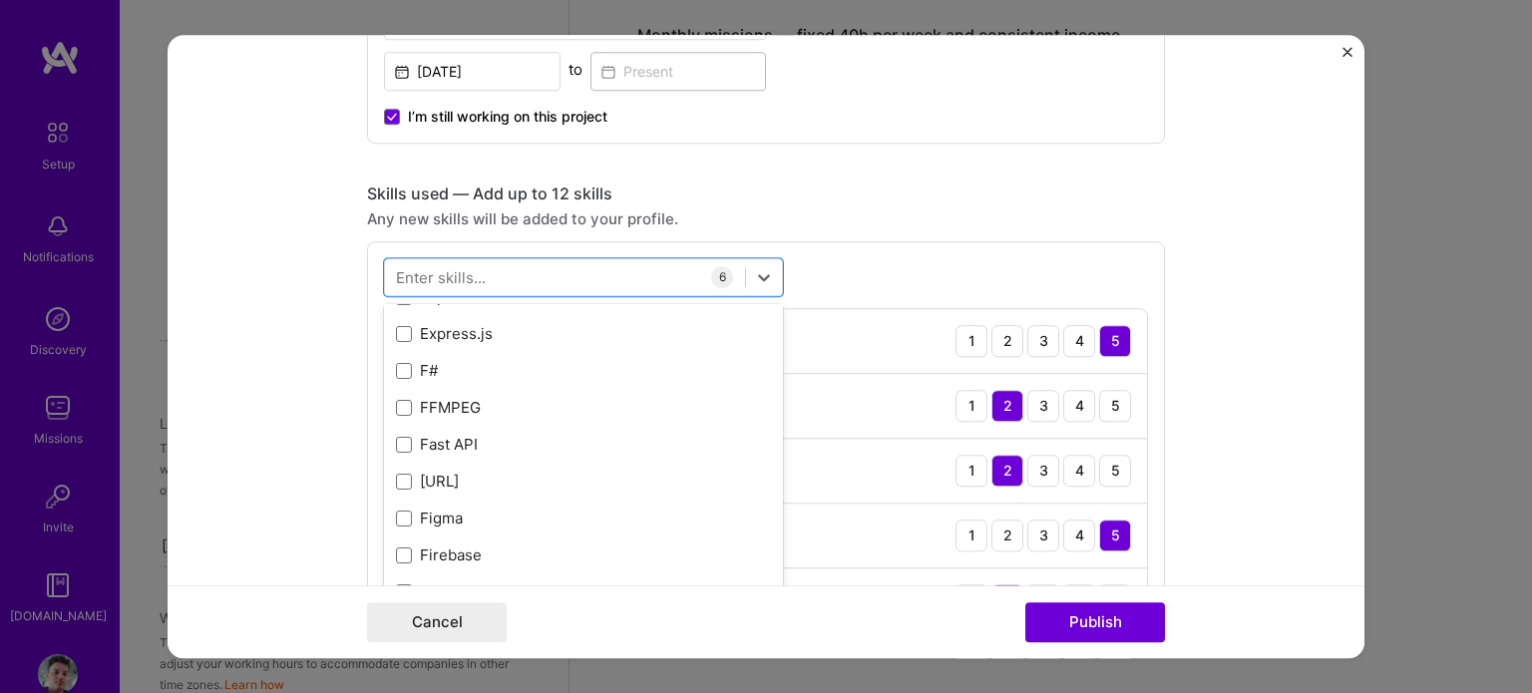
scroll to position [4905, 0]
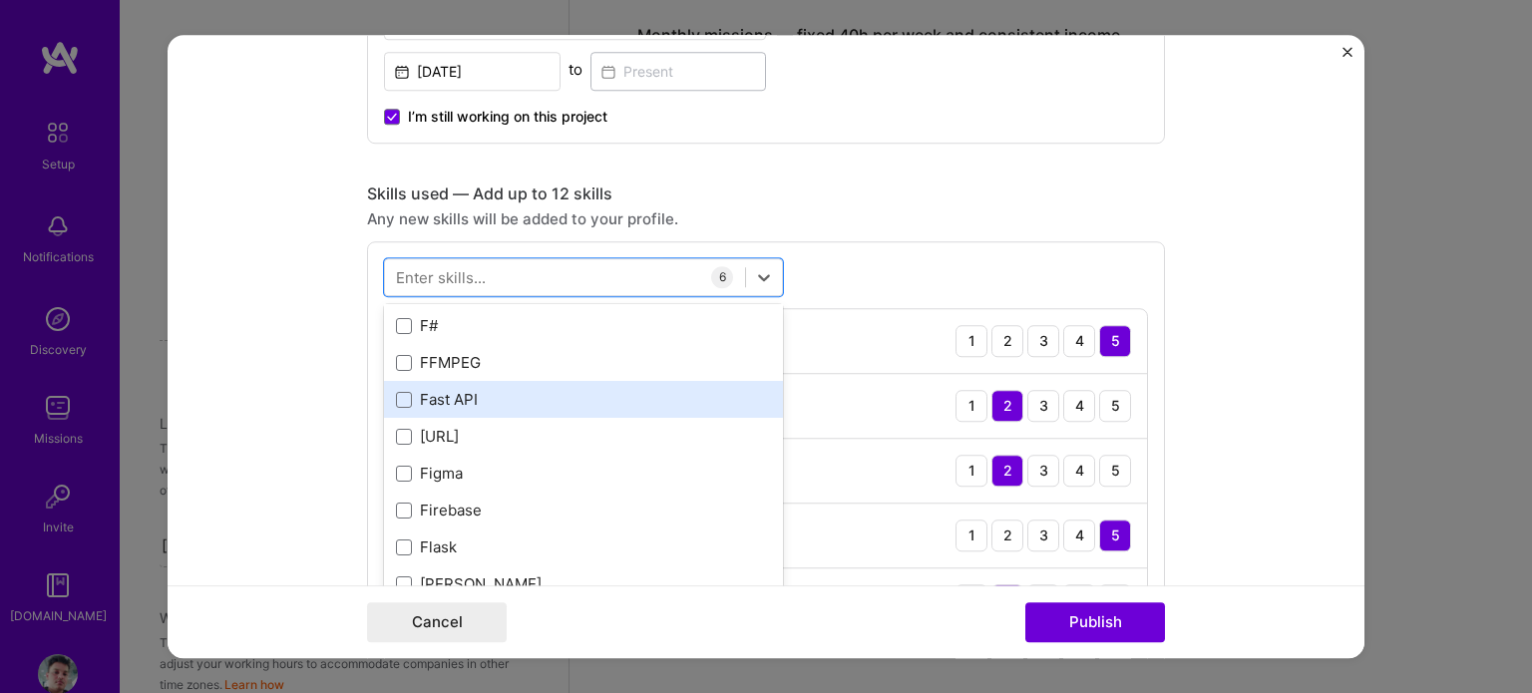
click at [513, 393] on div "Fast API" at bounding box center [583, 399] width 375 height 21
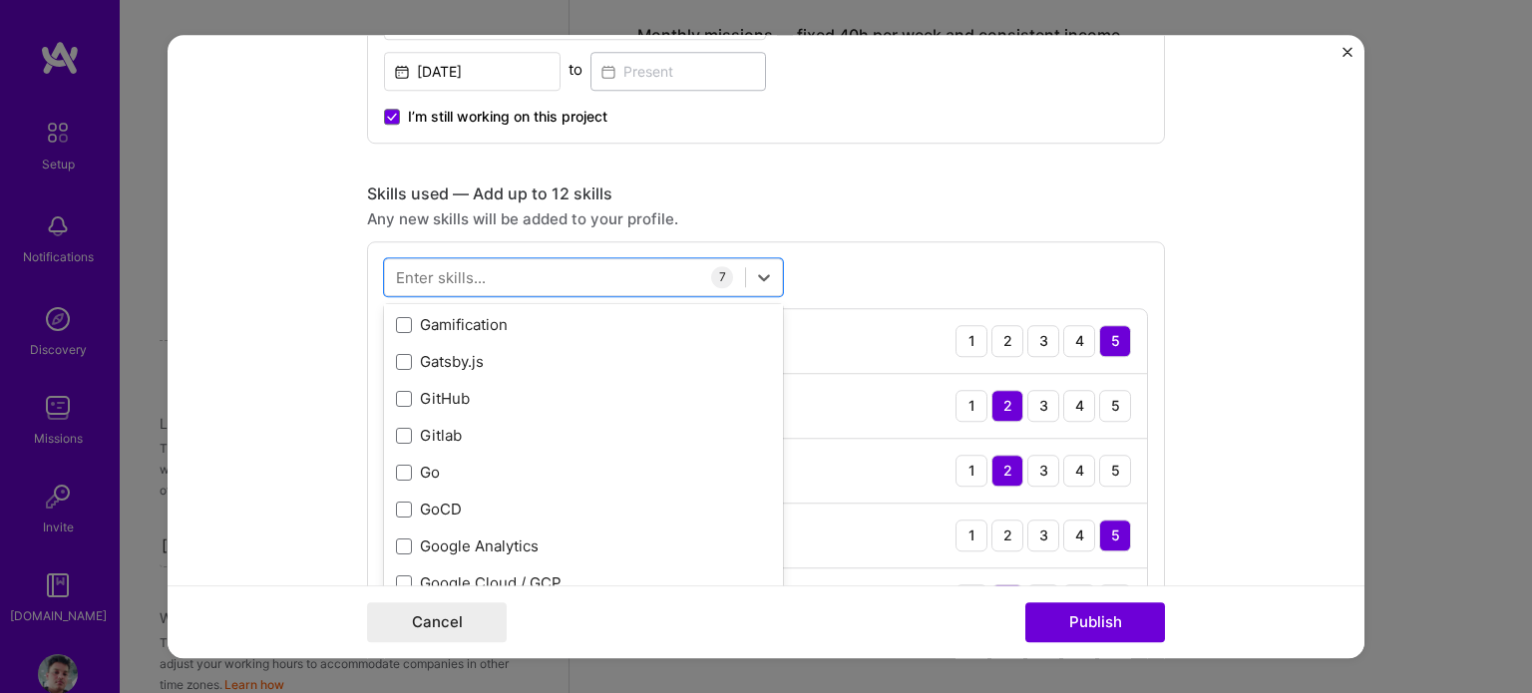
scroll to position [5406, 0]
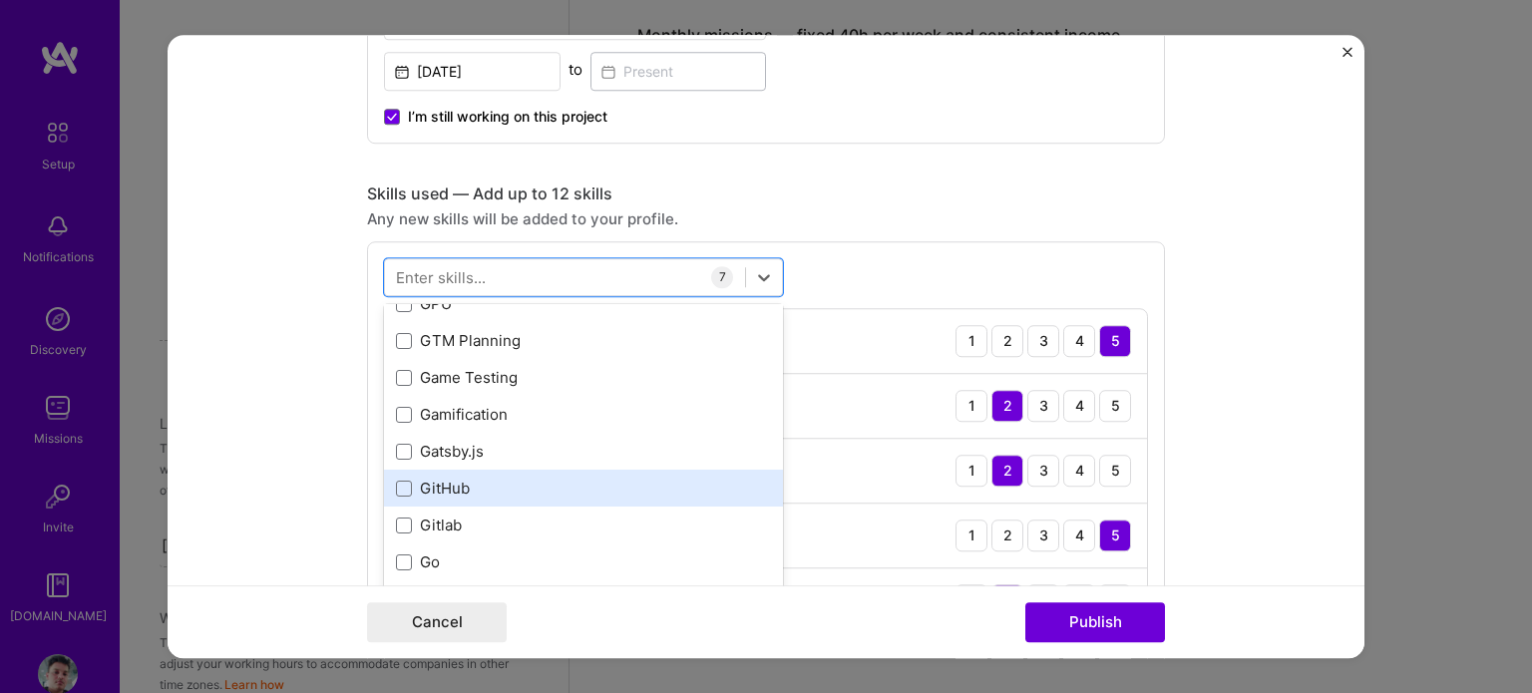
click at [449, 478] on div "GitHub" at bounding box center [583, 488] width 375 height 21
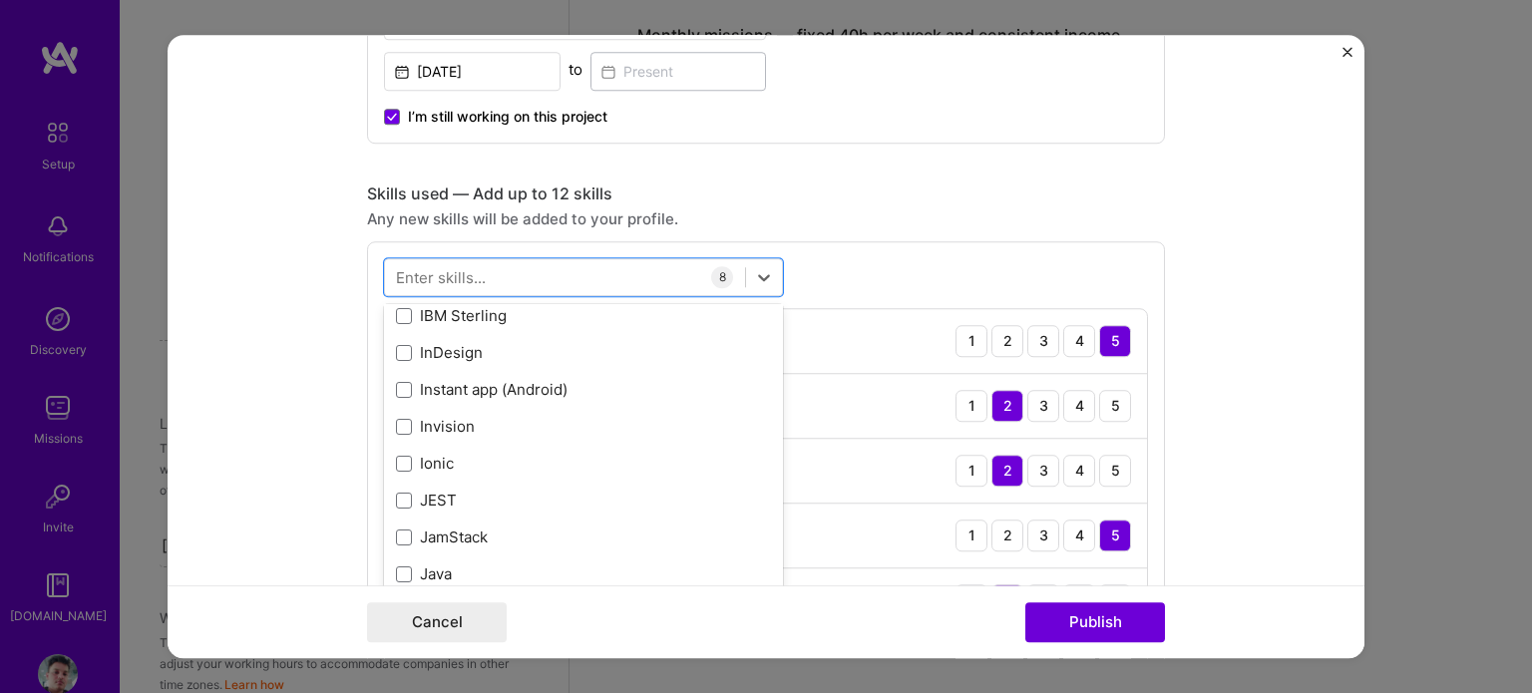
scroll to position [6487, 0]
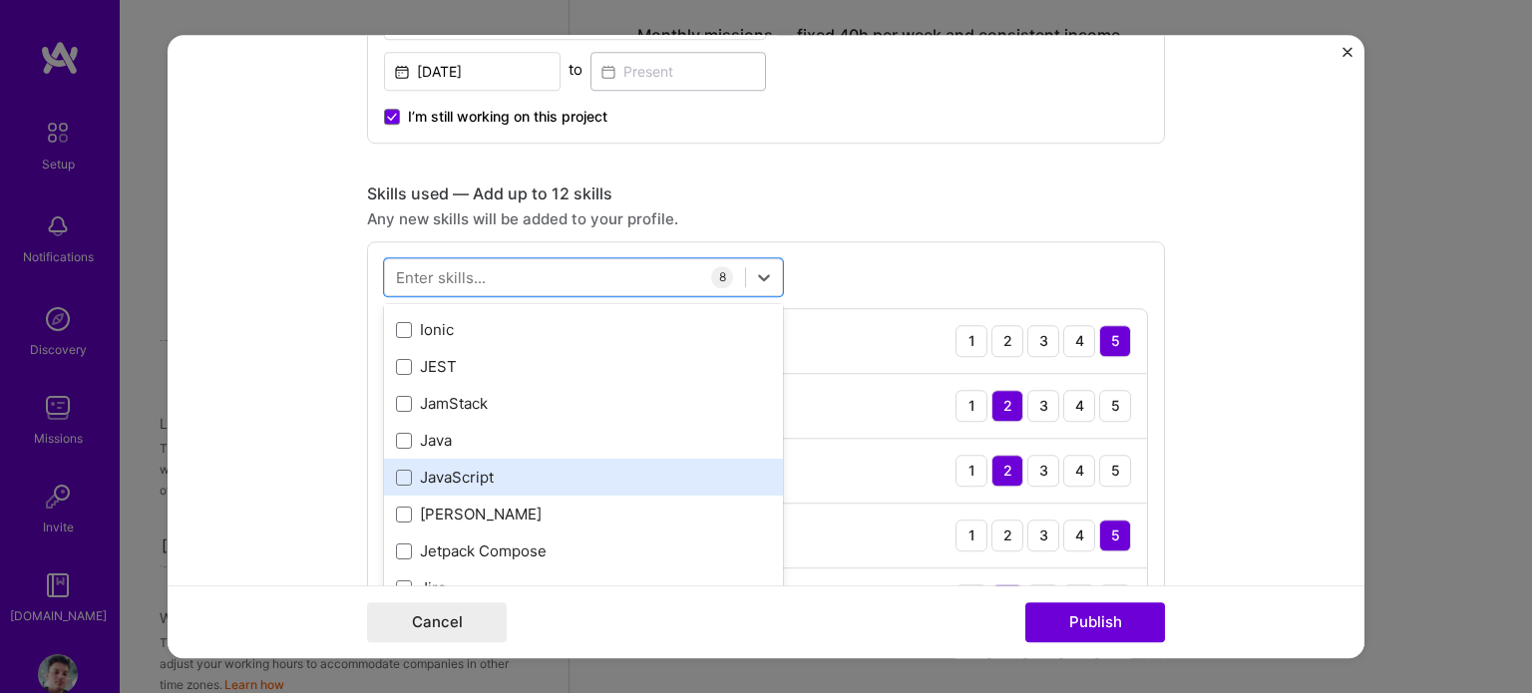
click at [584, 471] on div "JavaScript" at bounding box center [583, 477] width 375 height 21
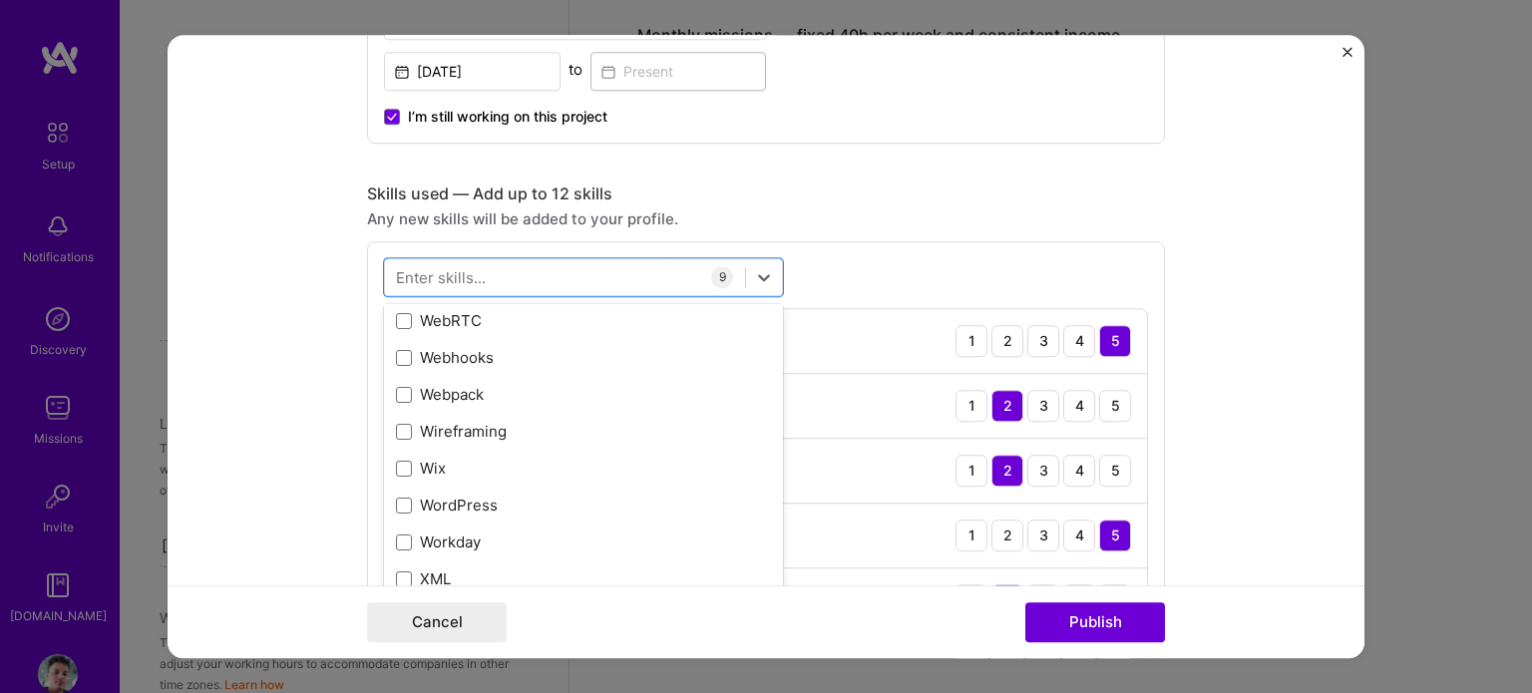
scroll to position [13733, 0]
click at [788, 151] on div "Editing suggested project This project is suggested based on your LinkedIn, res…" at bounding box center [766, 588] width 798 height 2725
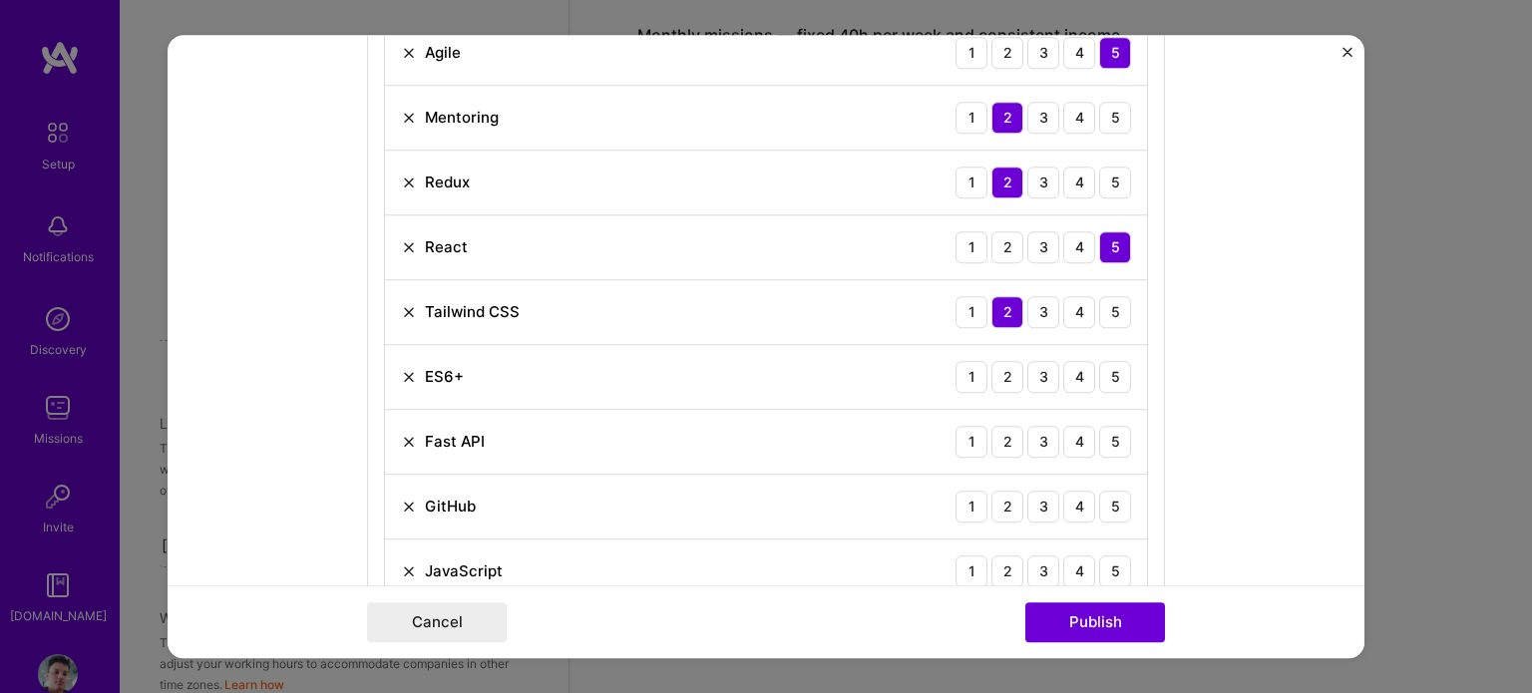
scroll to position [1200, 0]
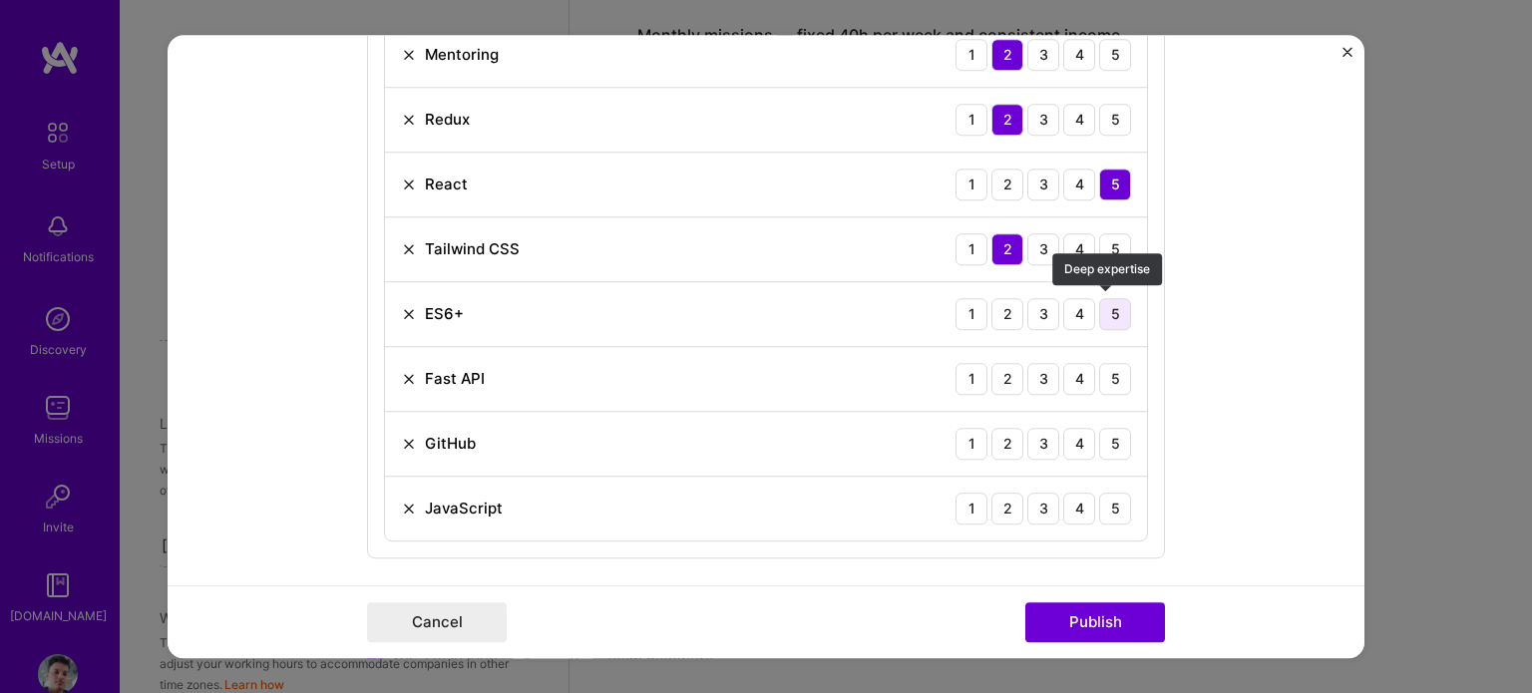
click at [1117, 313] on div "5" at bounding box center [1115, 314] width 32 height 32
click at [972, 378] on div "1" at bounding box center [971, 379] width 32 height 32
click at [1119, 436] on div "5" at bounding box center [1115, 444] width 32 height 32
click at [1109, 511] on div "5" at bounding box center [1115, 509] width 32 height 32
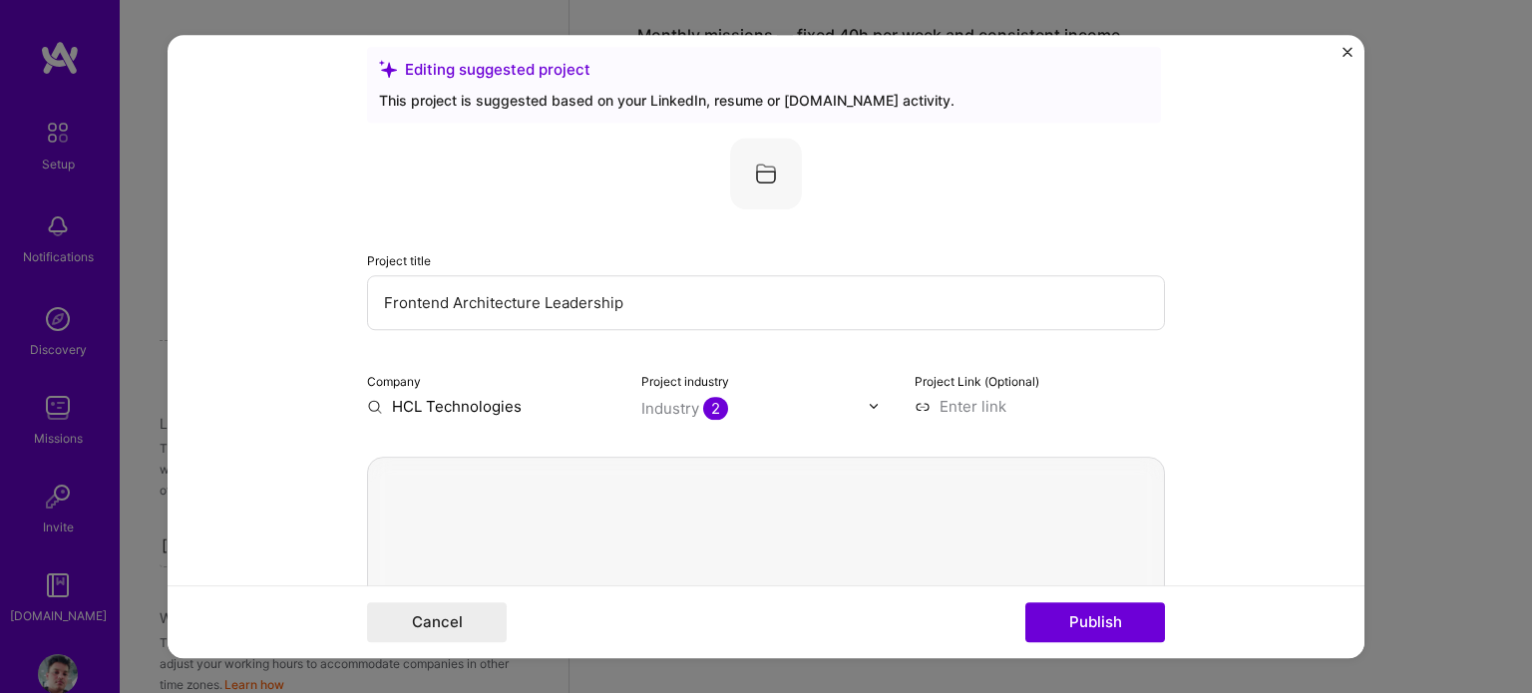
scroll to position [0, 0]
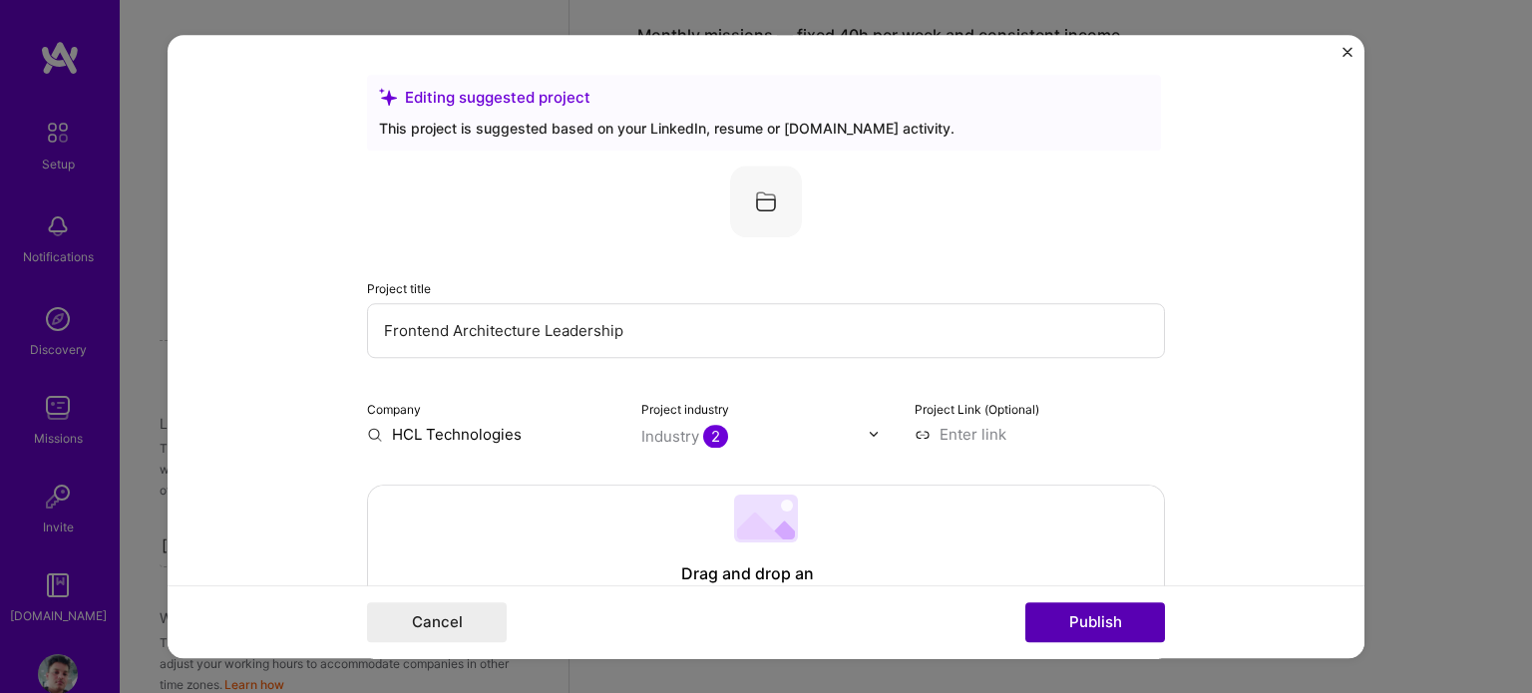
click at [1071, 612] on button "Publish" at bounding box center [1095, 622] width 140 height 40
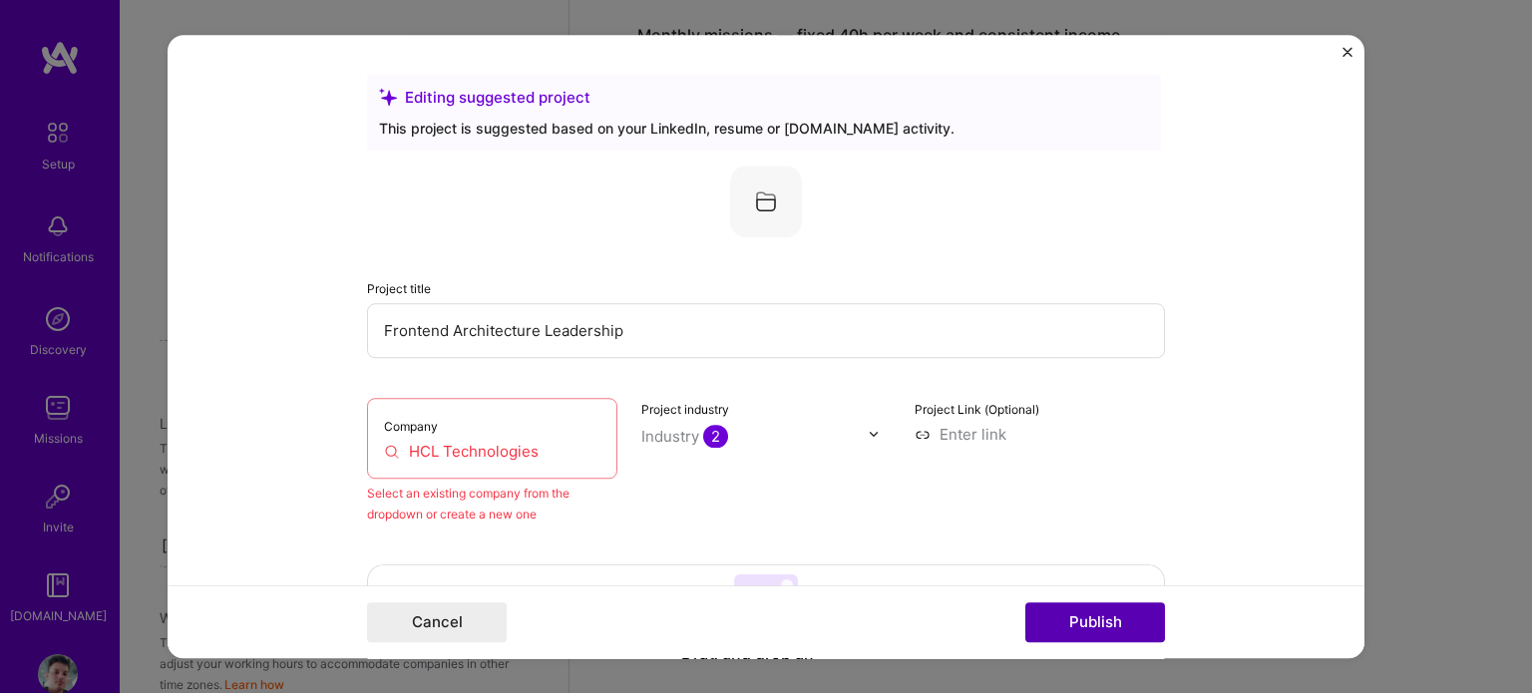
scroll to position [131, 0]
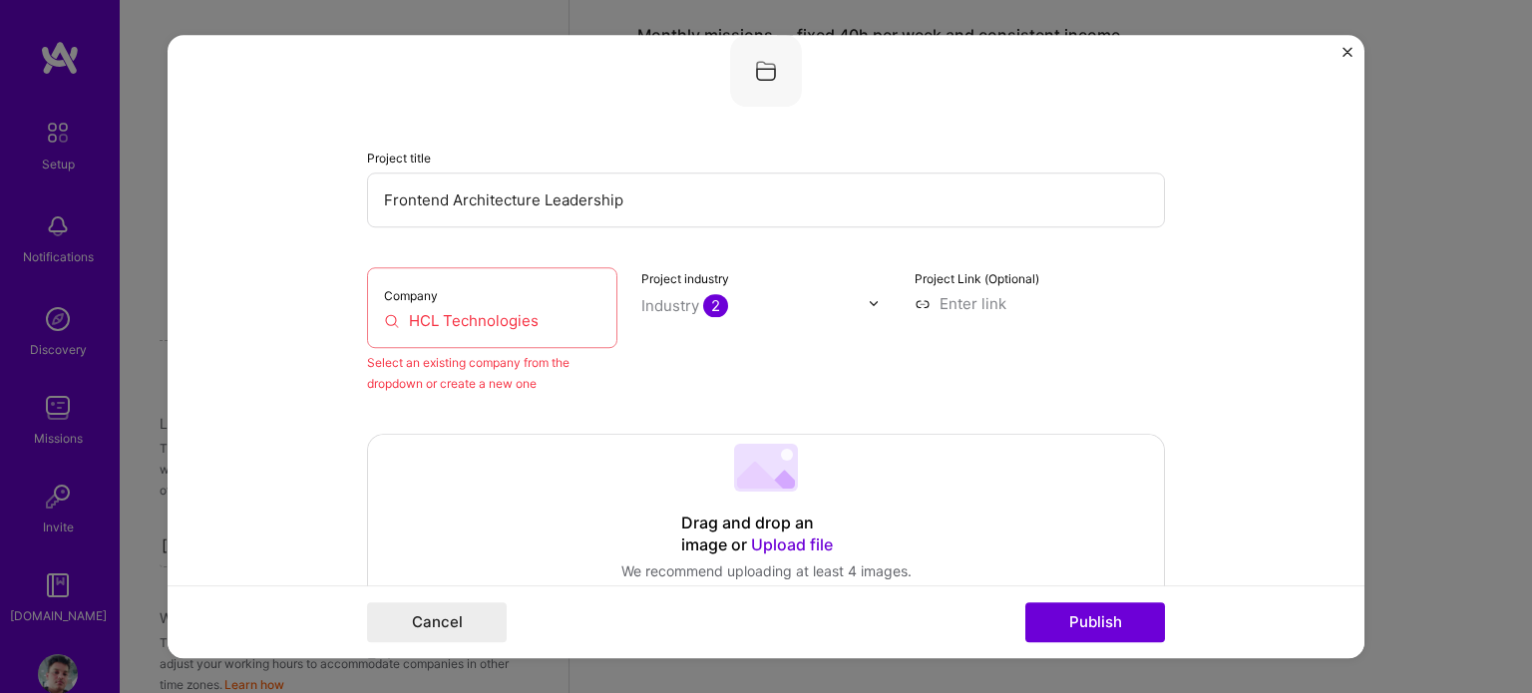
click at [469, 306] on div "Company HCL Technologies" at bounding box center [492, 307] width 250 height 81
click at [384, 318] on input "HCL Technologies" at bounding box center [492, 320] width 216 height 21
drag, startPoint x: 544, startPoint y: 314, endPoint x: 375, endPoint y: 318, distance: 169.6
click at [384, 318] on input "HCL Technologies" at bounding box center [492, 320] width 216 height 21
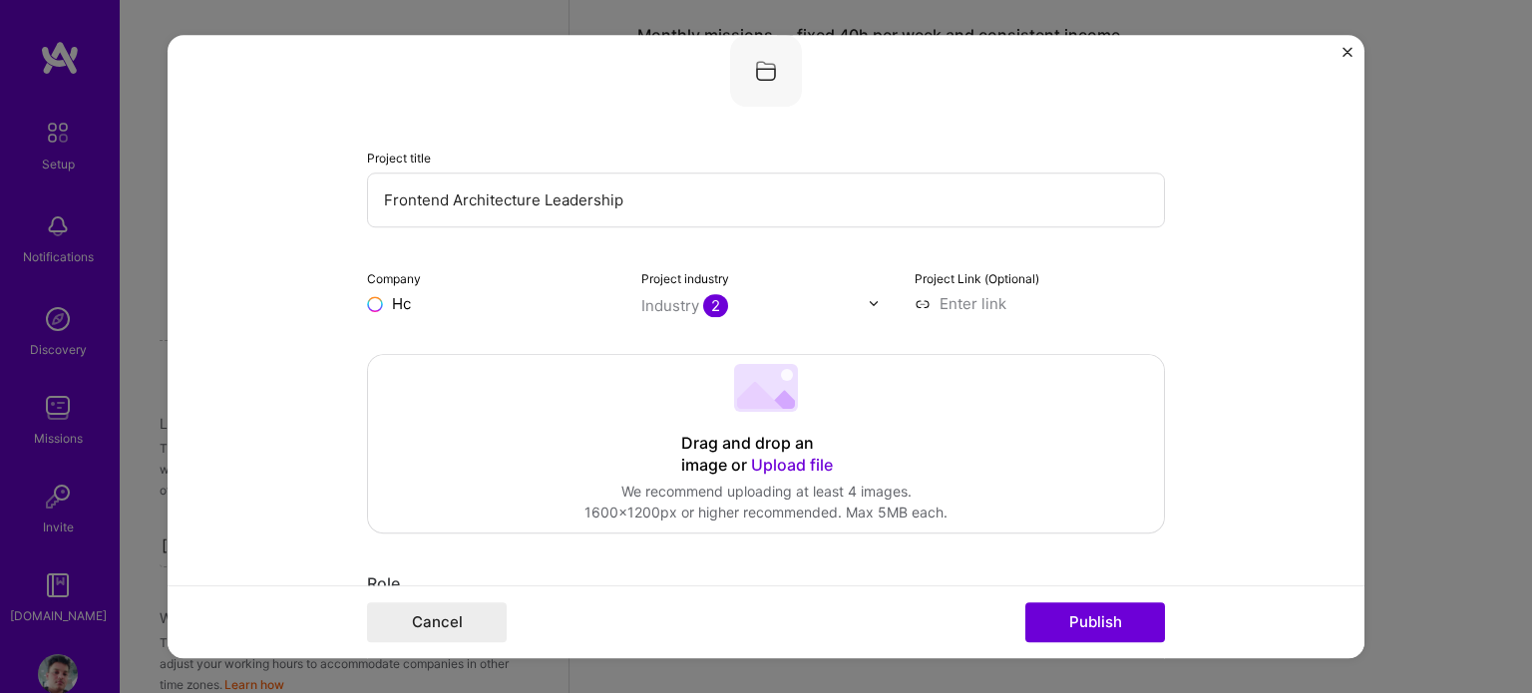
type input "H"
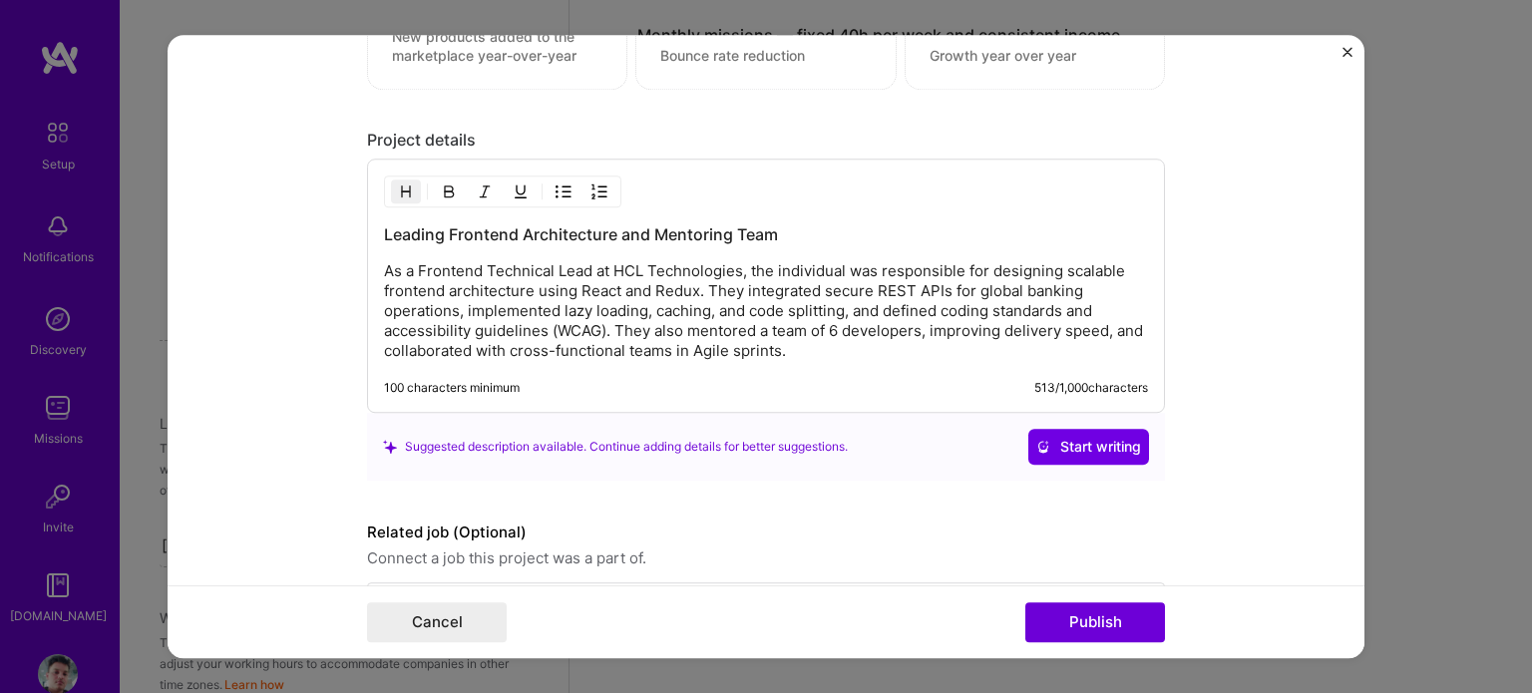
scroll to position [2301, 0]
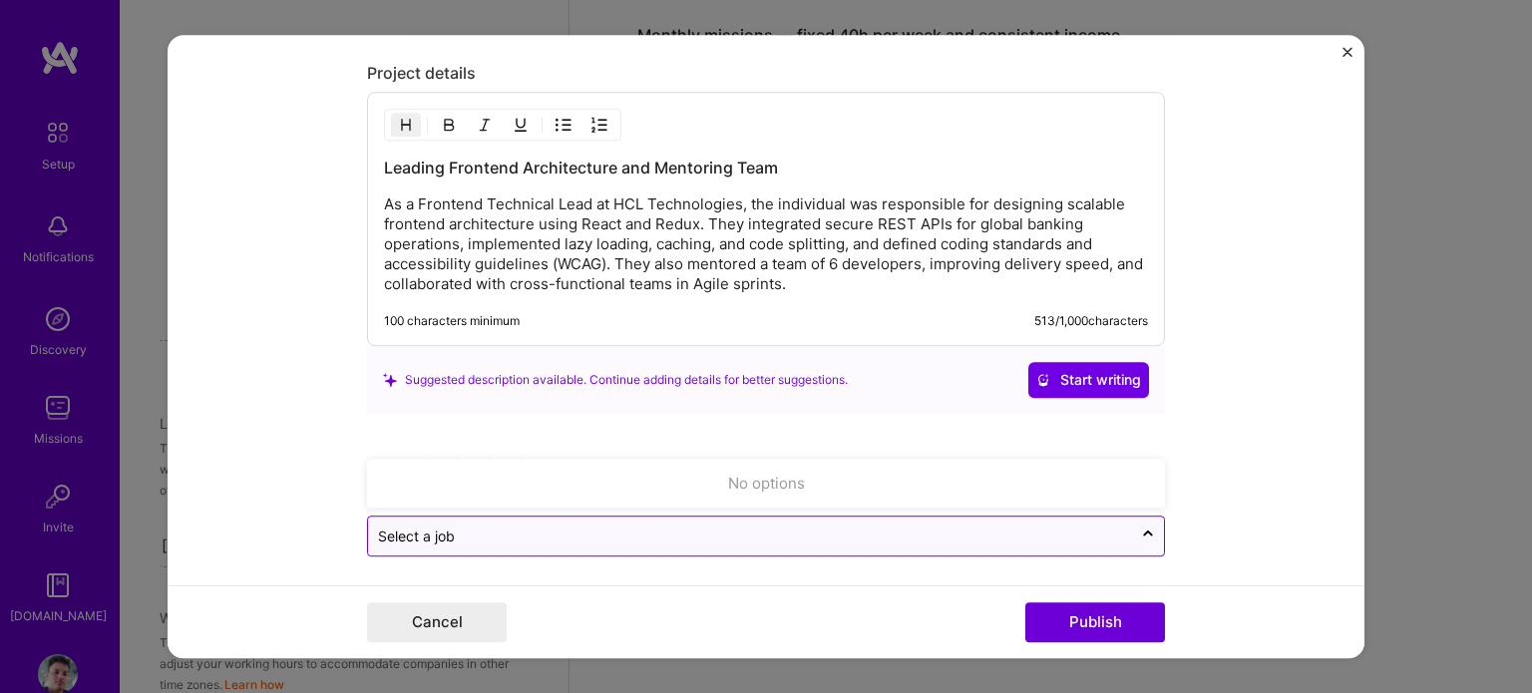
click at [795, 541] on div "Select a job" at bounding box center [750, 536] width 764 height 39
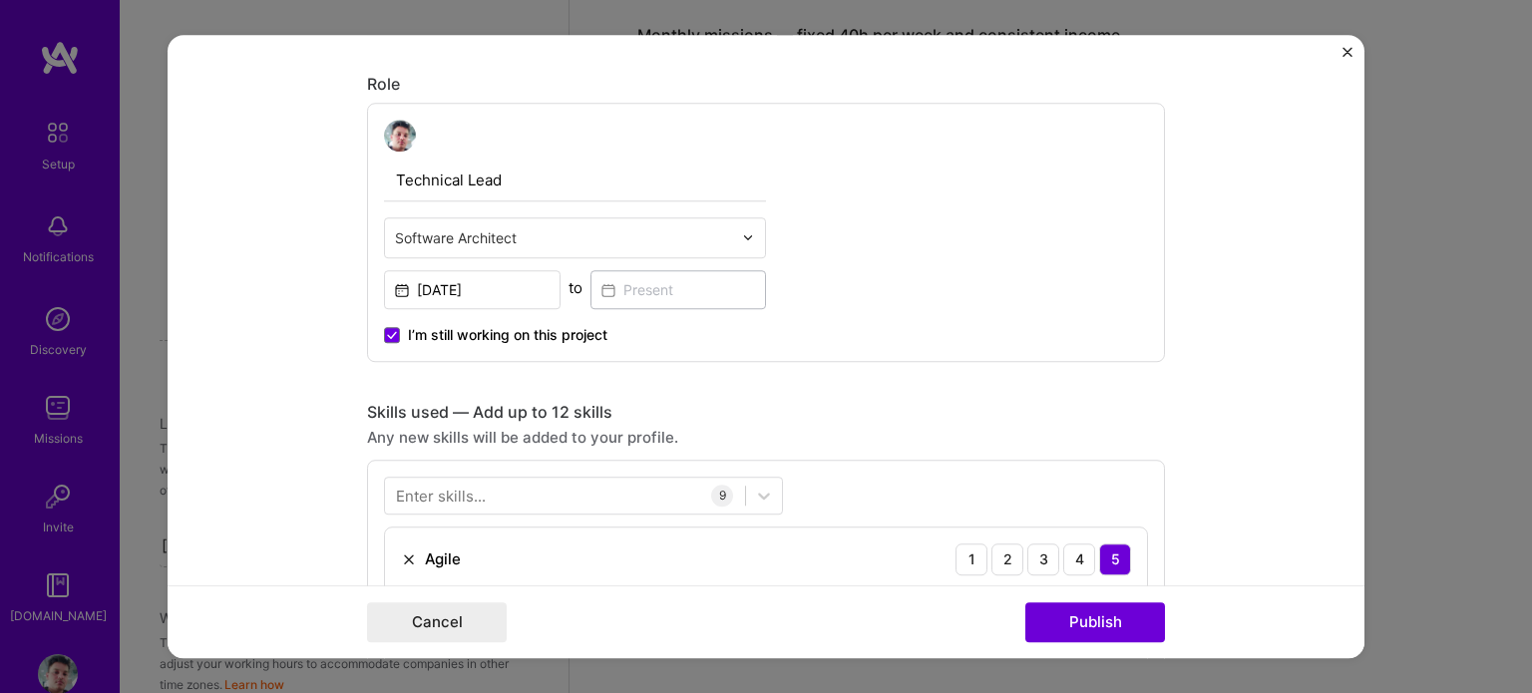
scroll to position [0, 0]
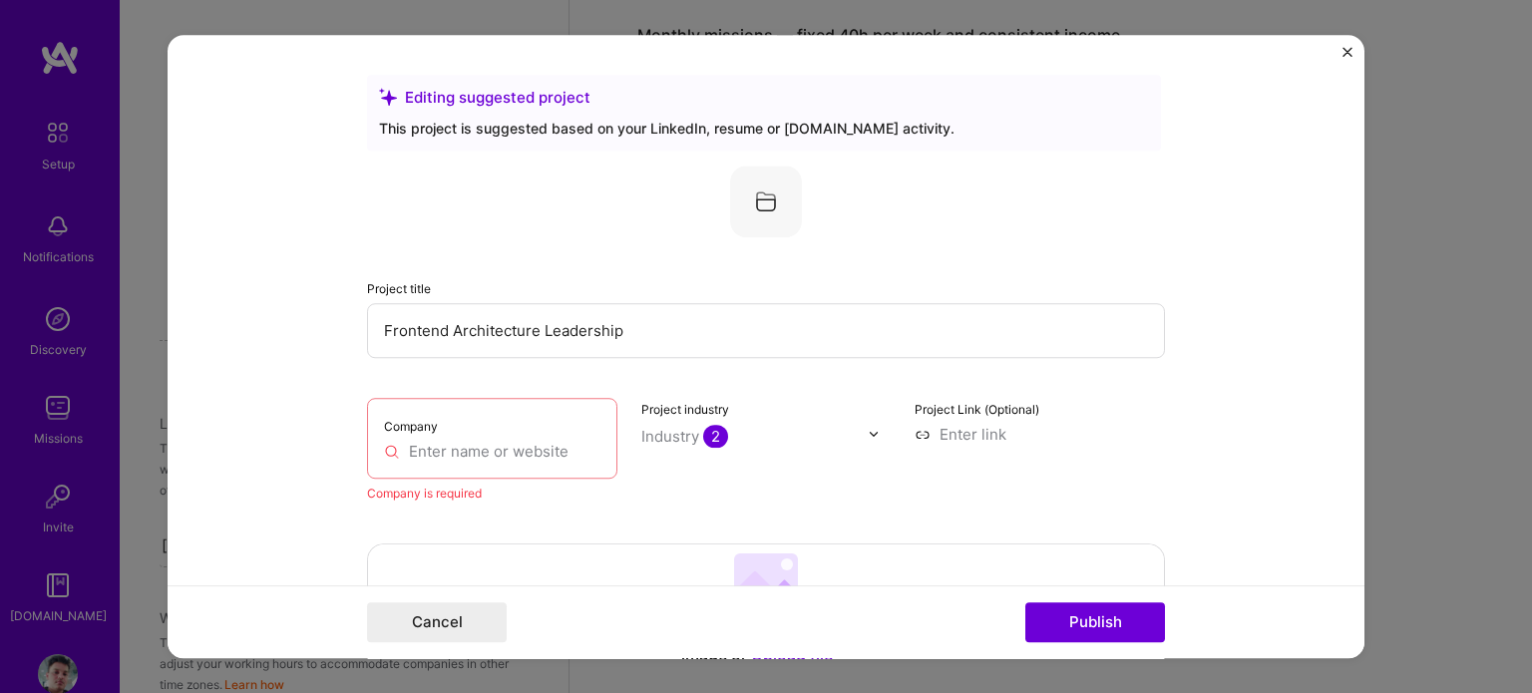
click at [458, 447] on input "text" at bounding box center [492, 451] width 216 height 21
click at [469, 457] on input "HCL" at bounding box center [492, 451] width 216 height 21
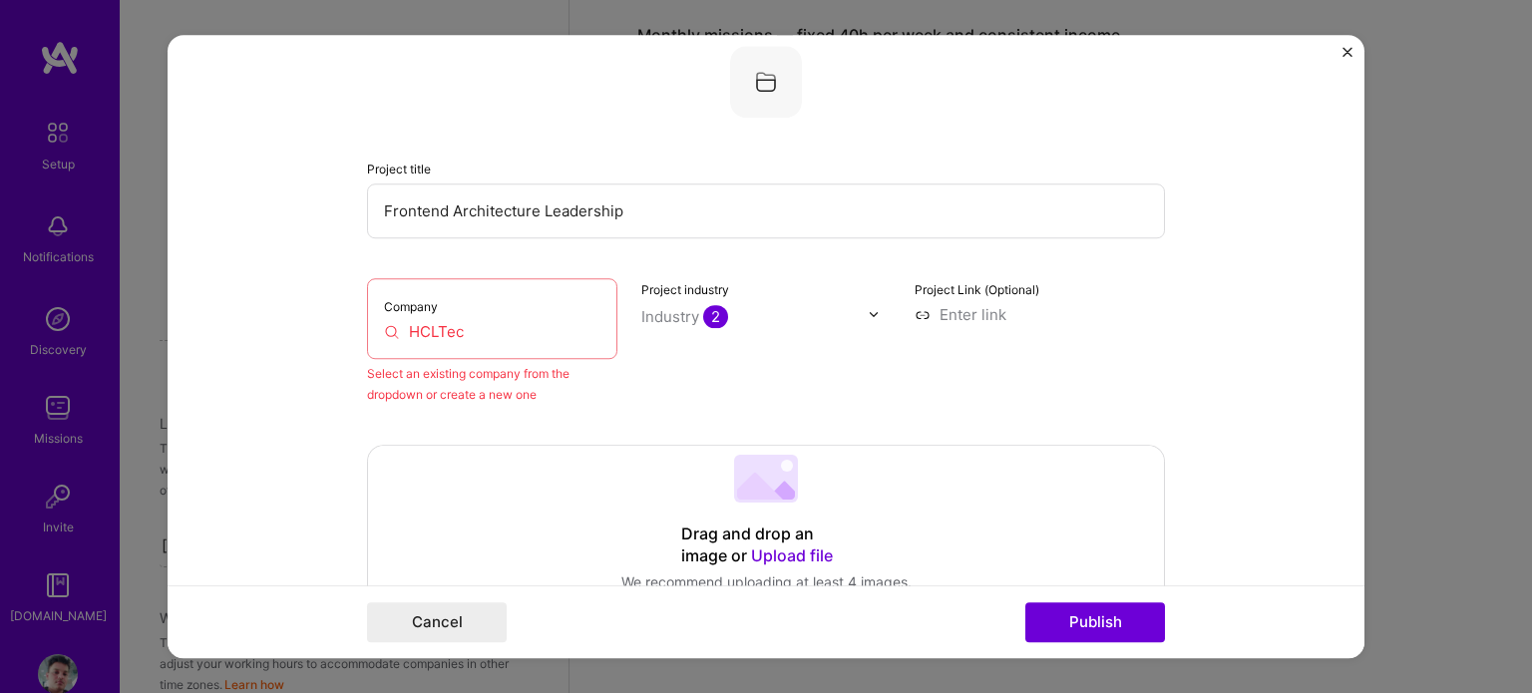
scroll to position [144, 0]
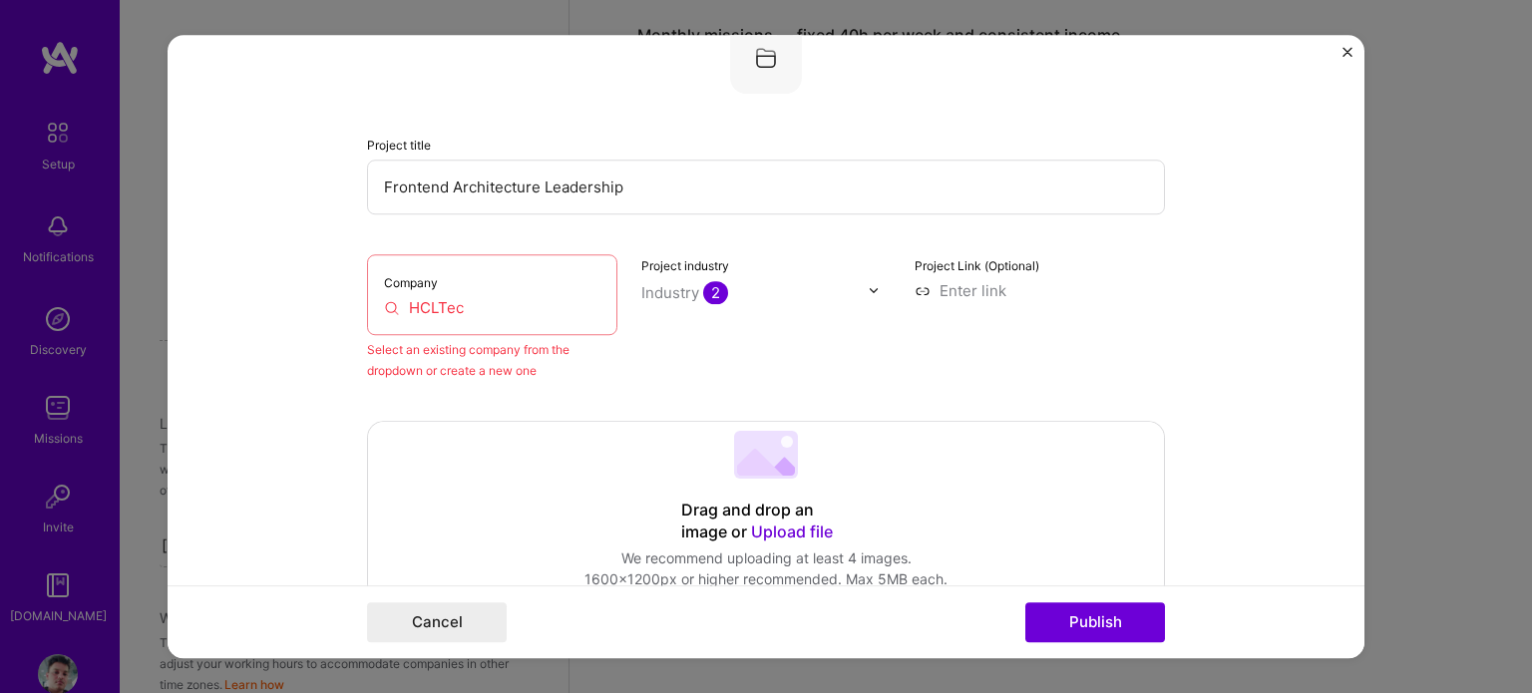
click at [491, 308] on input "HCLTec" at bounding box center [492, 307] width 216 height 21
click at [477, 305] on input "HCLTec" at bounding box center [492, 307] width 216 height 21
click at [460, 301] on input "HCLTech" at bounding box center [492, 307] width 216 height 21
click at [646, 183] on input "Frontend Architecture Leadership" at bounding box center [766, 187] width 798 height 55
click at [493, 311] on input "HCLTech" at bounding box center [492, 307] width 216 height 21
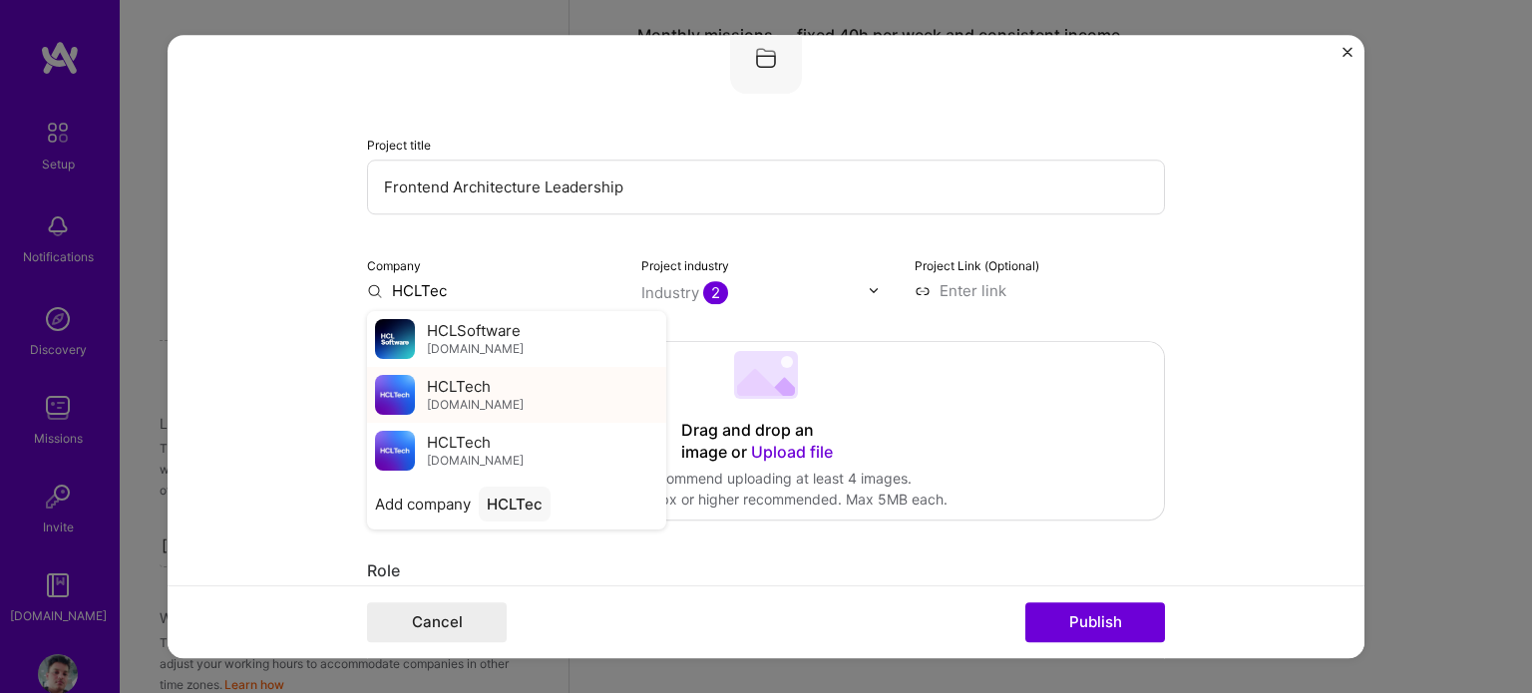
click at [411, 405] on div "HCLTech [DOMAIN_NAME]" at bounding box center [516, 395] width 299 height 56
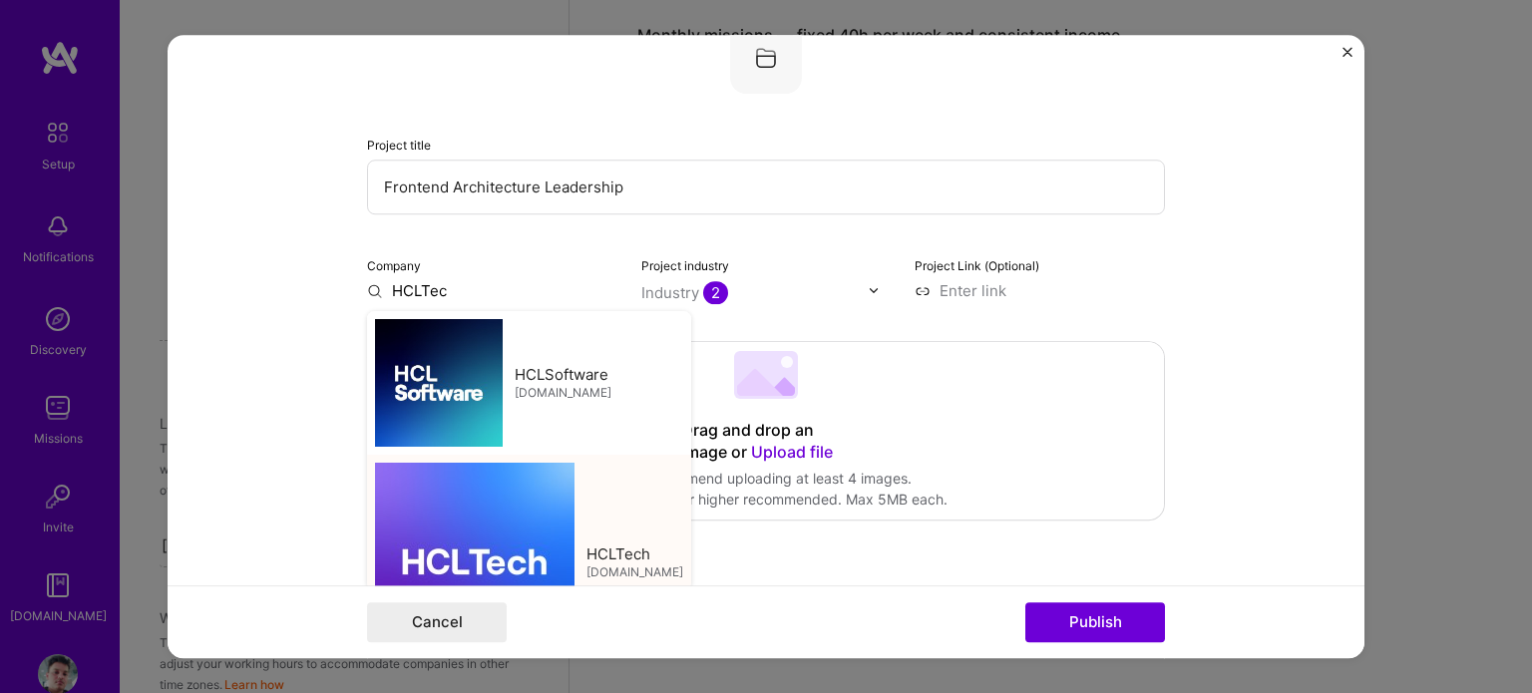
click at [411, 405] on div "Drag and drop an image or Upload file Upload file We recommend uploading at lea…" at bounding box center [766, 430] width 796 height 177
type input "HCLTech"
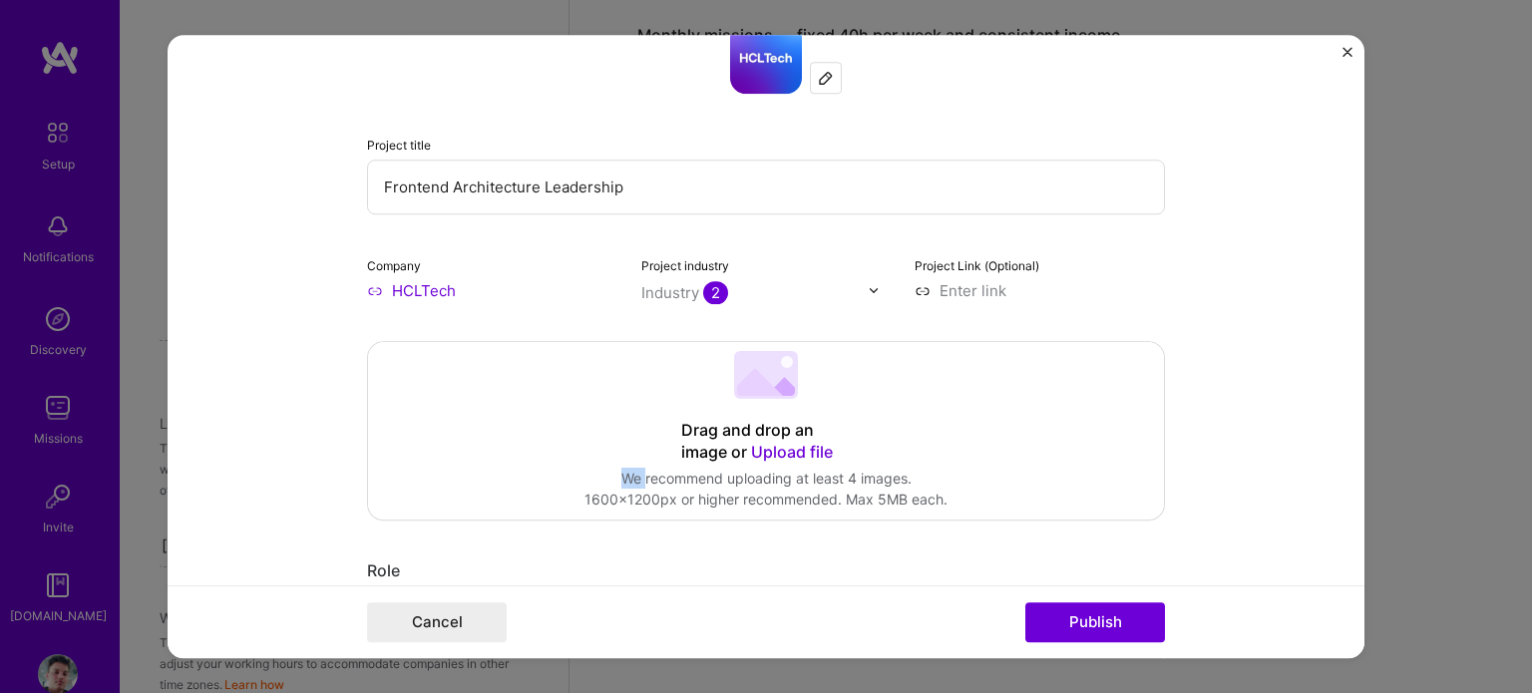
scroll to position [0, 0]
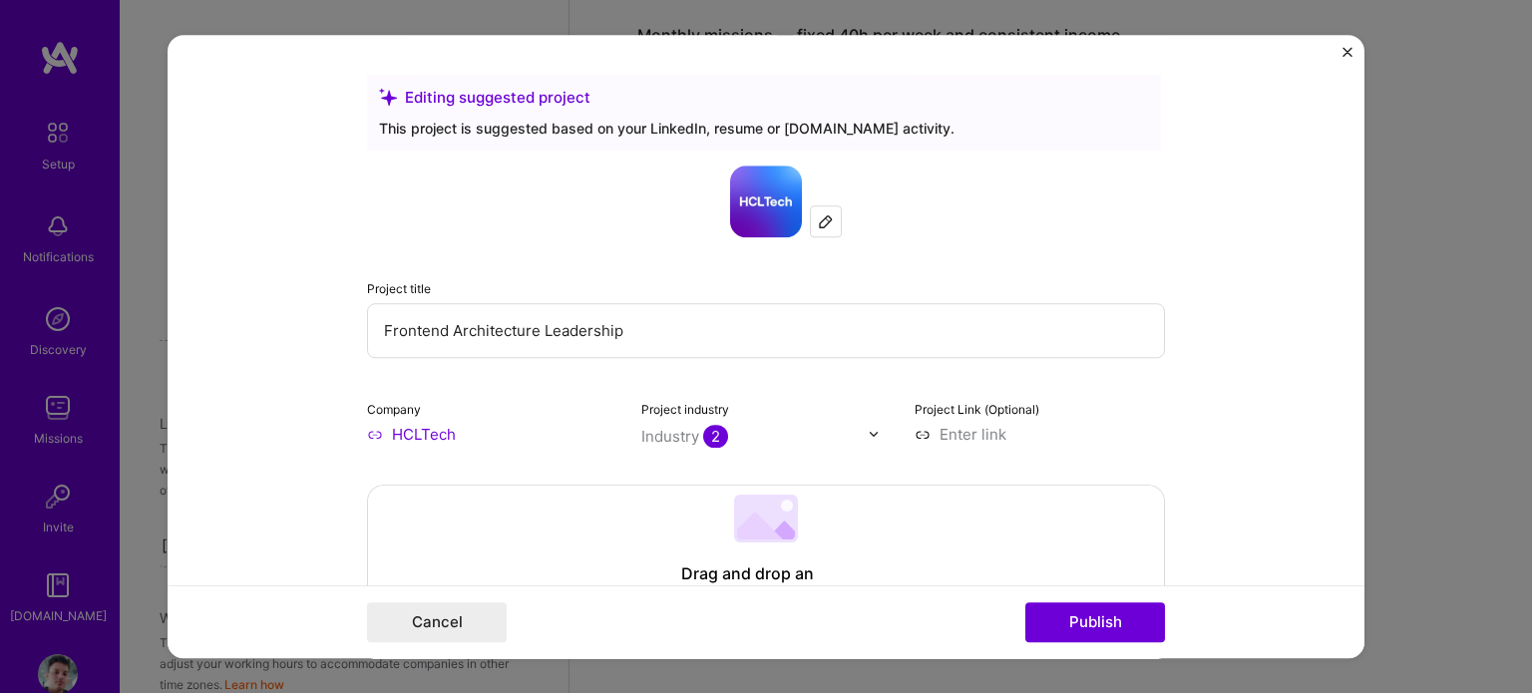
click at [814, 230] on div at bounding box center [826, 221] width 30 height 30
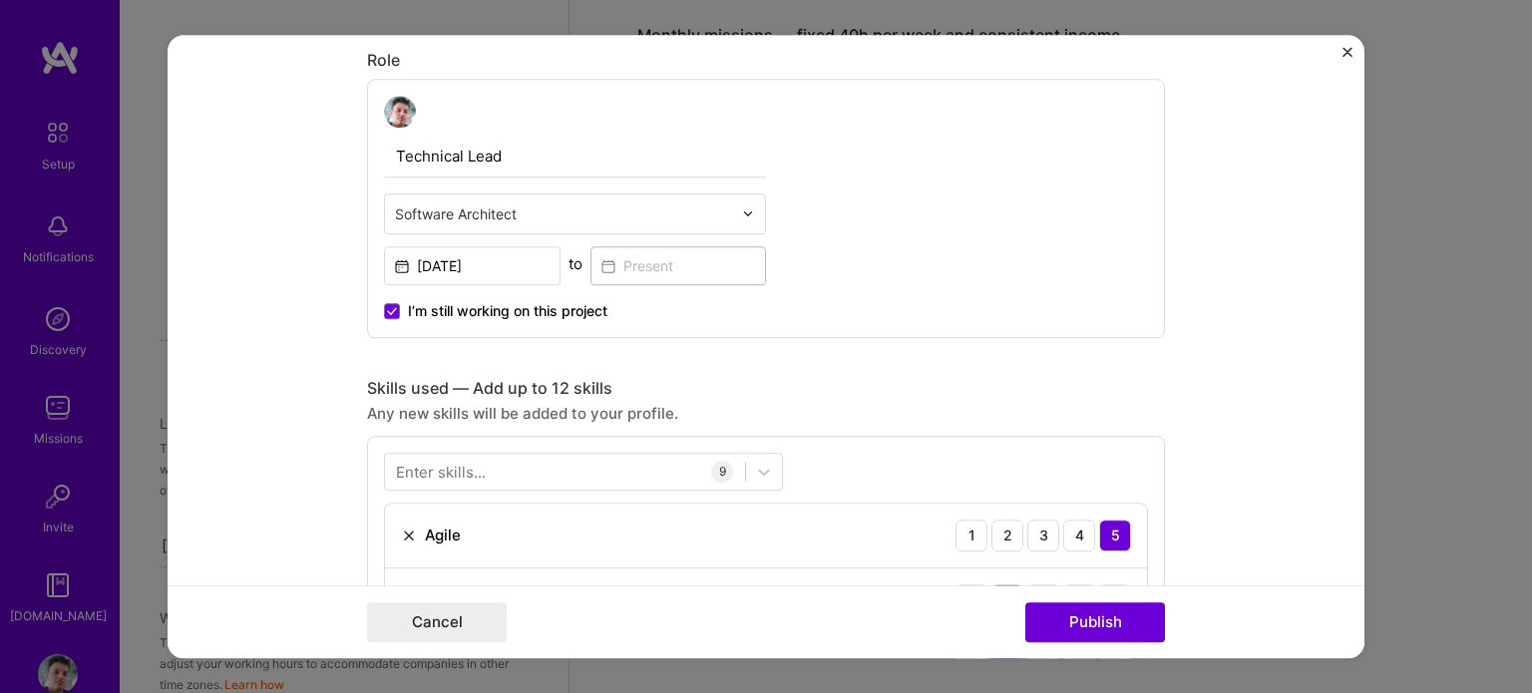
scroll to position [671, 0]
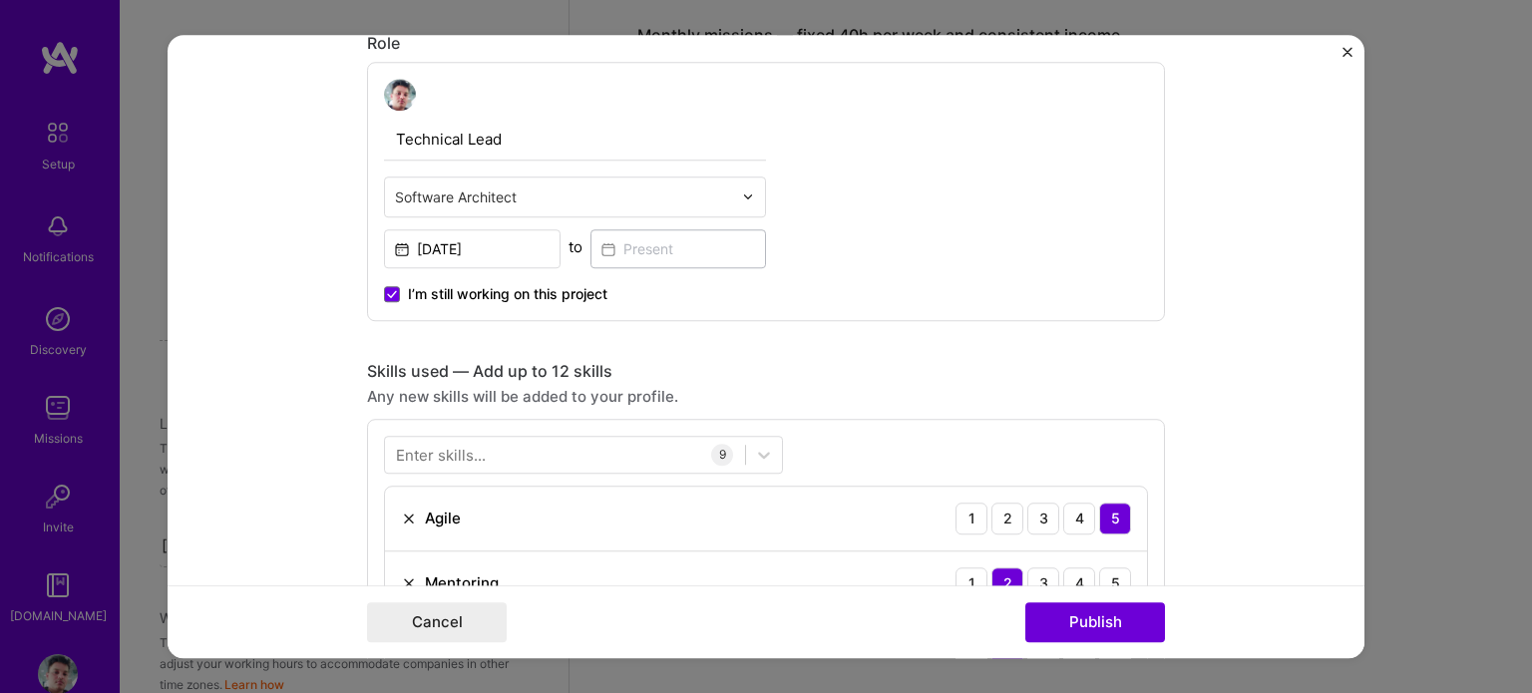
click at [690, 216] on div "Technical Lead Software Architect [DATE] to I’m still working on this project" at bounding box center [575, 191] width 382 height 225
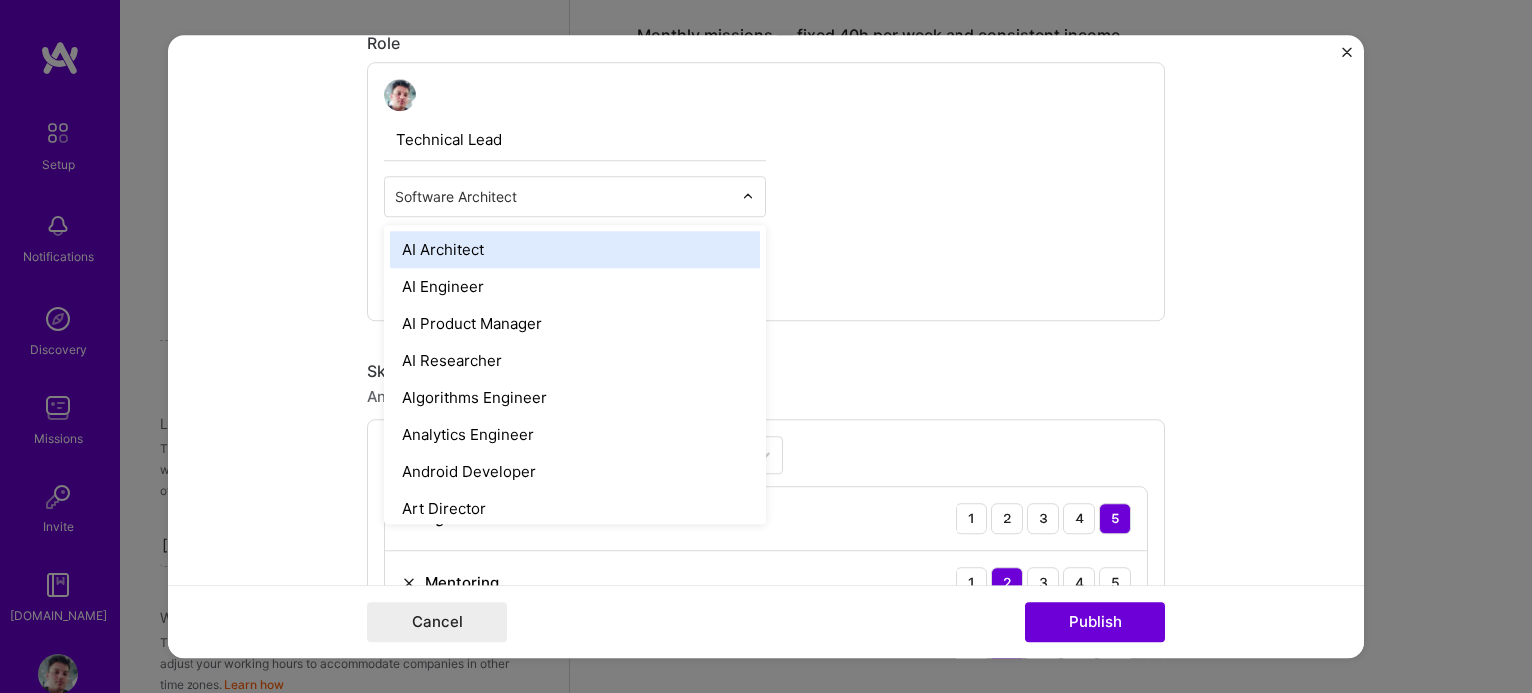
click at [642, 178] on div "Software Architect" at bounding box center [563, 196] width 357 height 39
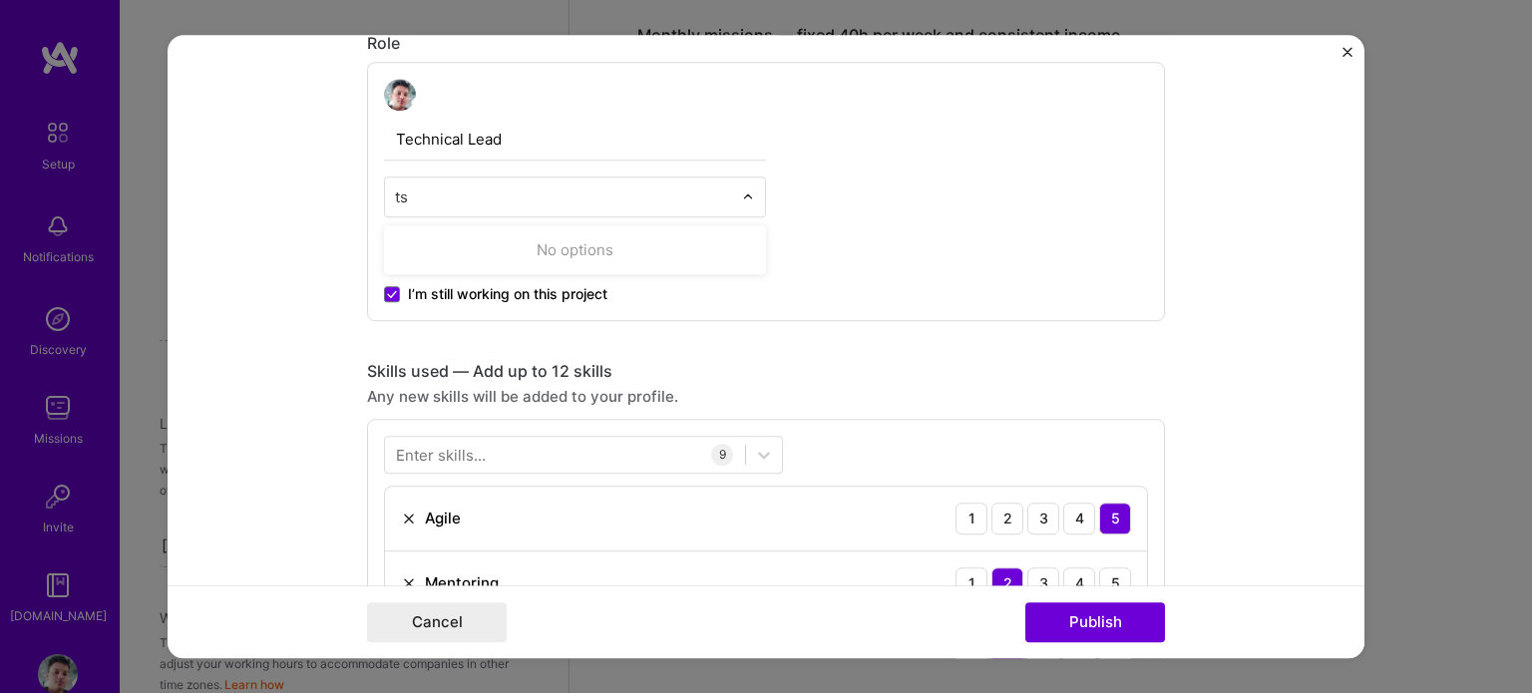
type input "t"
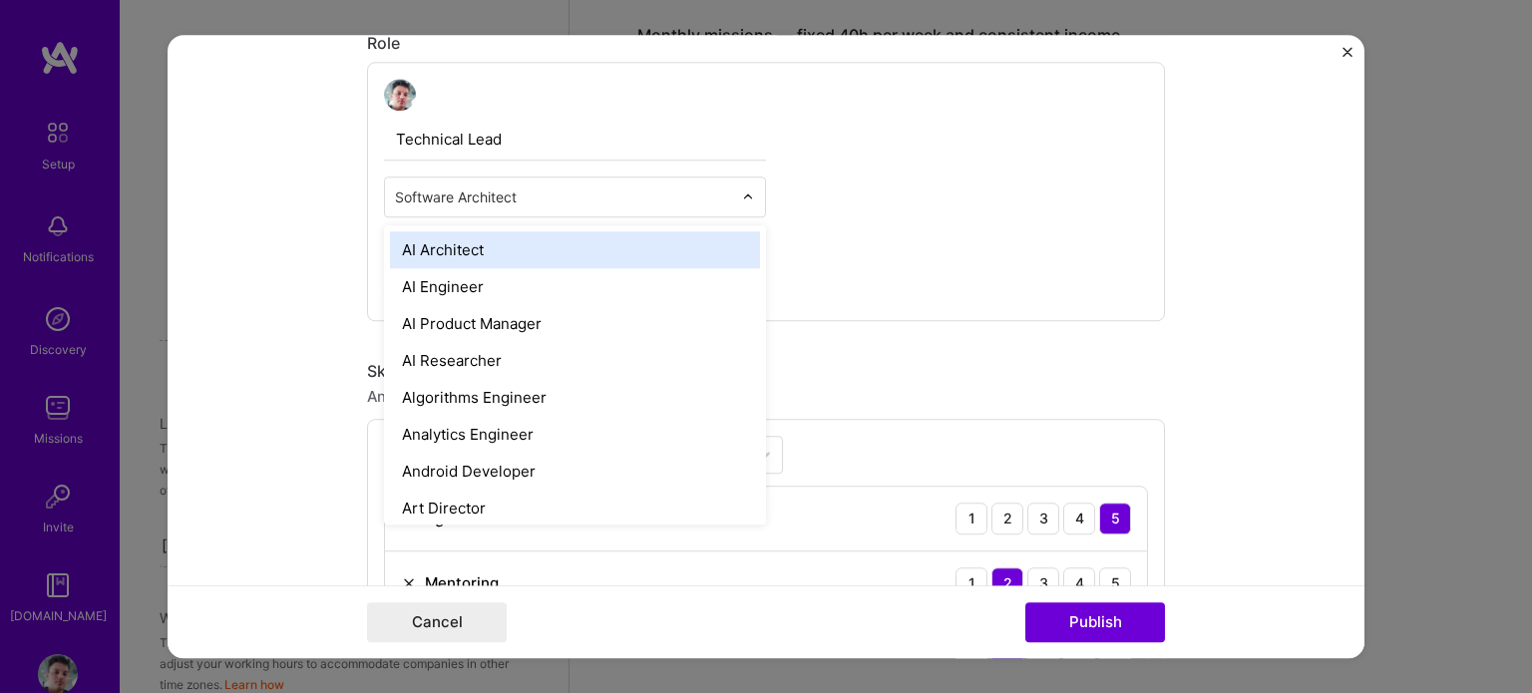
click at [581, 214] on div "Software Architect" at bounding box center [575, 196] width 382 height 41
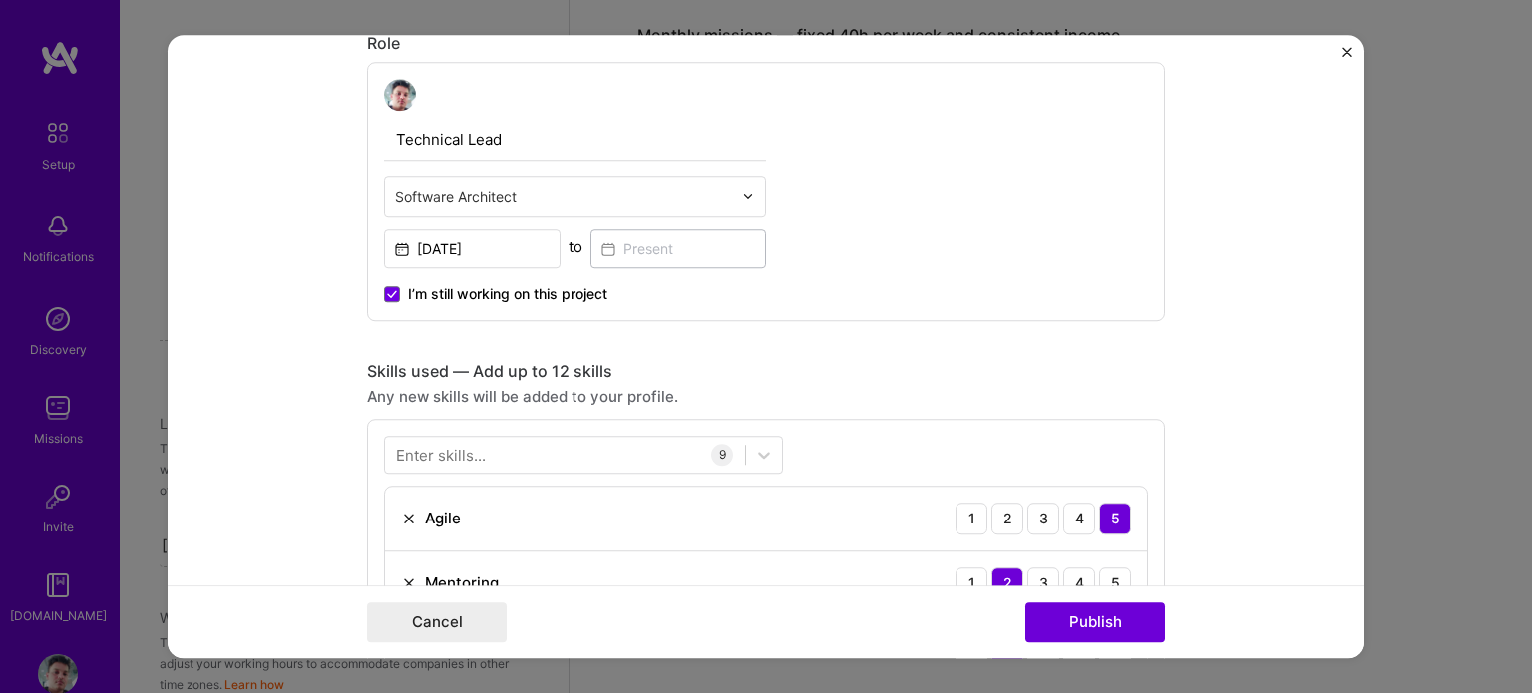
click at [863, 226] on div "Technical Lead Software Architect [DATE] to I’m still working on this project" at bounding box center [766, 191] width 798 height 259
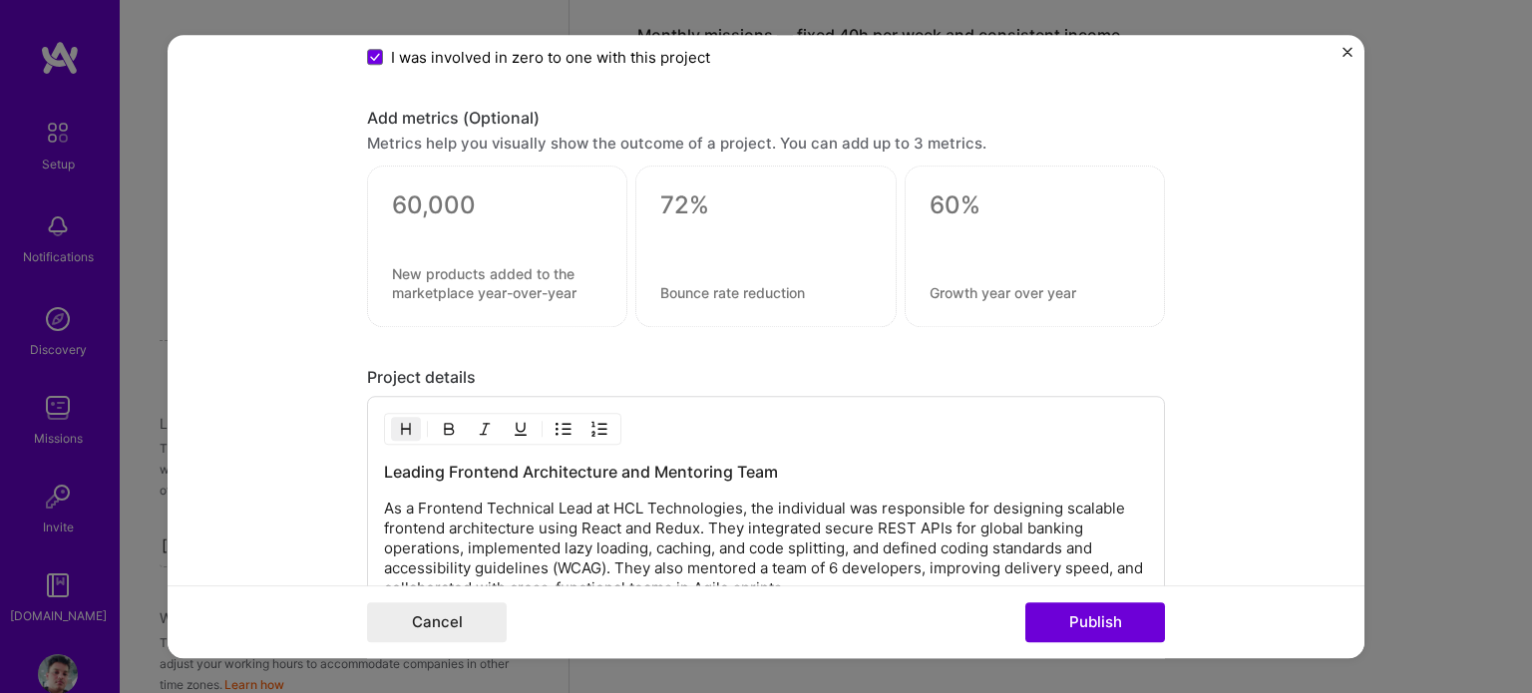
scroll to position [1946, 0]
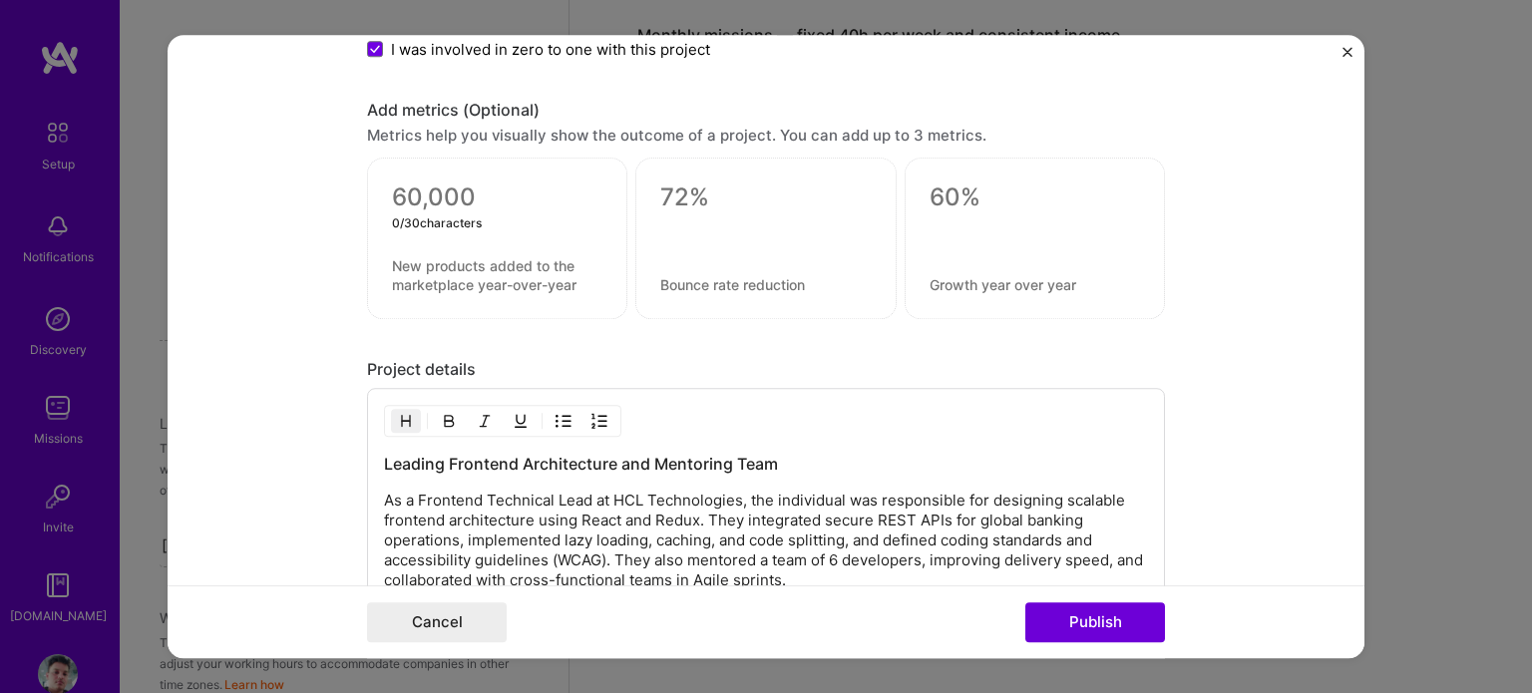
click at [465, 198] on textarea at bounding box center [497, 197] width 210 height 30
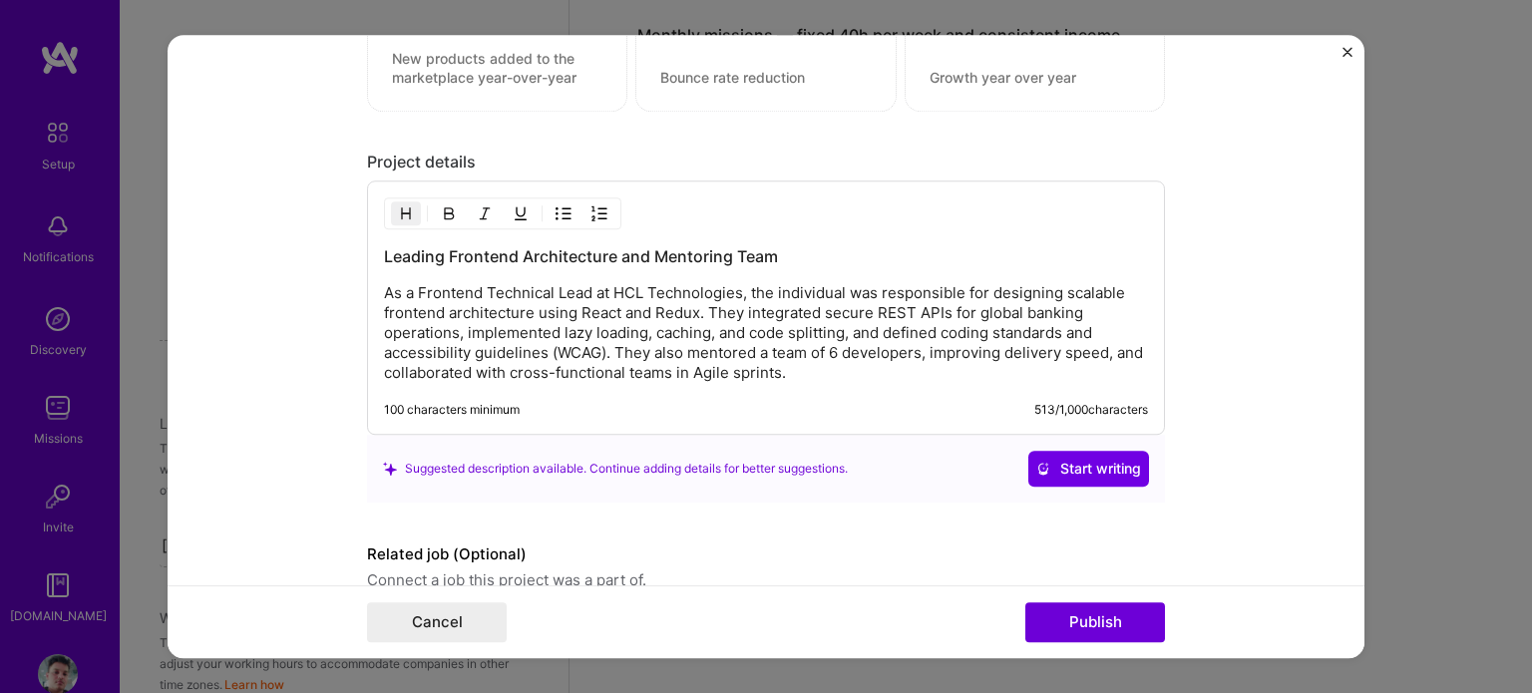
scroll to position [2158, 0]
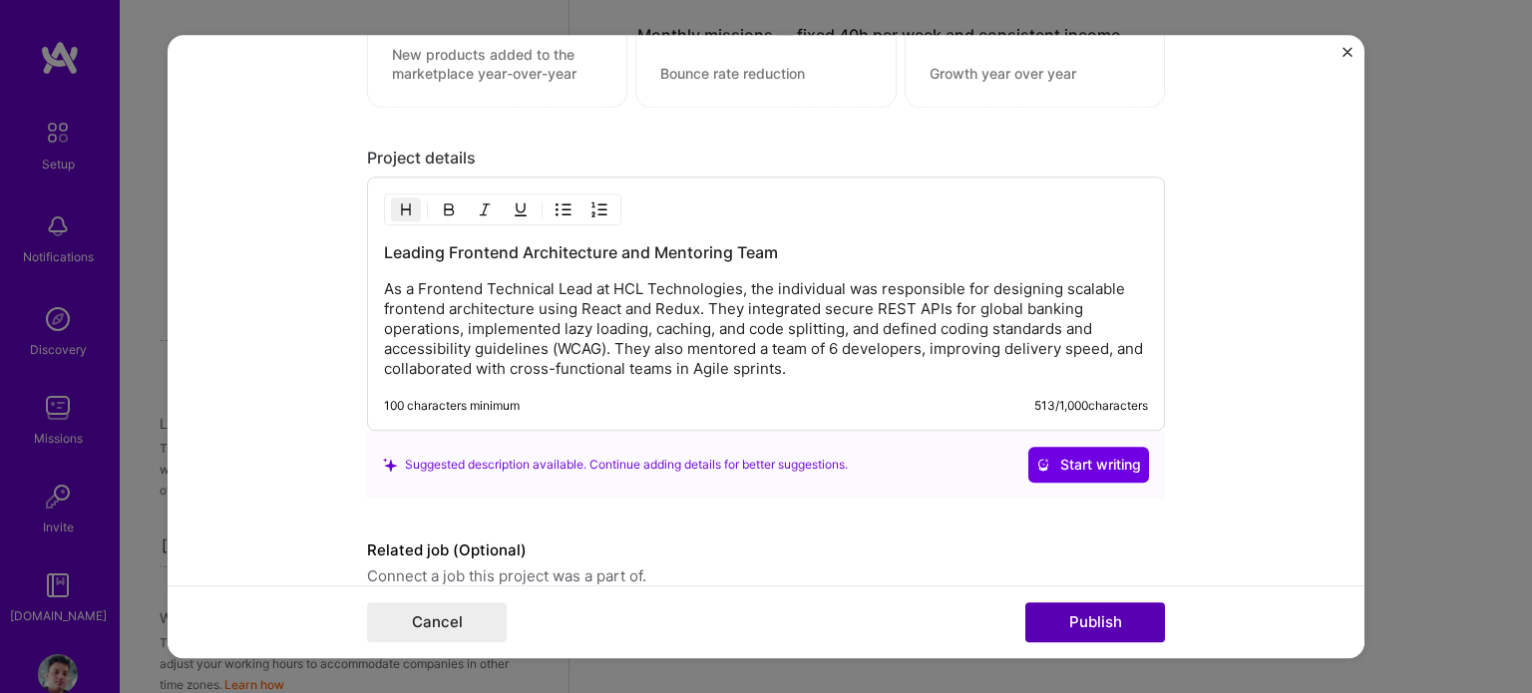
click at [1078, 632] on button "Publish" at bounding box center [1095, 622] width 140 height 40
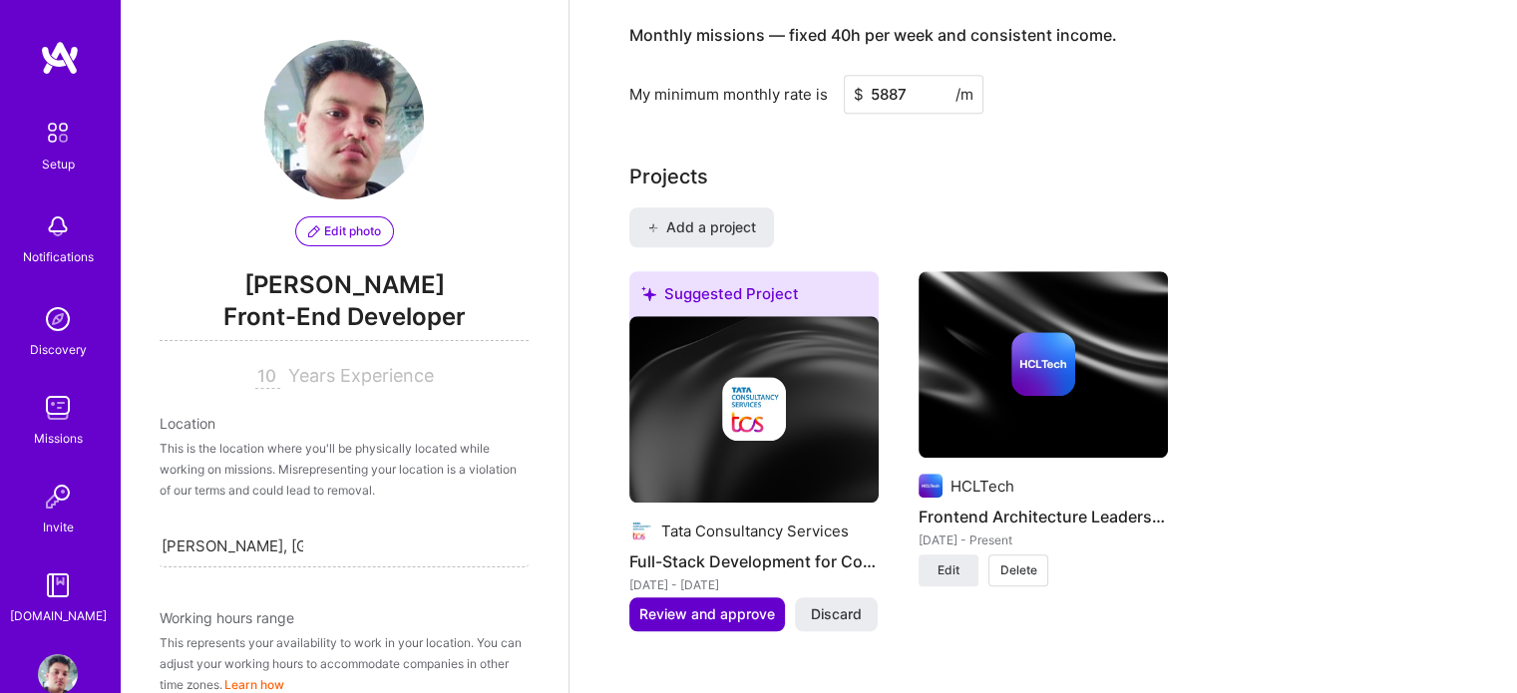
click at [700, 604] on span "Review and approve" at bounding box center [707, 614] width 136 height 20
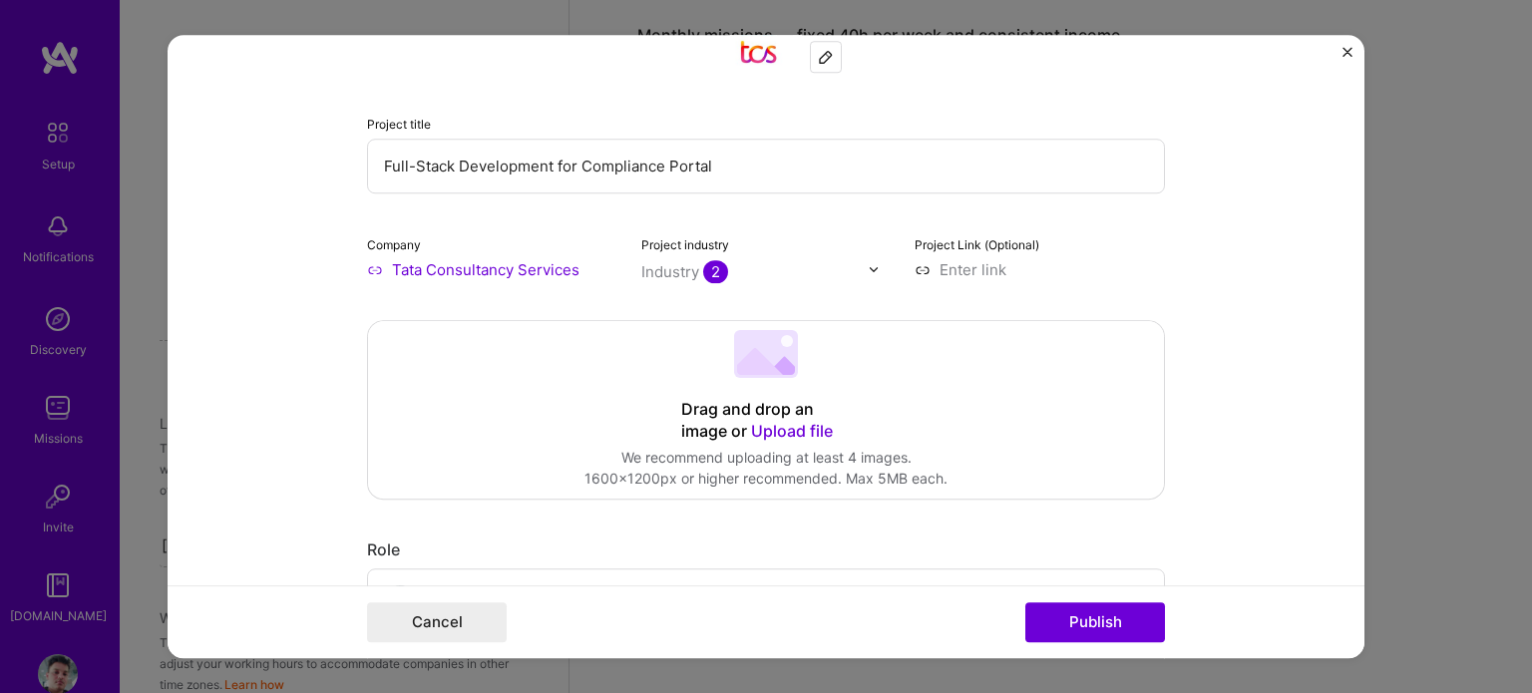
scroll to position [168, 0]
drag, startPoint x: 371, startPoint y: 157, endPoint x: 601, endPoint y: 143, distance: 230.8
click at [601, 143] on input "Full-Stack Development for Compliance Portal" at bounding box center [766, 163] width 798 height 55
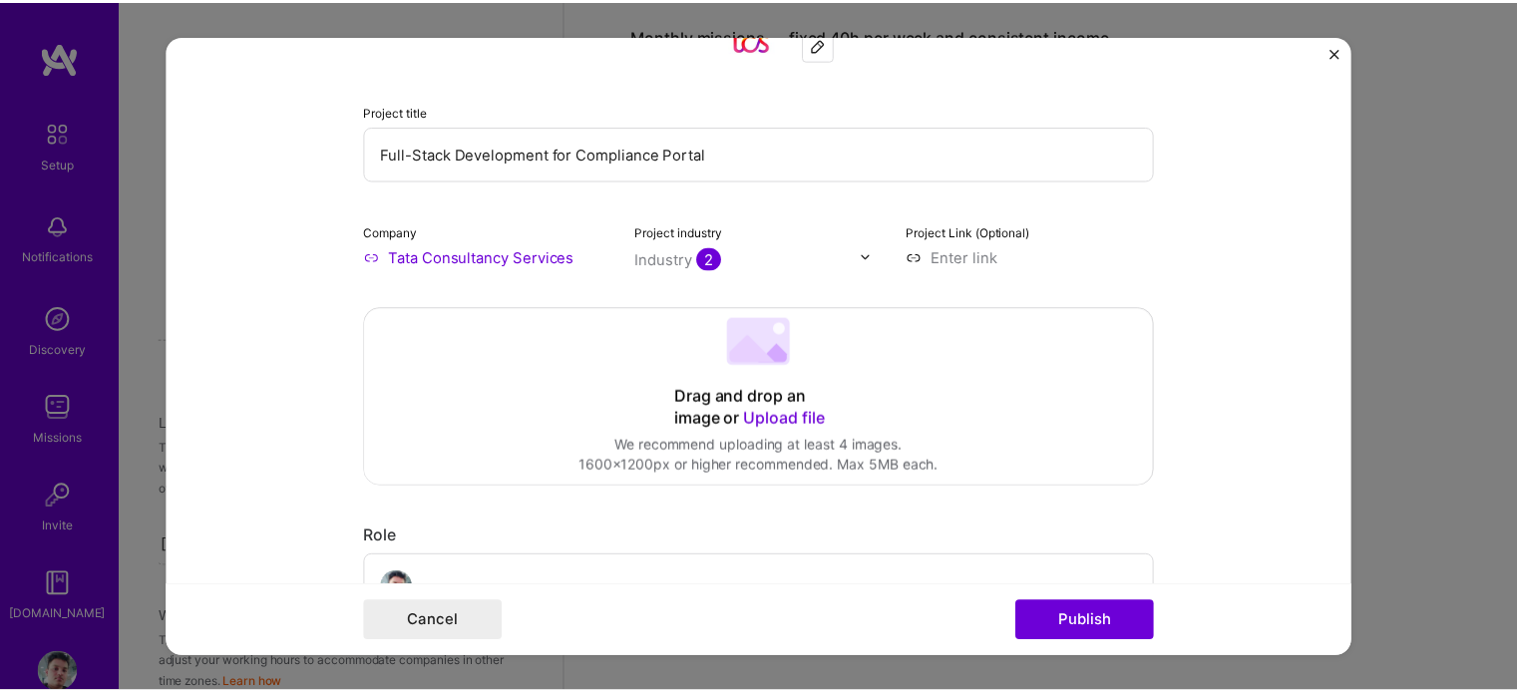
scroll to position [0, 0]
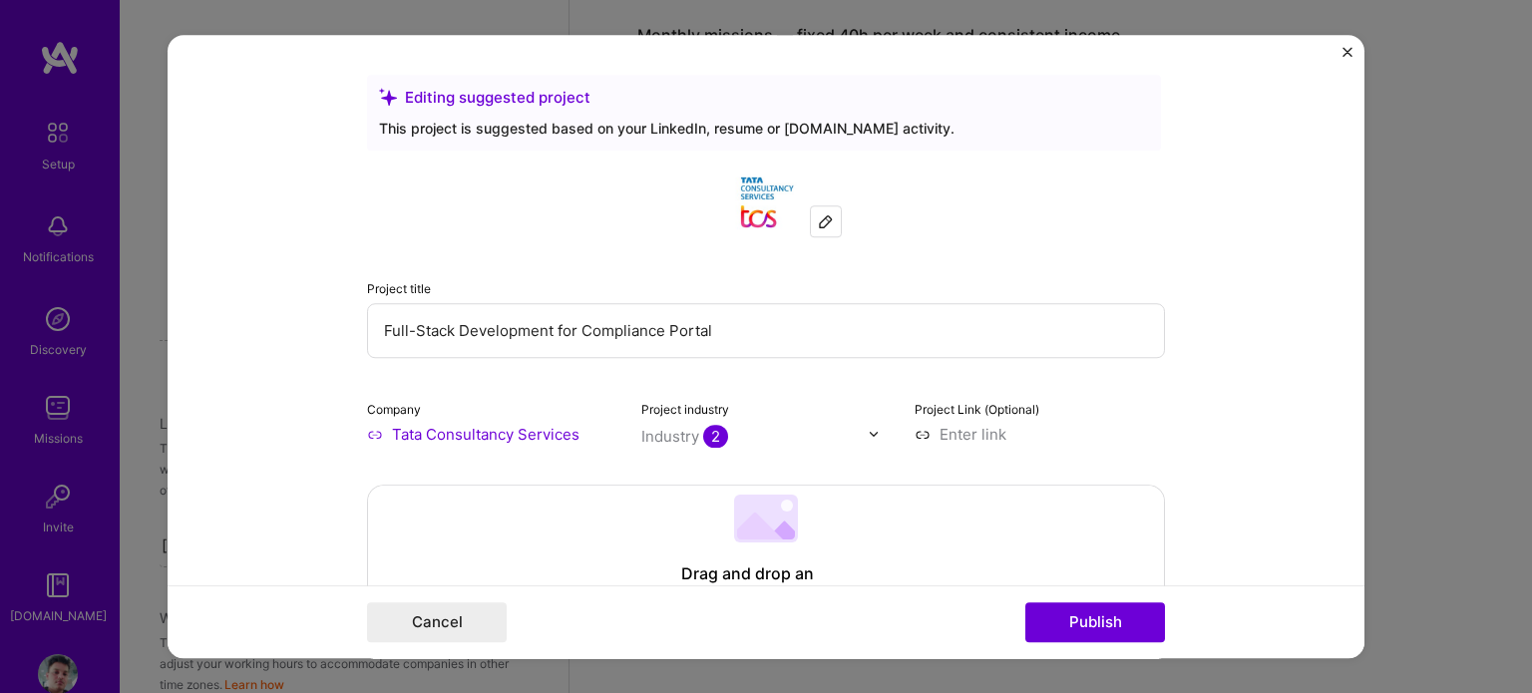
drag, startPoint x: 726, startPoint y: 322, endPoint x: 337, endPoint y: 317, distance: 388.9
click at [337, 317] on form "Editing suggested project This project is suggested based on your LinkedIn, res…" at bounding box center [766, 347] width 1197 height 624
type input "Frontend"
click at [1350, 55] on img "Close" at bounding box center [1347, 52] width 10 height 10
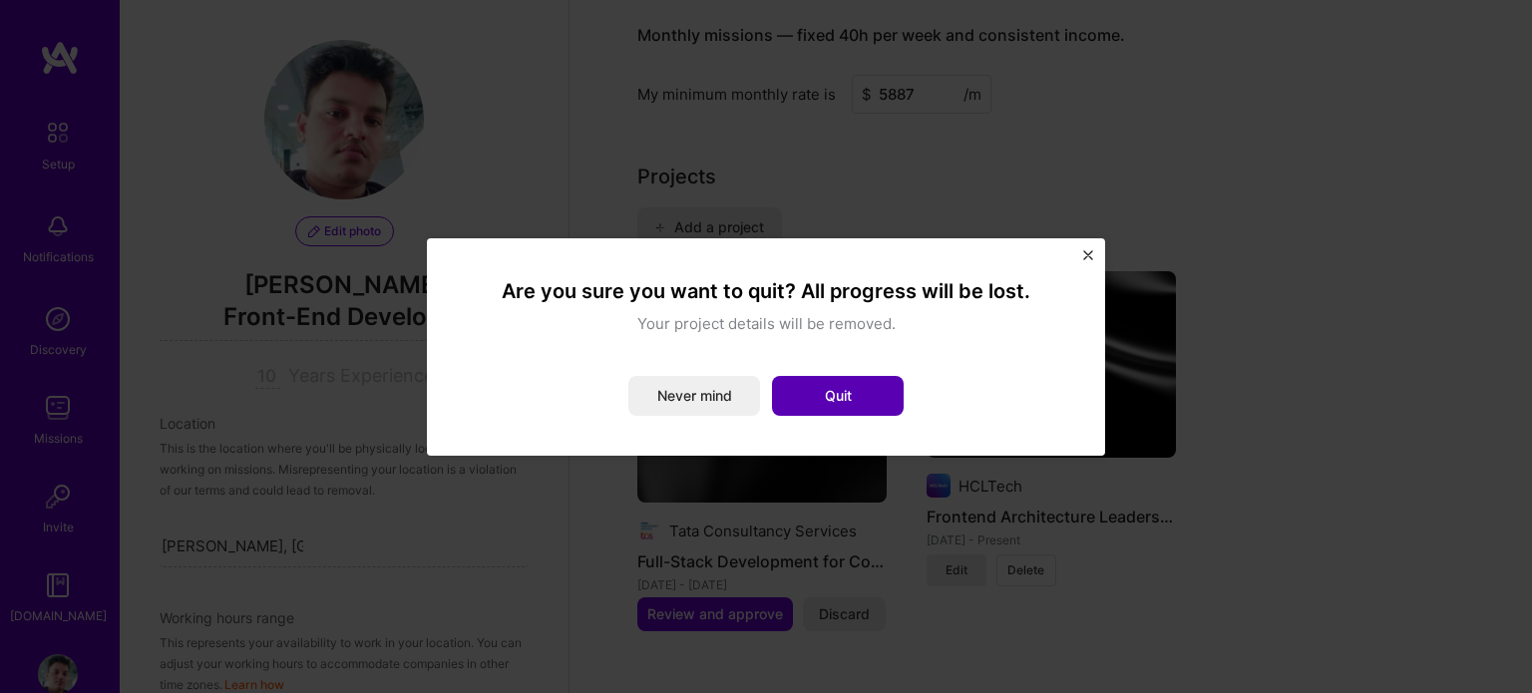
click at [821, 395] on button "Quit" at bounding box center [838, 396] width 132 height 40
